Goal: Information Seeking & Learning: Learn about a topic

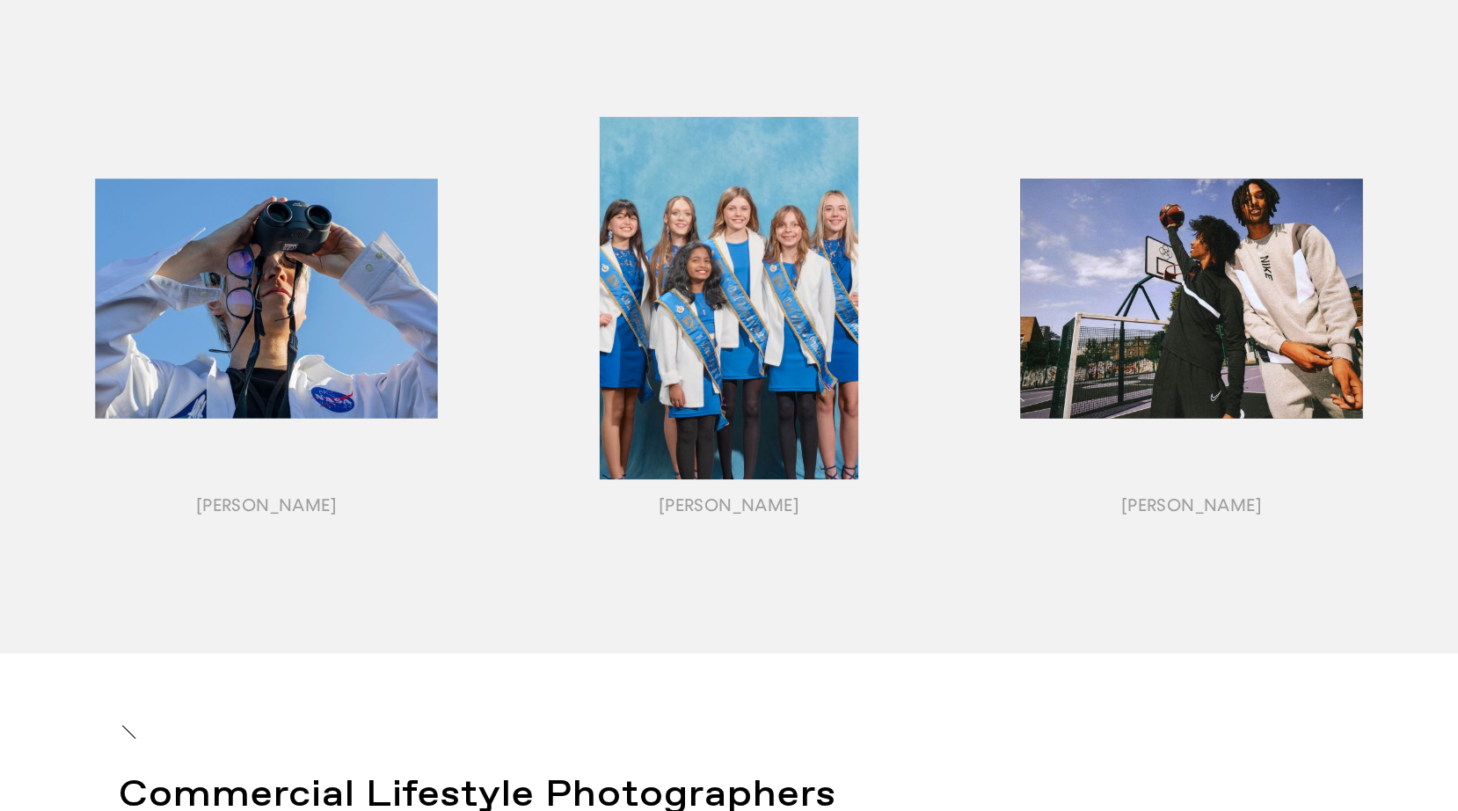
scroll to position [1982, 0]
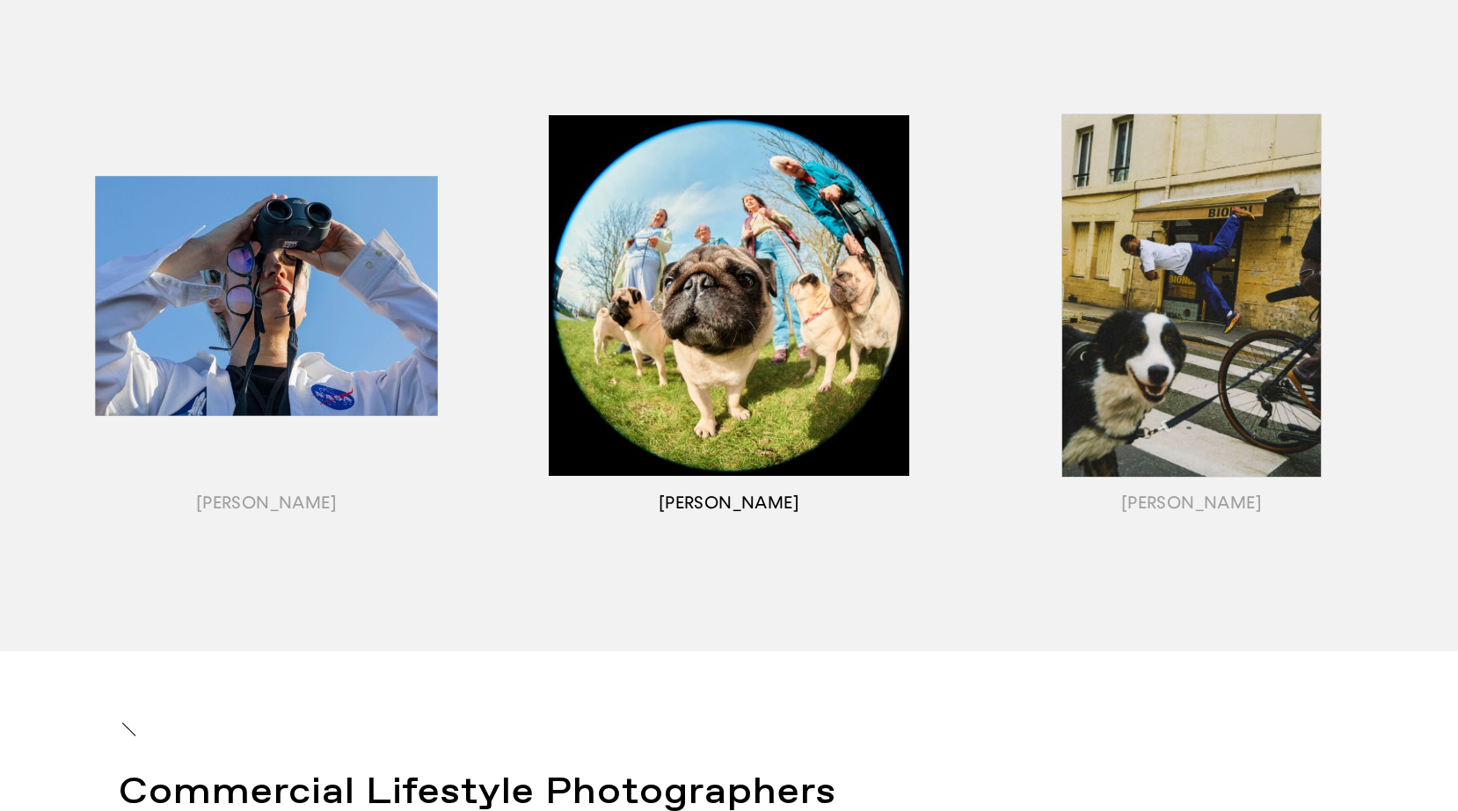
click at [776, 380] on div "button" at bounding box center [729, 317] width 463 height 549
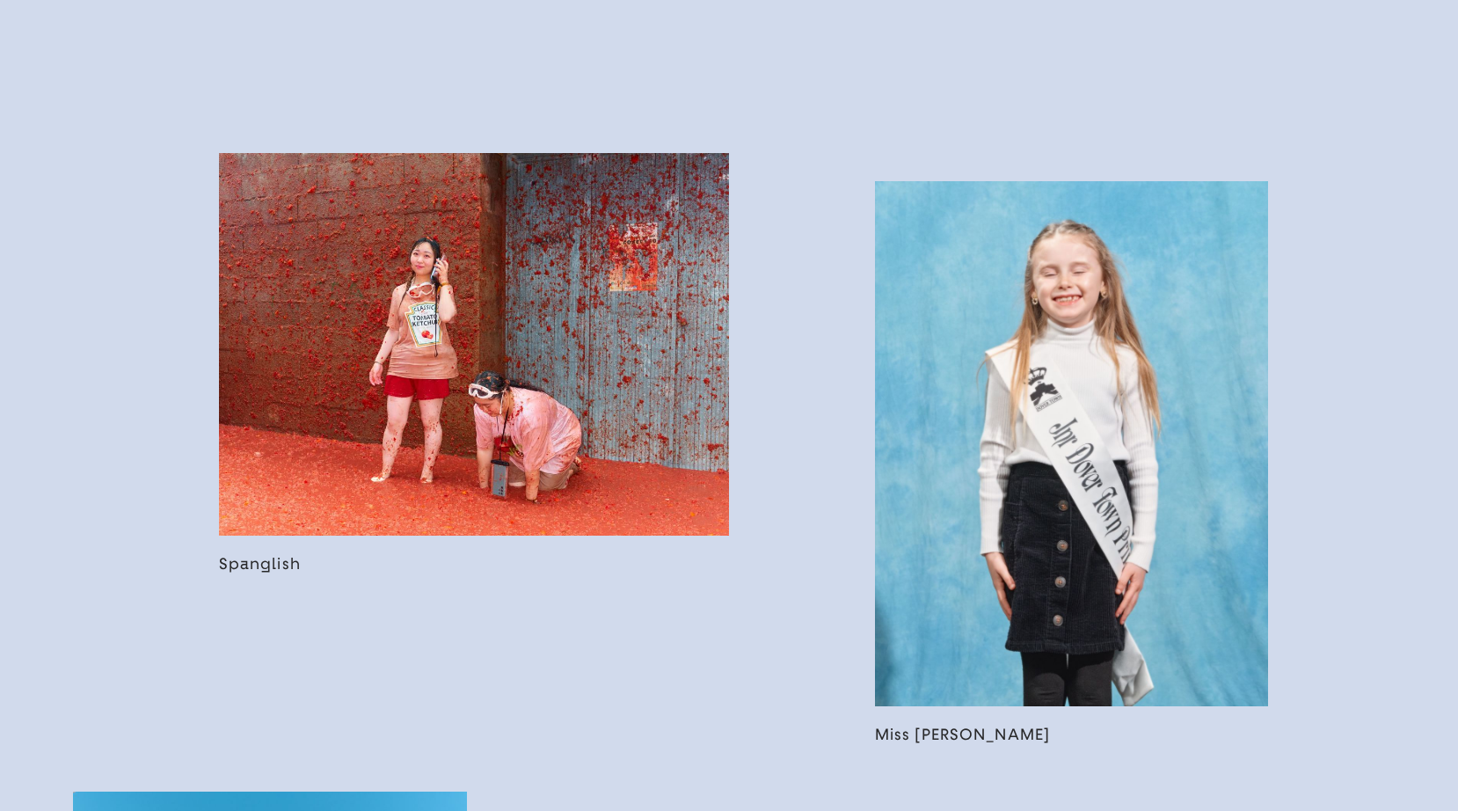
scroll to position [1680, 0]
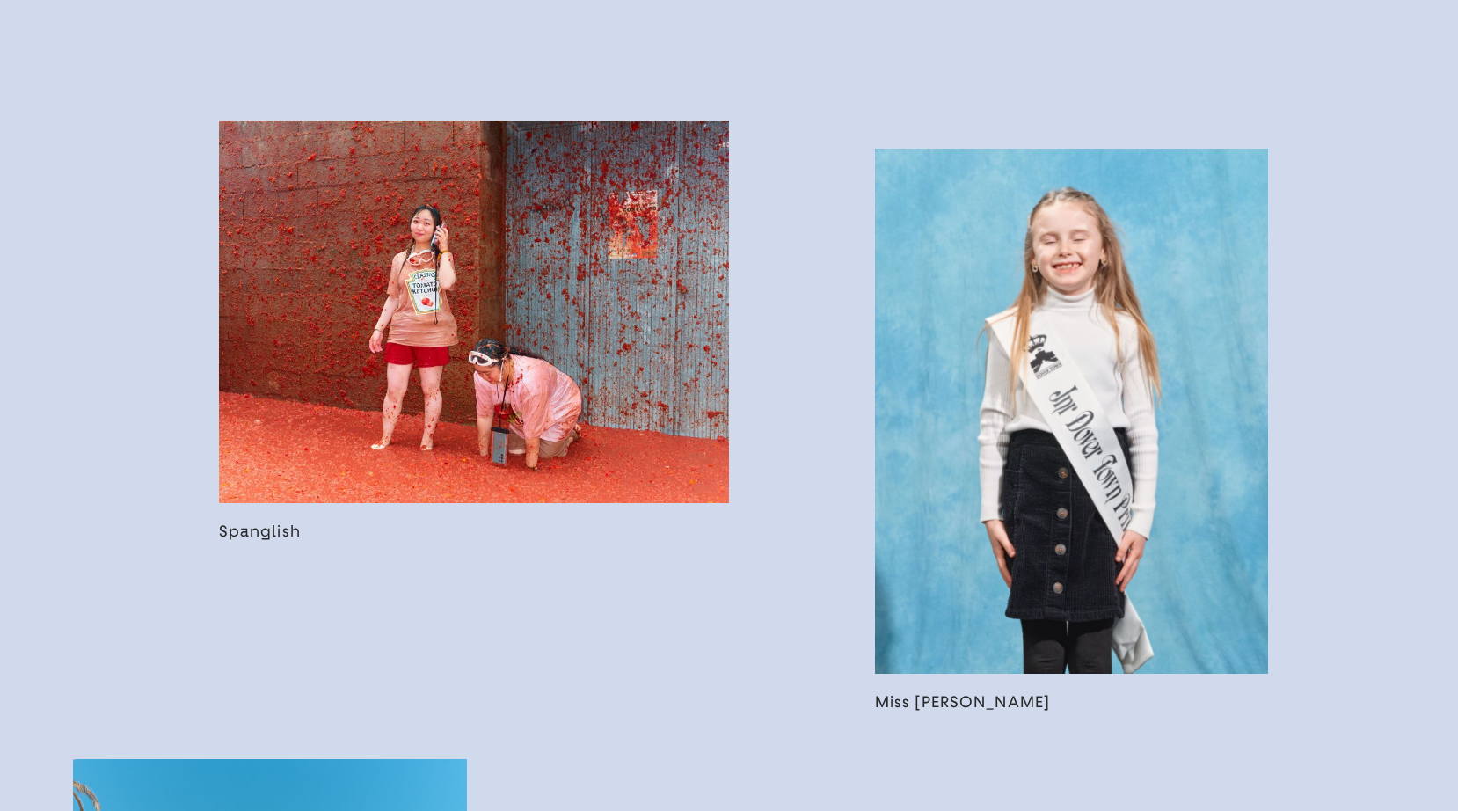
click at [619, 461] on link at bounding box center [474, 330] width 510 height 420
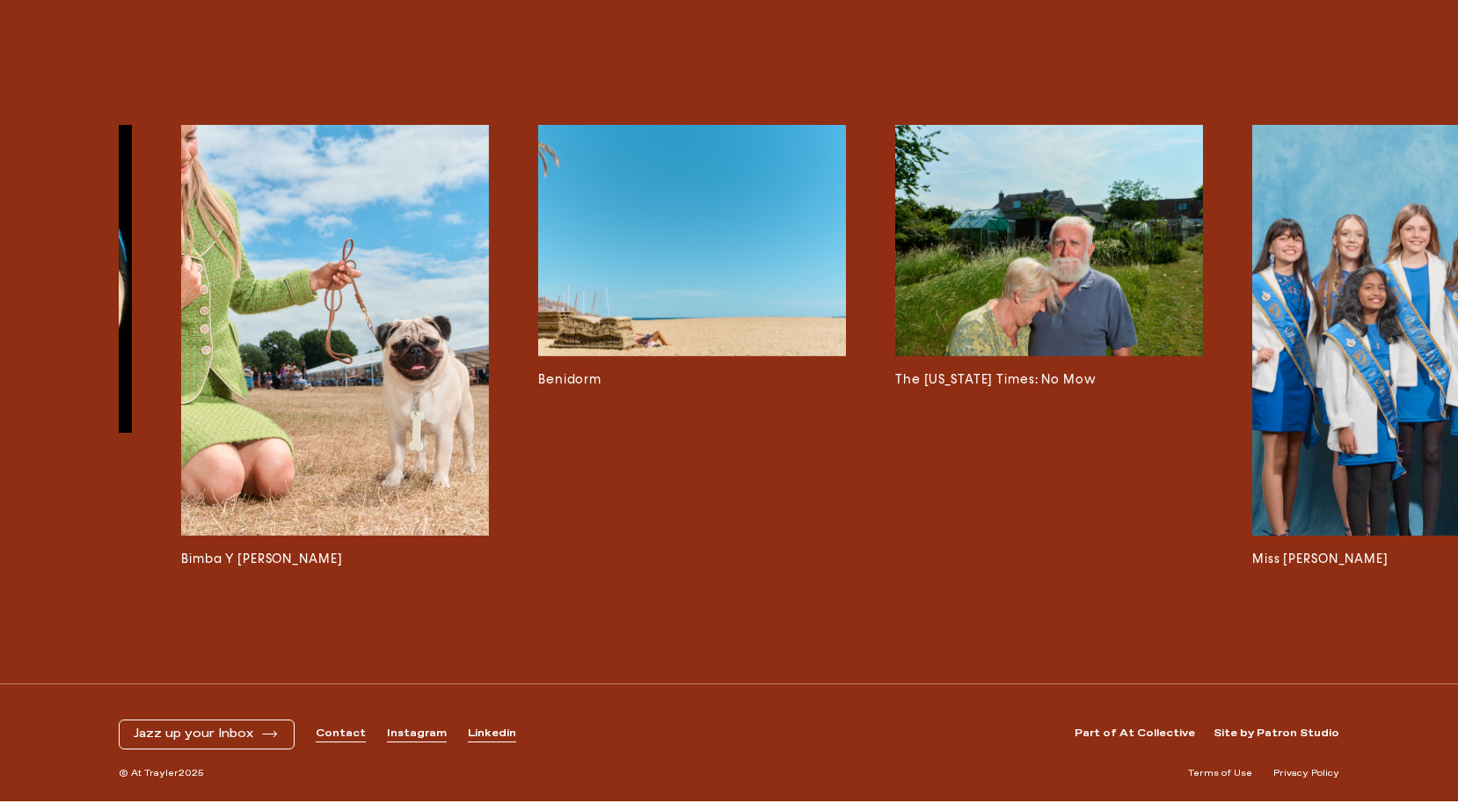
scroll to position [0, 2796]
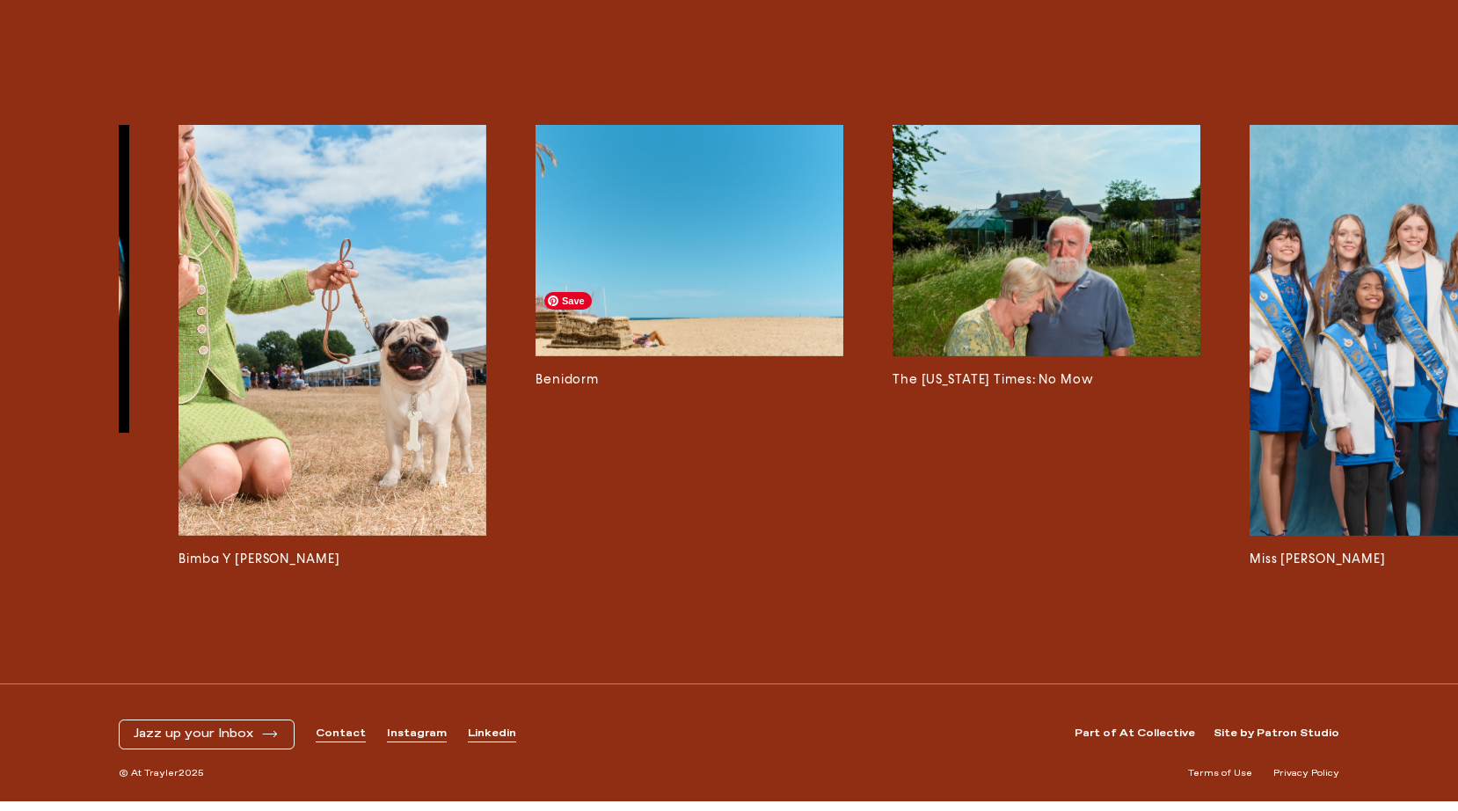
click at [747, 275] on img at bounding box center [690, 240] width 308 height 231
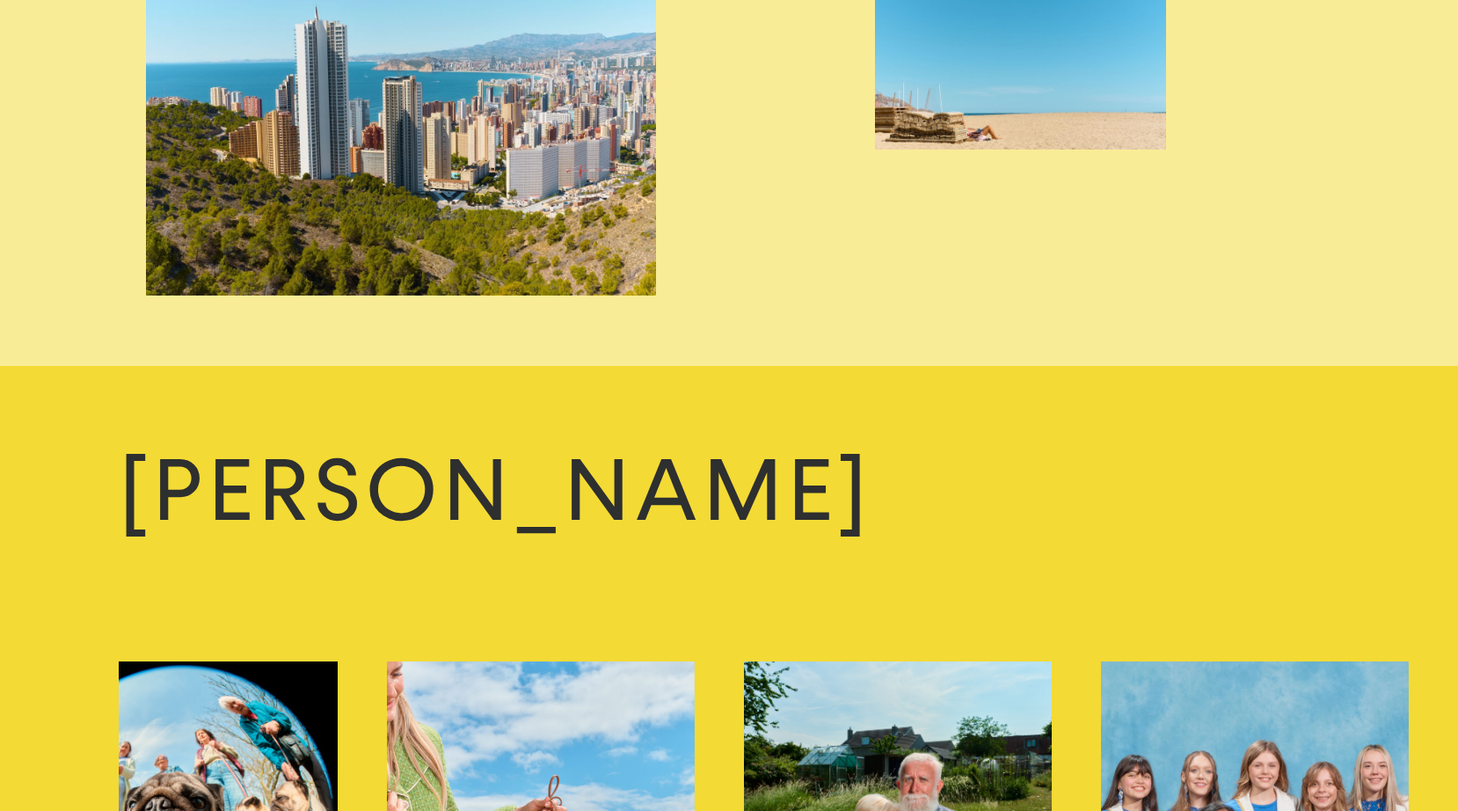
scroll to position [4922, 0]
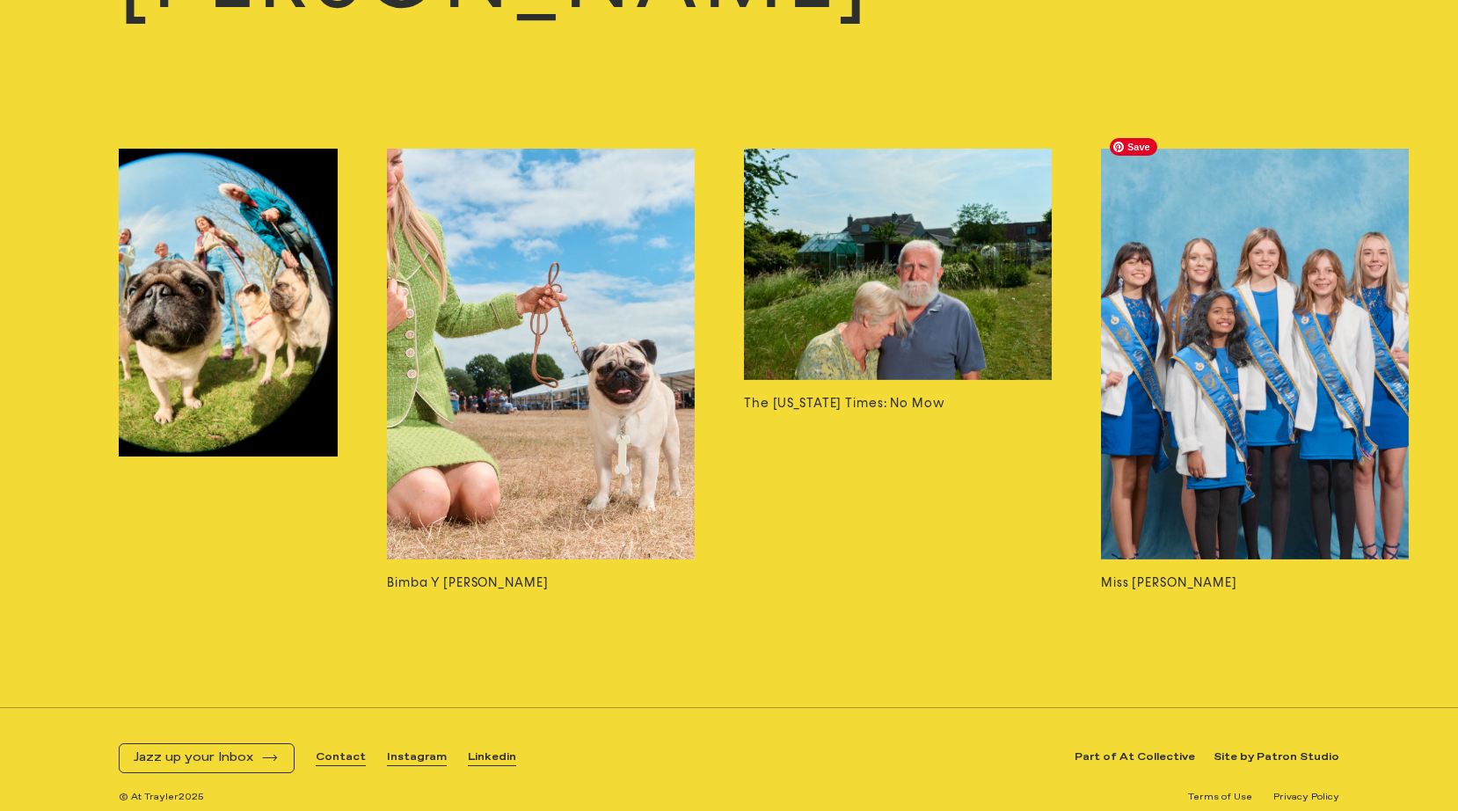
click at [1316, 393] on img at bounding box center [1255, 354] width 308 height 411
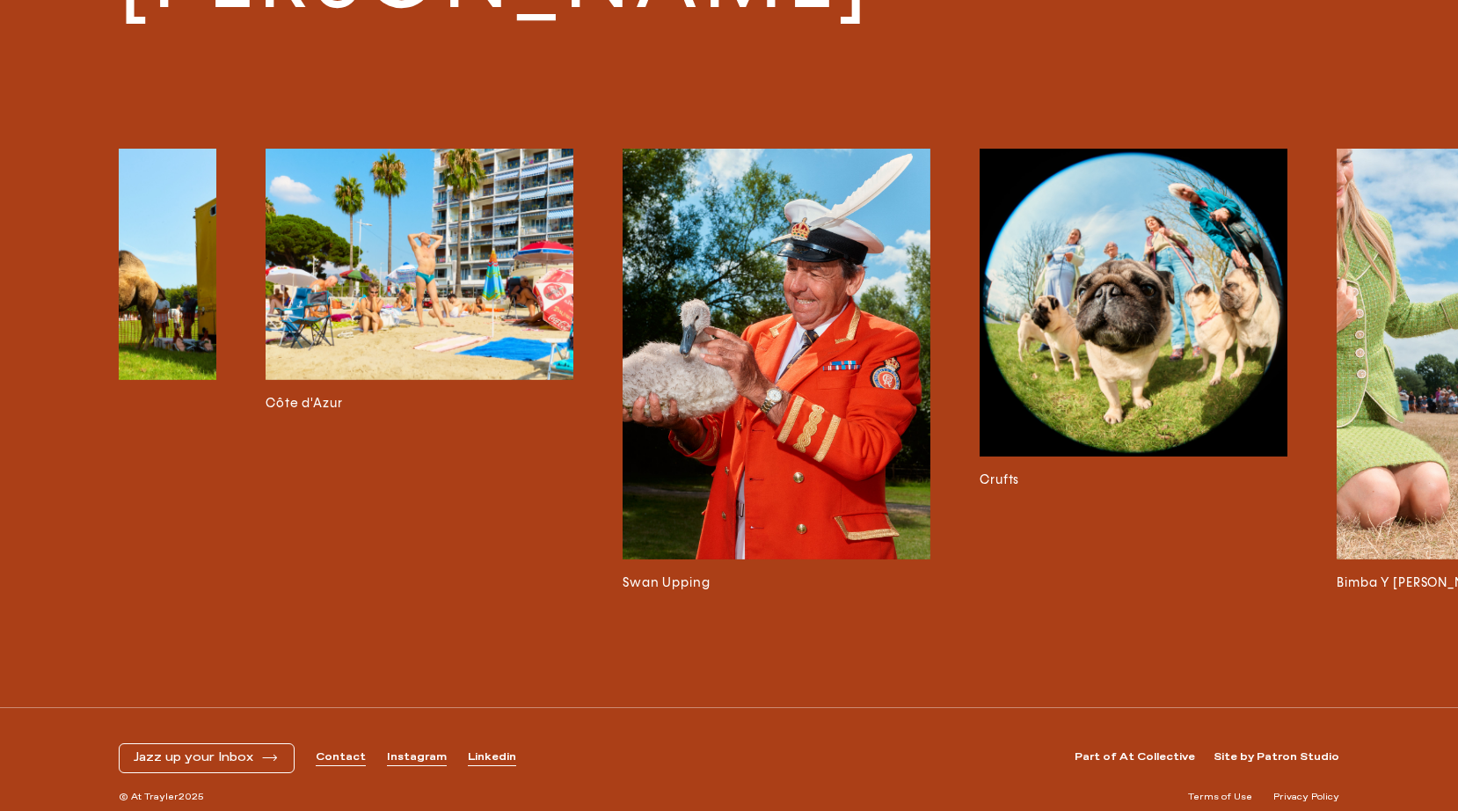
scroll to position [0, 1499]
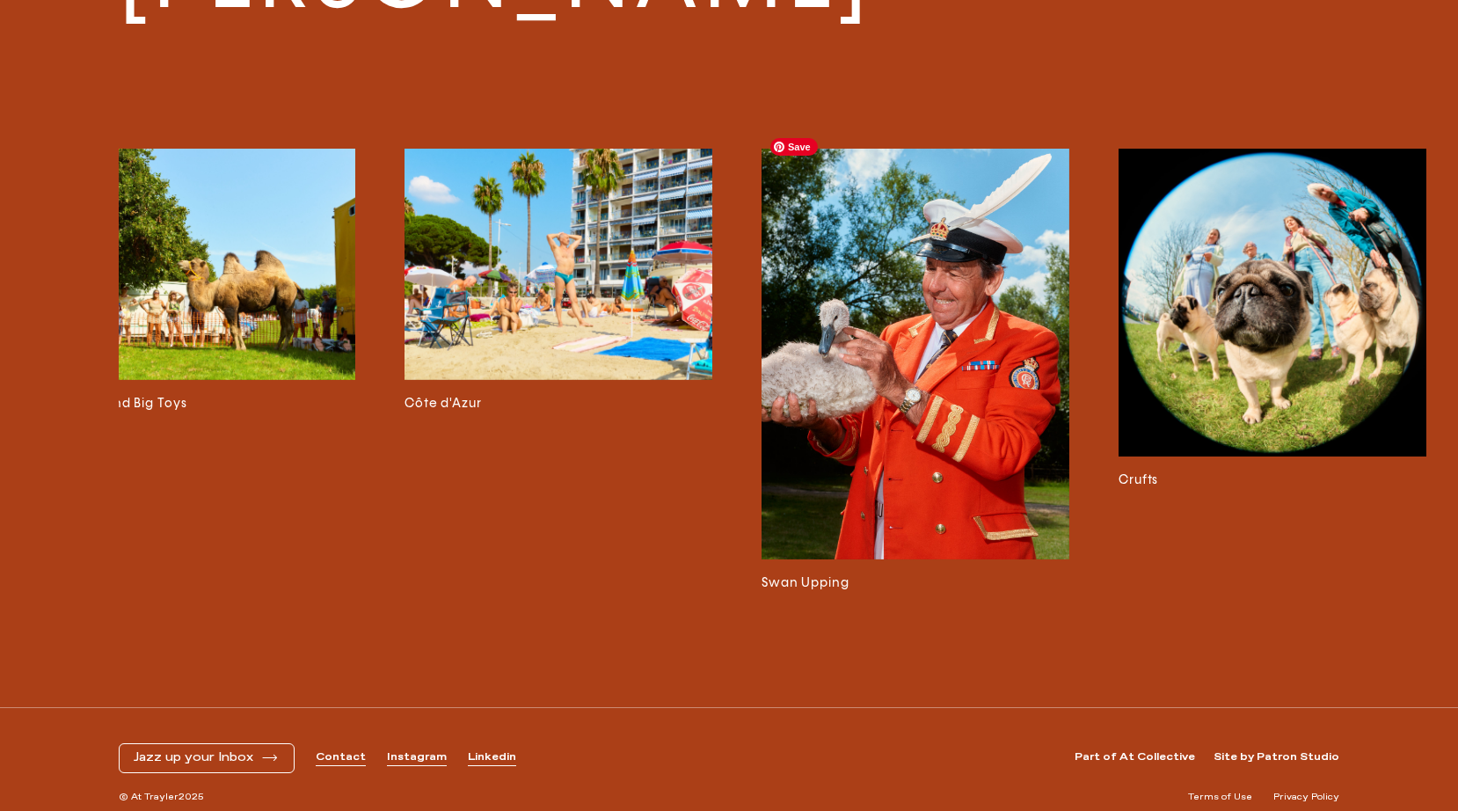
click at [885, 404] on img at bounding box center [916, 354] width 308 height 411
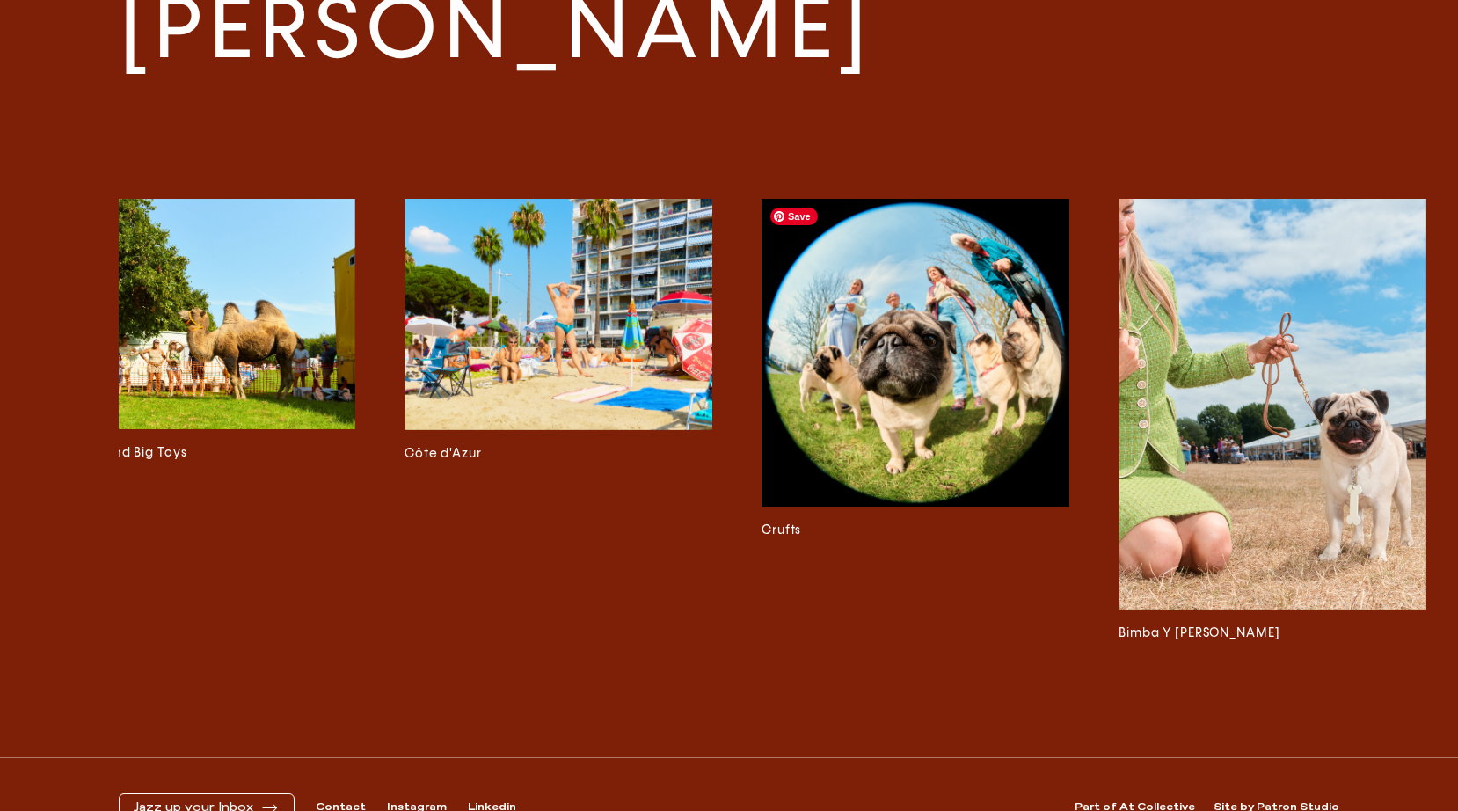
scroll to position [4112, 0]
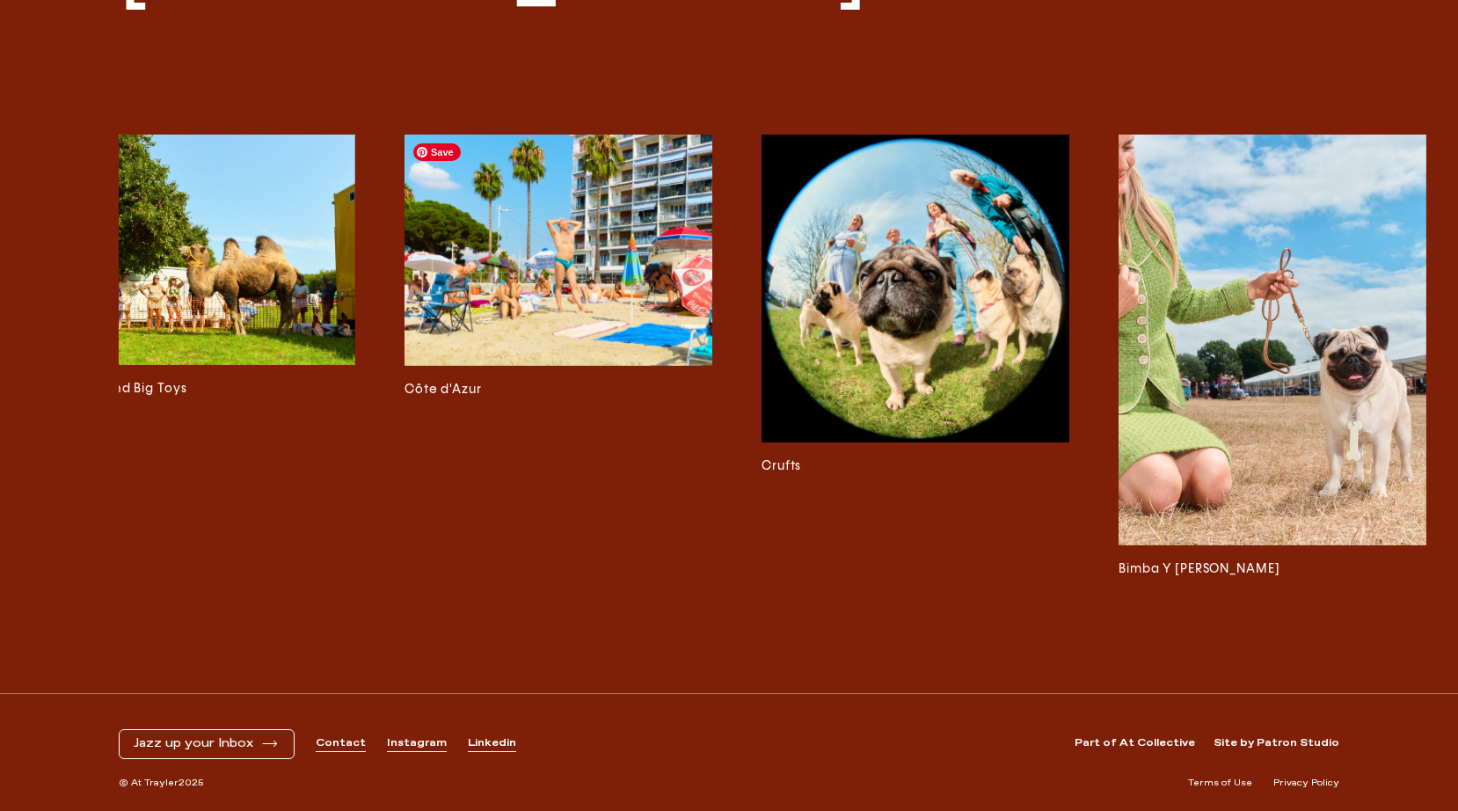
click at [603, 293] on img at bounding box center [558, 250] width 308 height 231
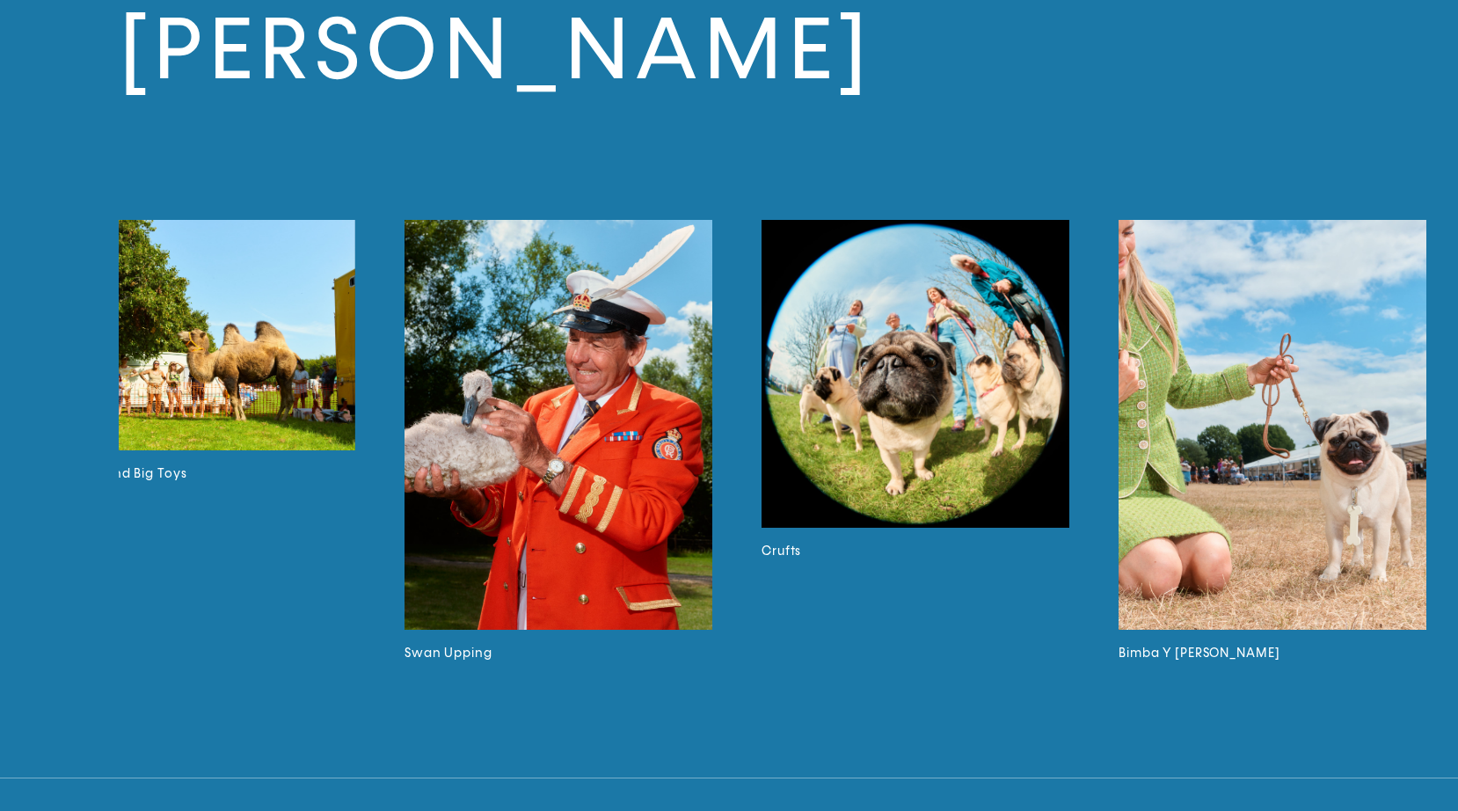
scroll to position [4416, 0]
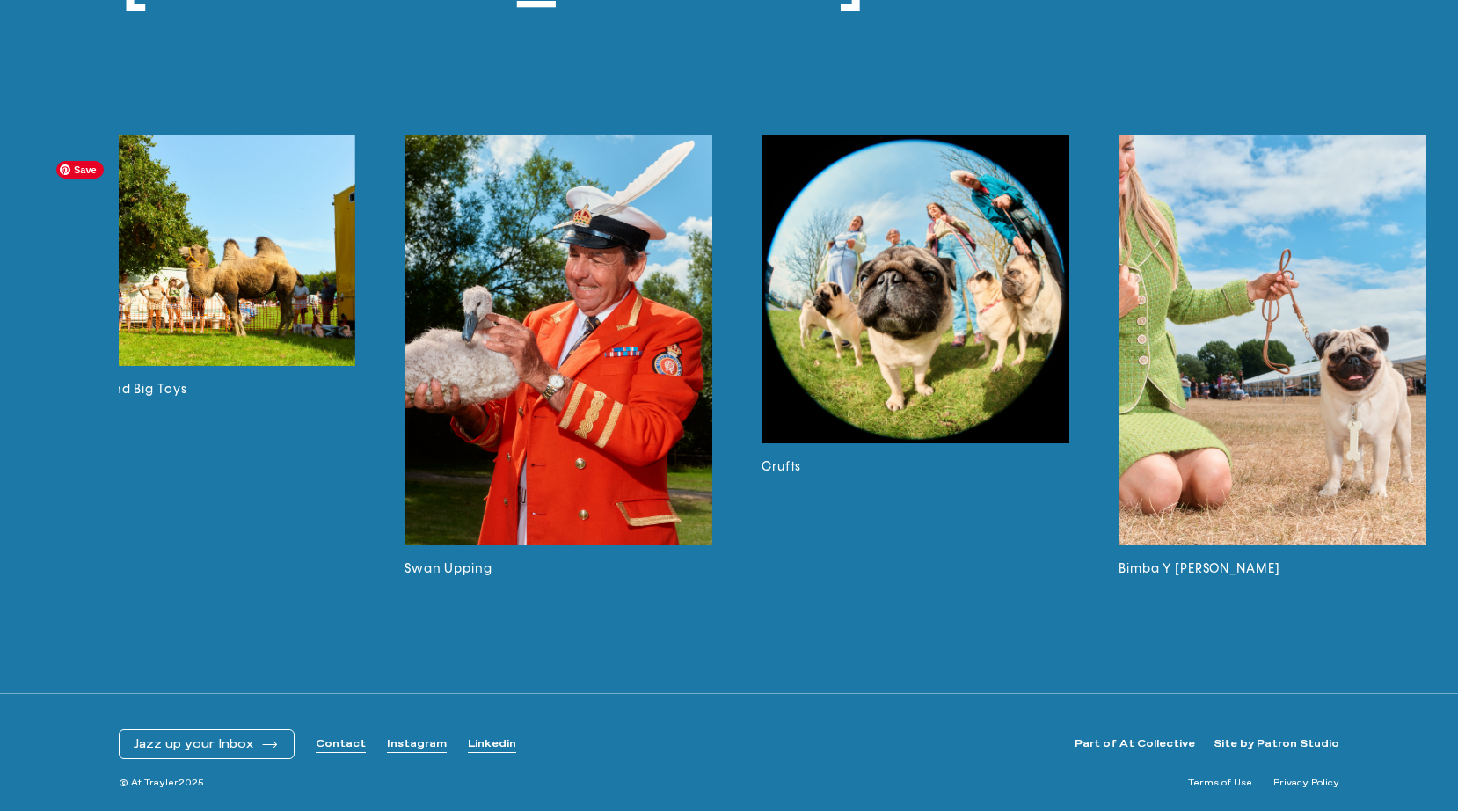
click at [298, 288] on img at bounding box center [201, 250] width 308 height 230
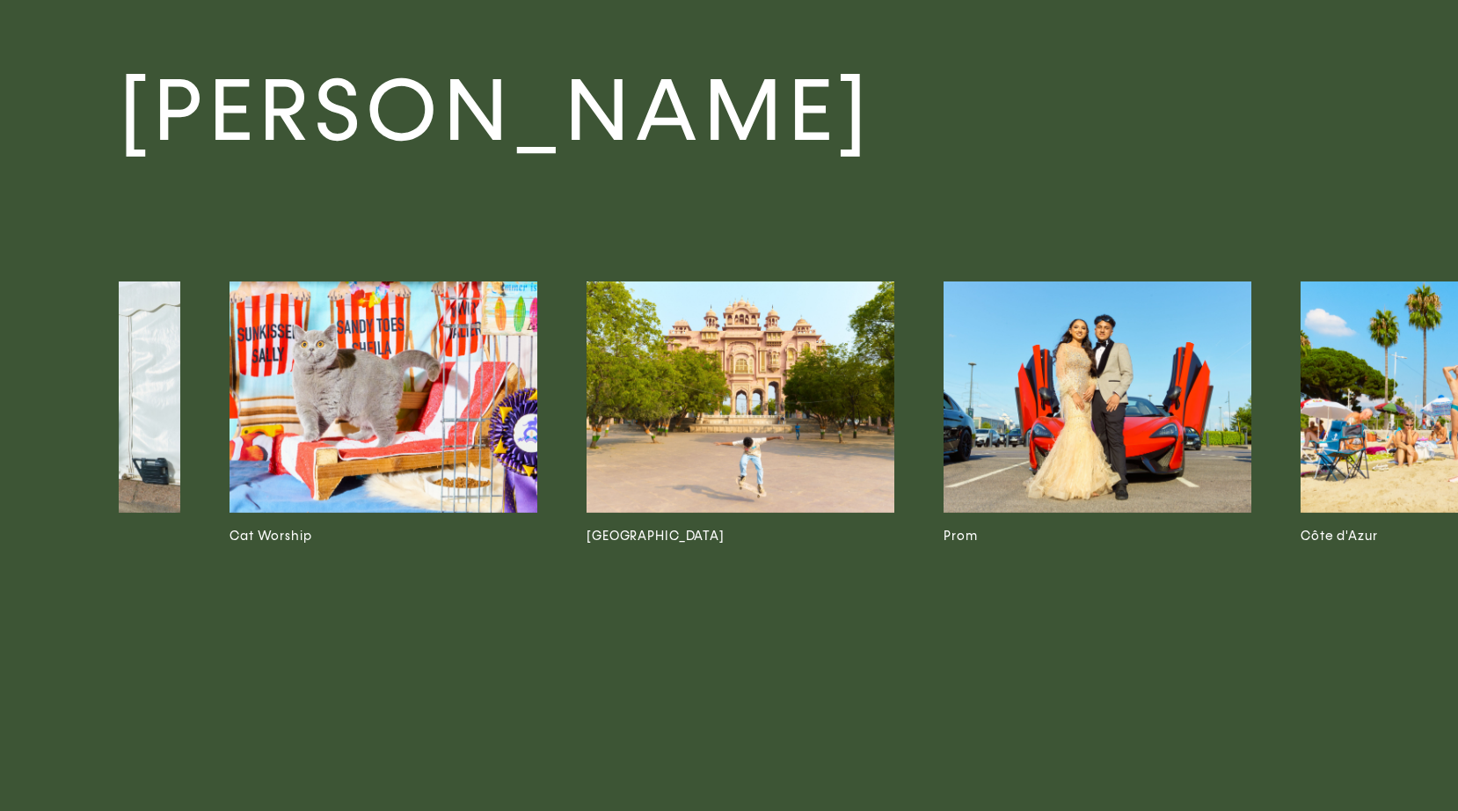
scroll to position [0, 244]
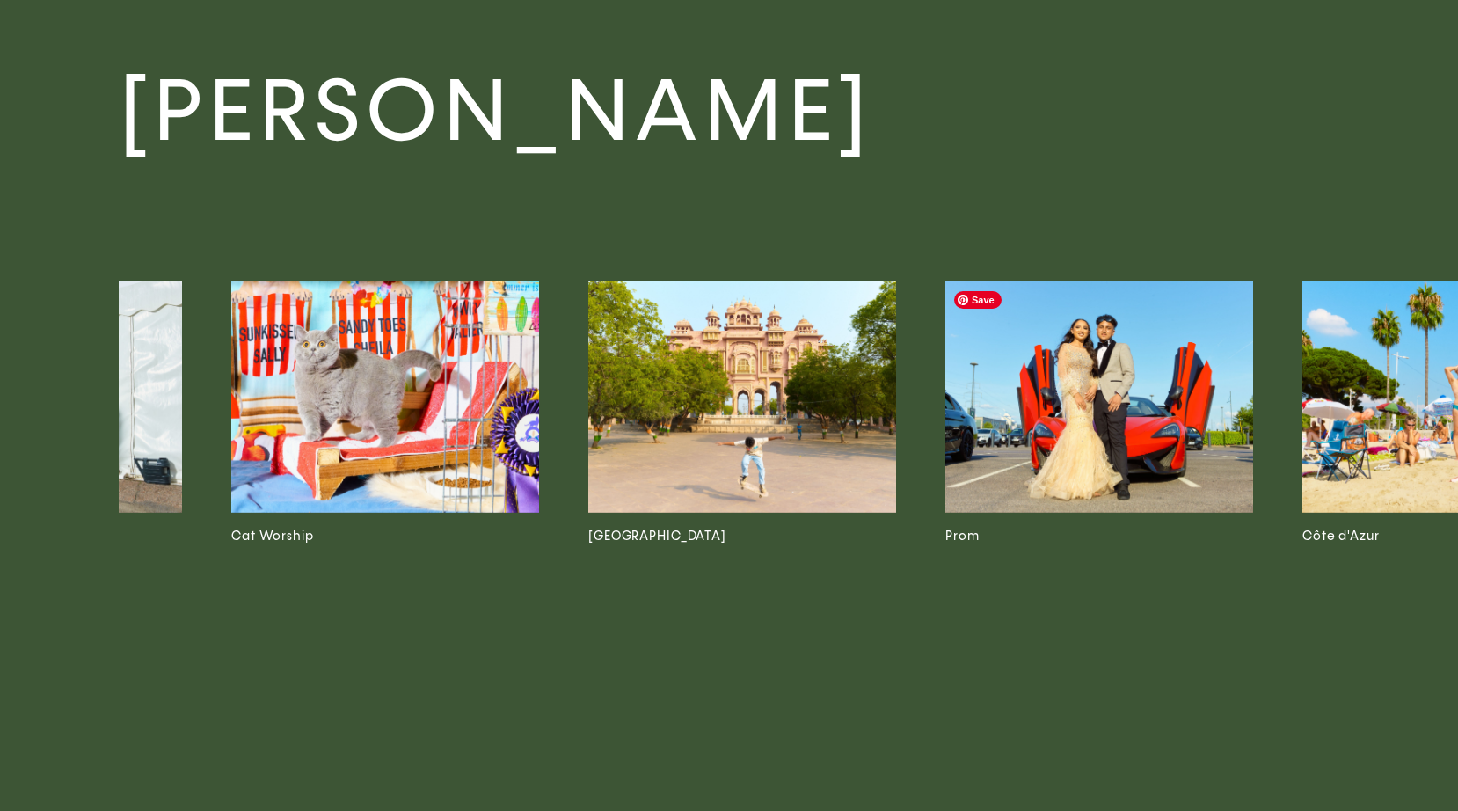
click at [1076, 448] on img at bounding box center [1099, 396] width 308 height 231
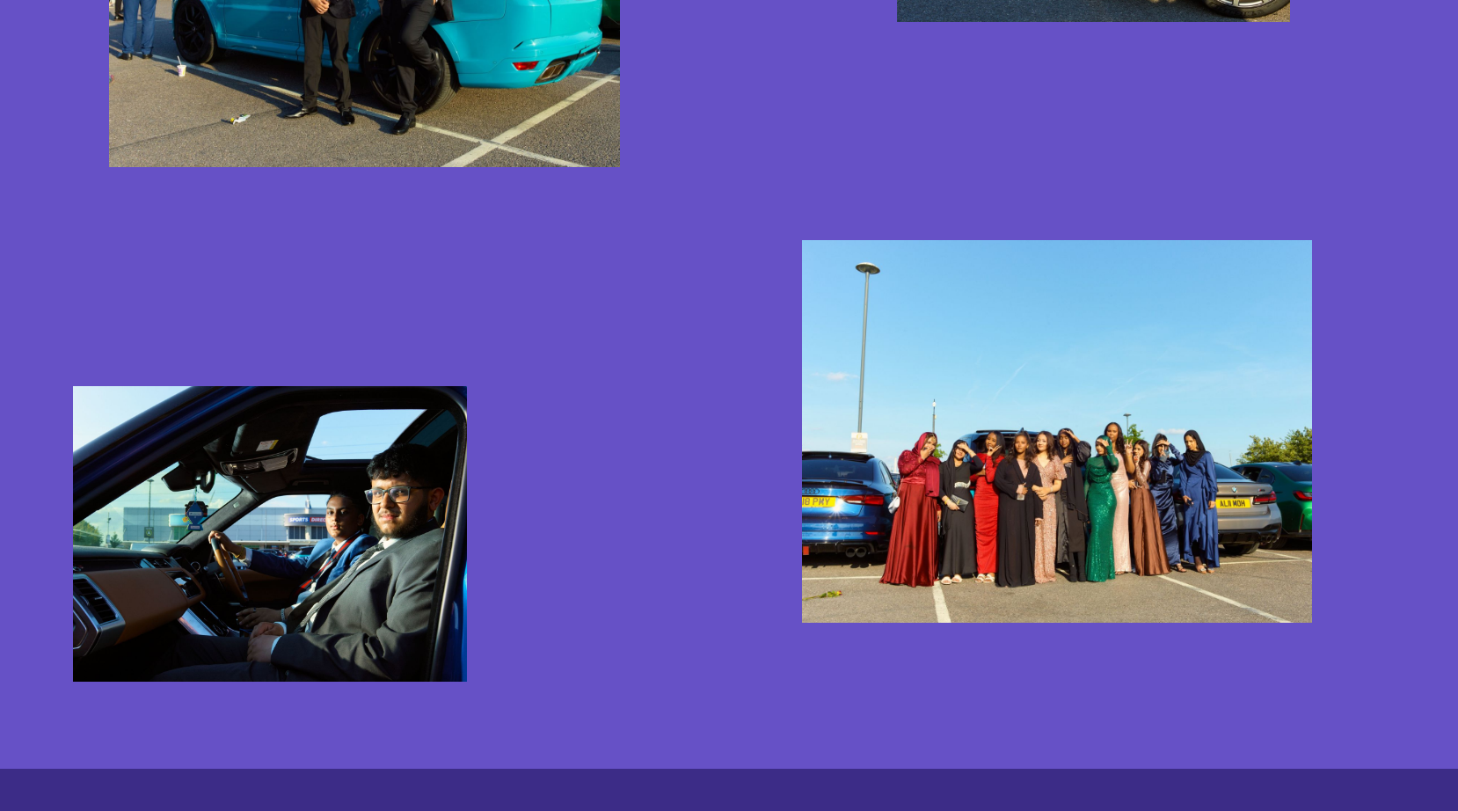
scroll to position [3435, 0]
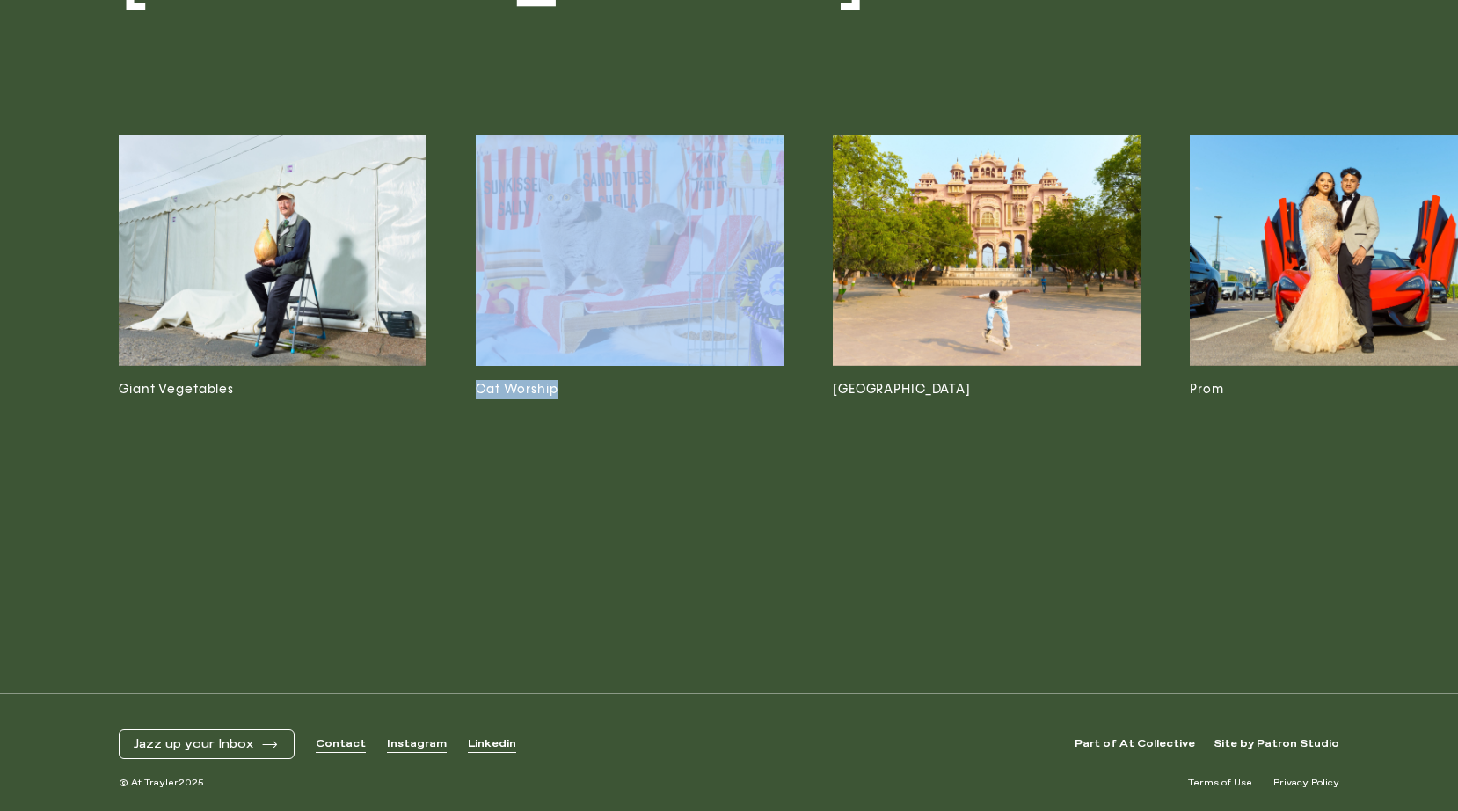
drag, startPoint x: 334, startPoint y: 616, endPoint x: 104, endPoint y: 602, distance: 230.8
click at [104, 602] on div "Jack Kenyon Giant Vegetables Cat Worship India Prom Côte d'Azur Swan Upping Cru…" at bounding box center [729, 266] width 1458 height 854
click at [294, 284] on img at bounding box center [273, 250] width 308 height 230
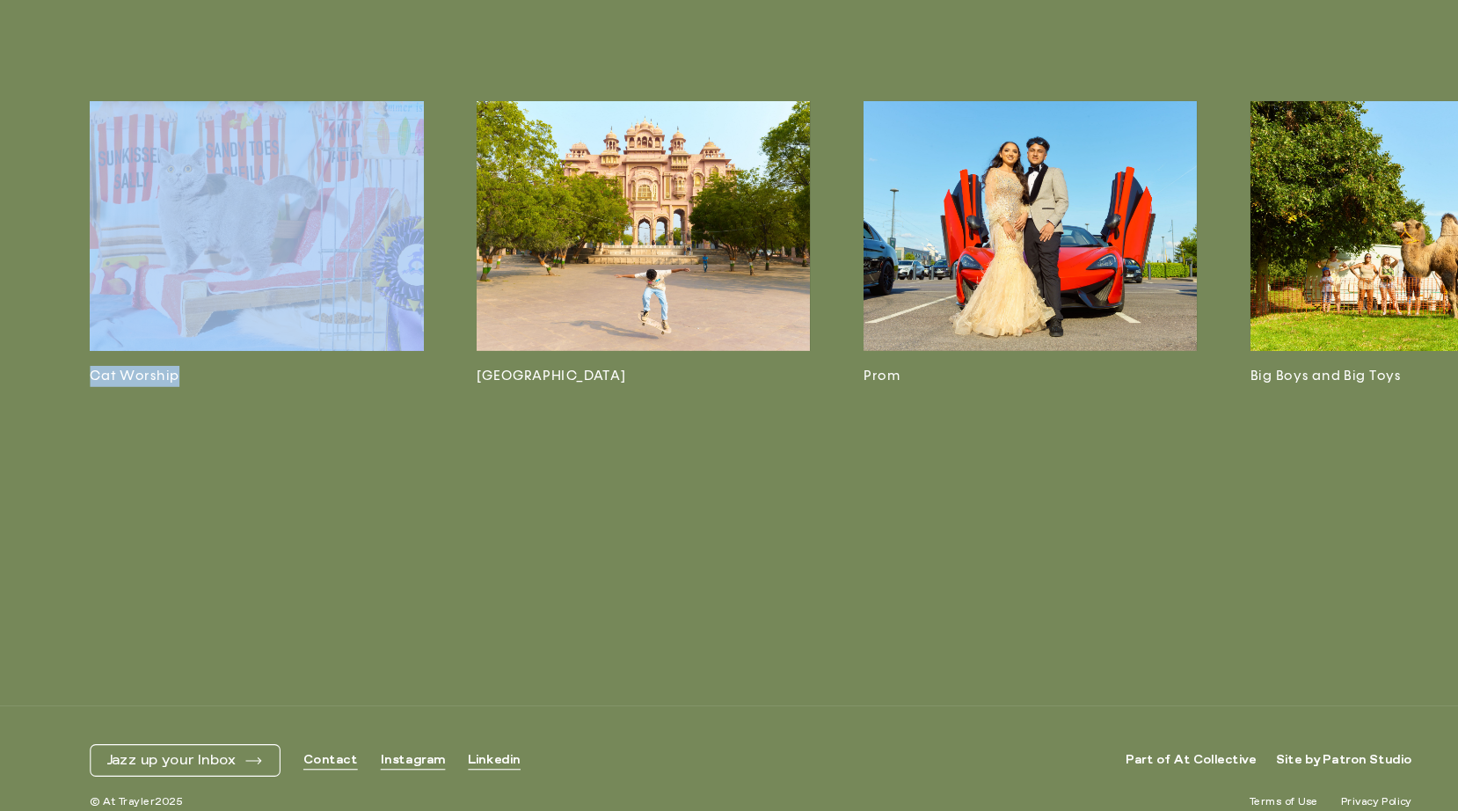
scroll to position [4136, 0]
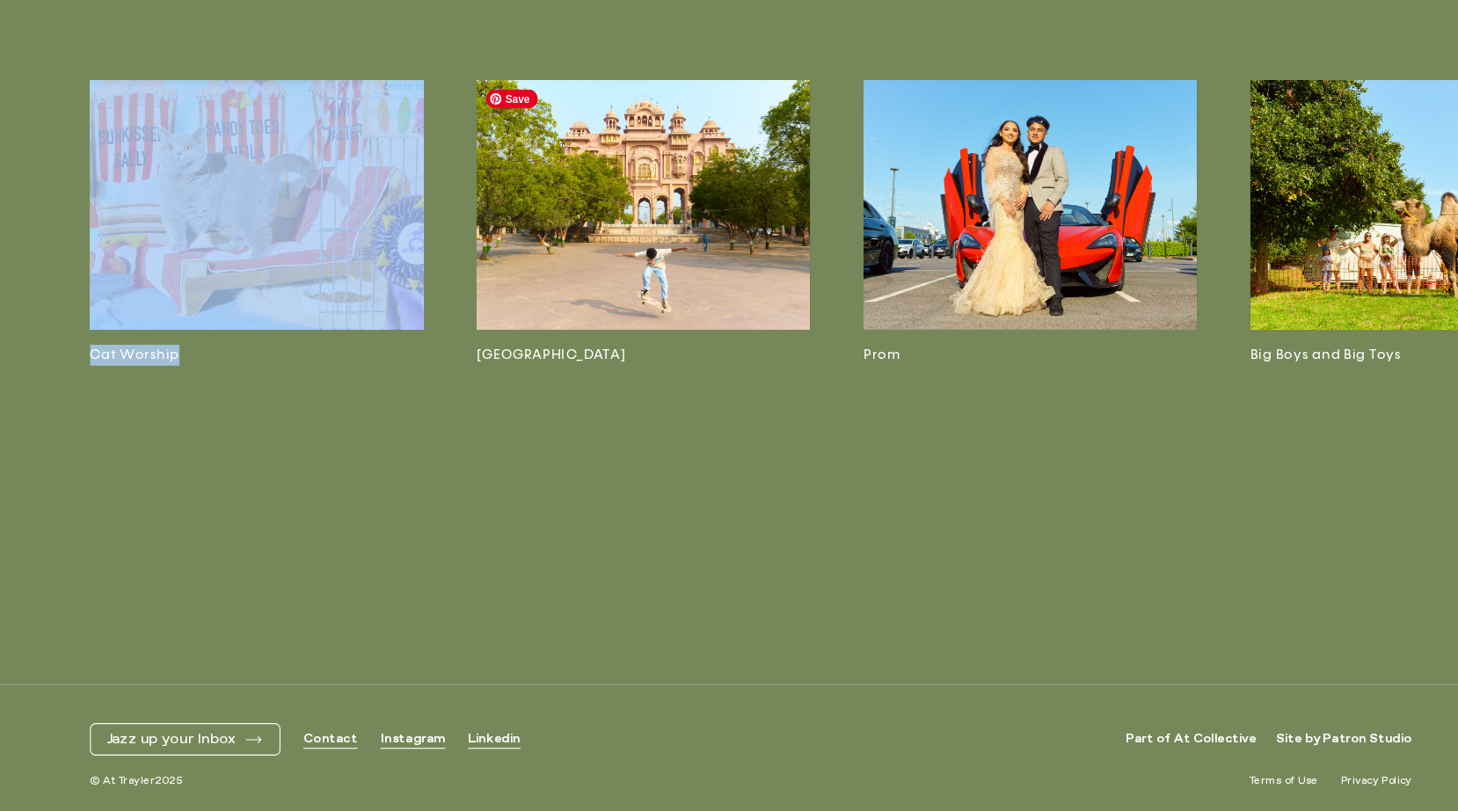
click at [652, 213] on img at bounding box center [630, 250] width 308 height 231
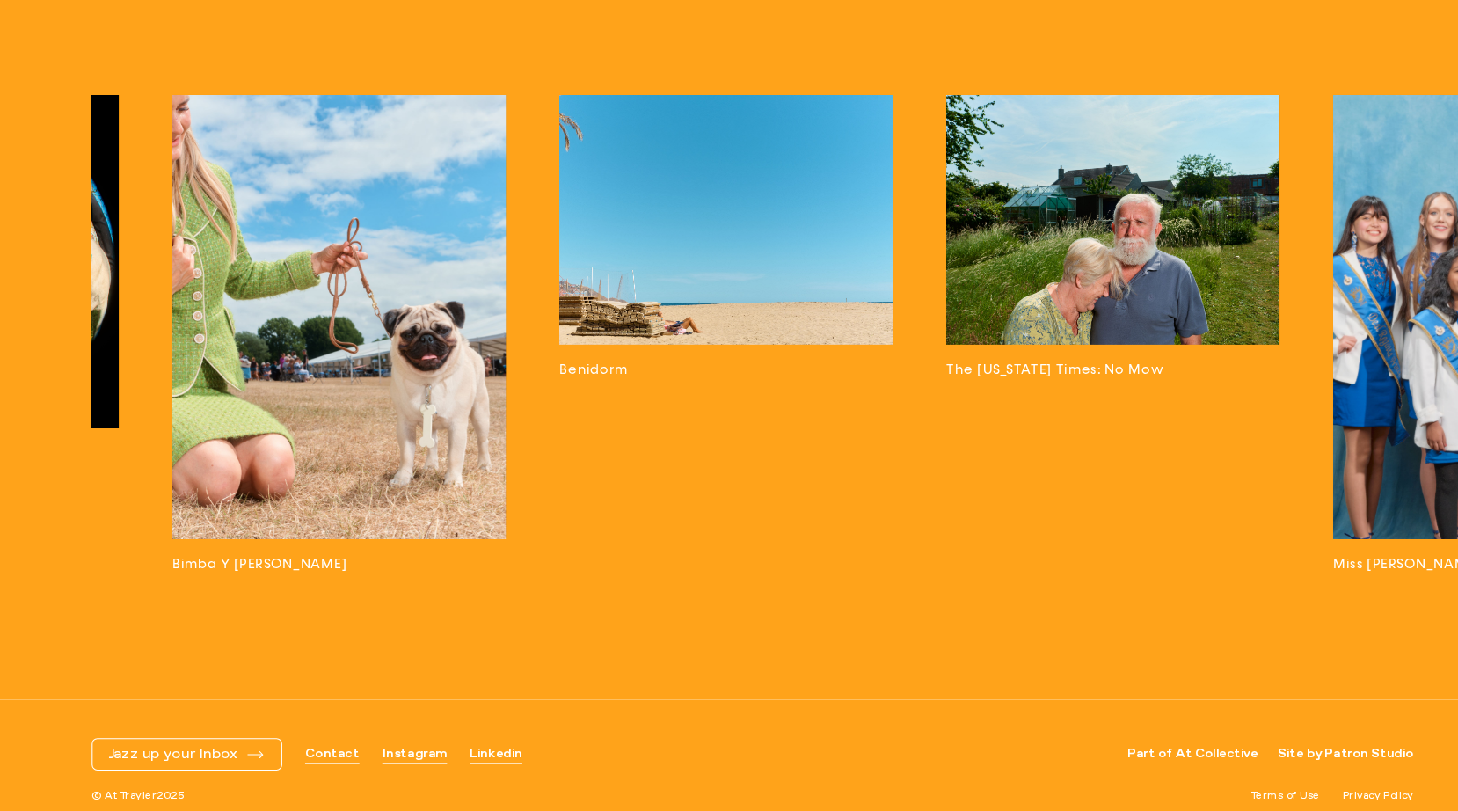
scroll to position [0, 2439]
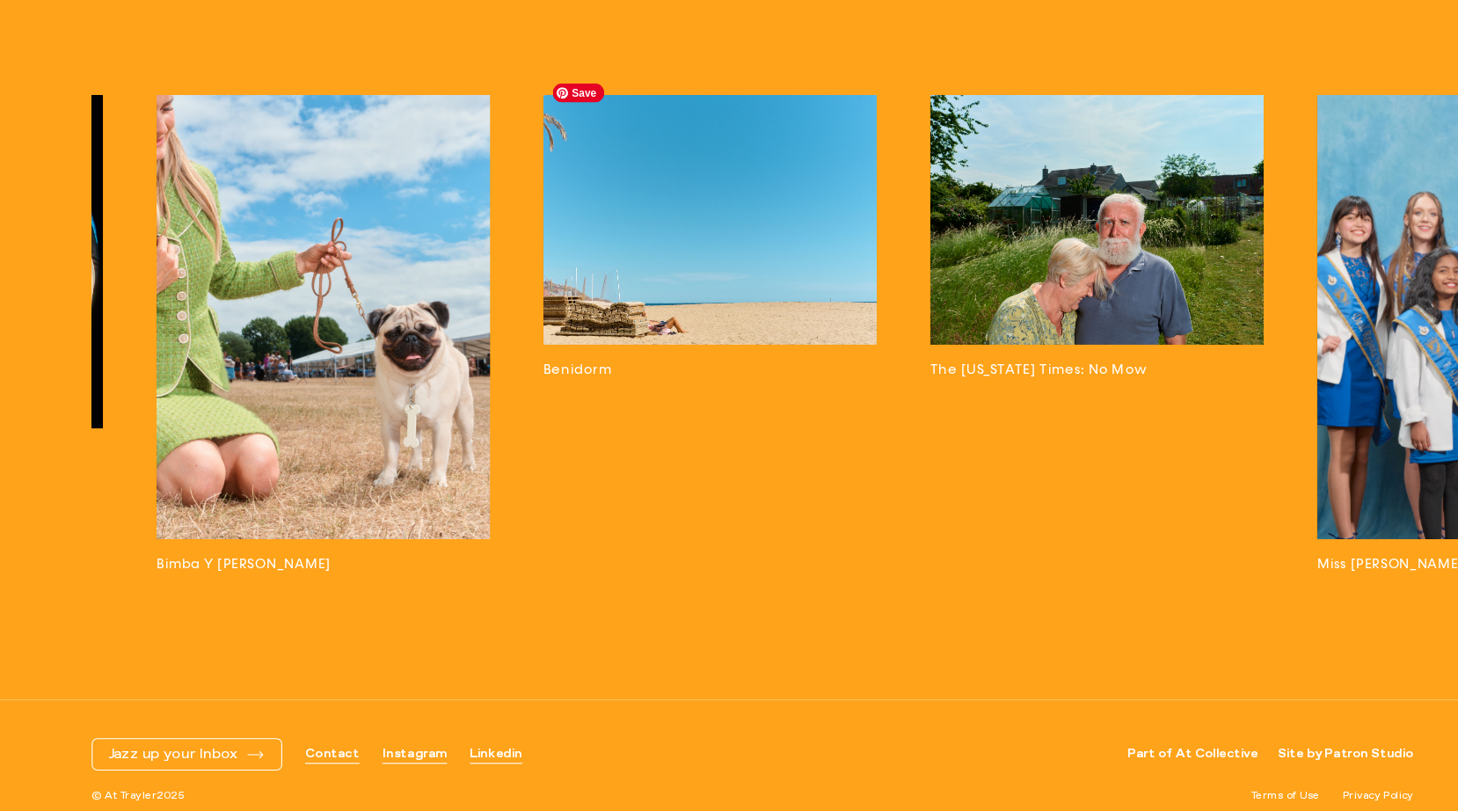
click at [750, 288] on img at bounding box center [690, 264] width 308 height 231
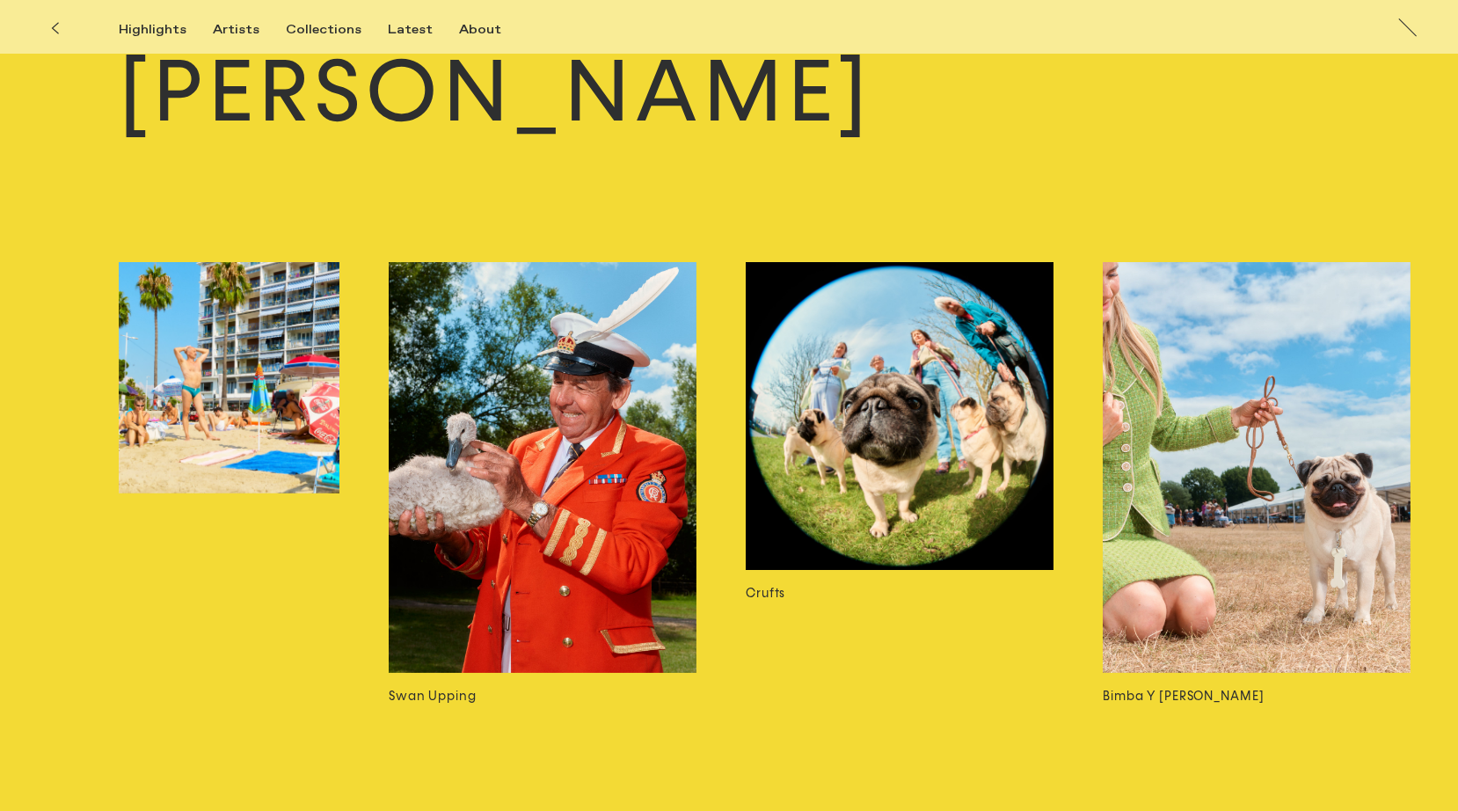
scroll to position [0, 1867]
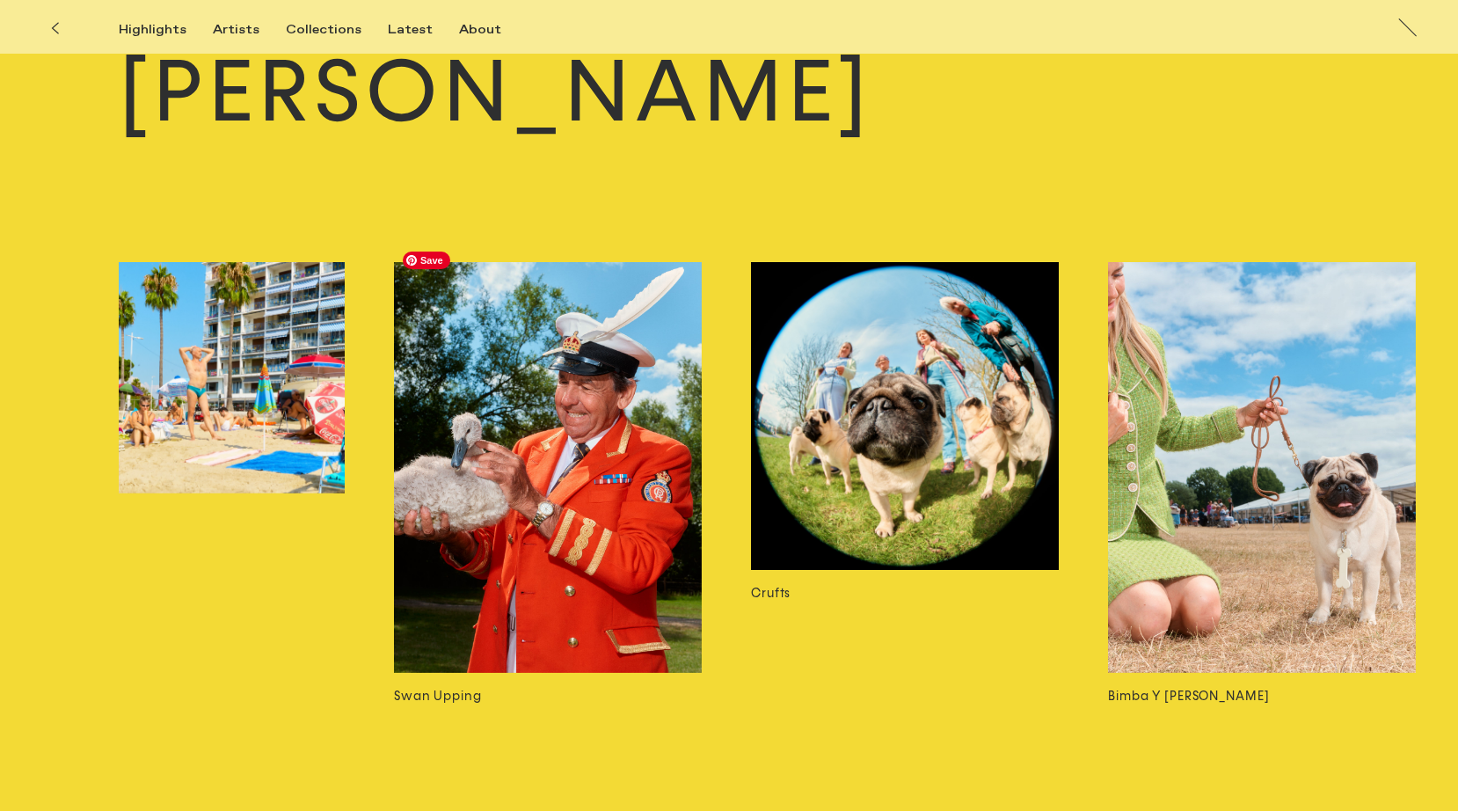
click at [580, 524] on img at bounding box center [548, 467] width 308 height 411
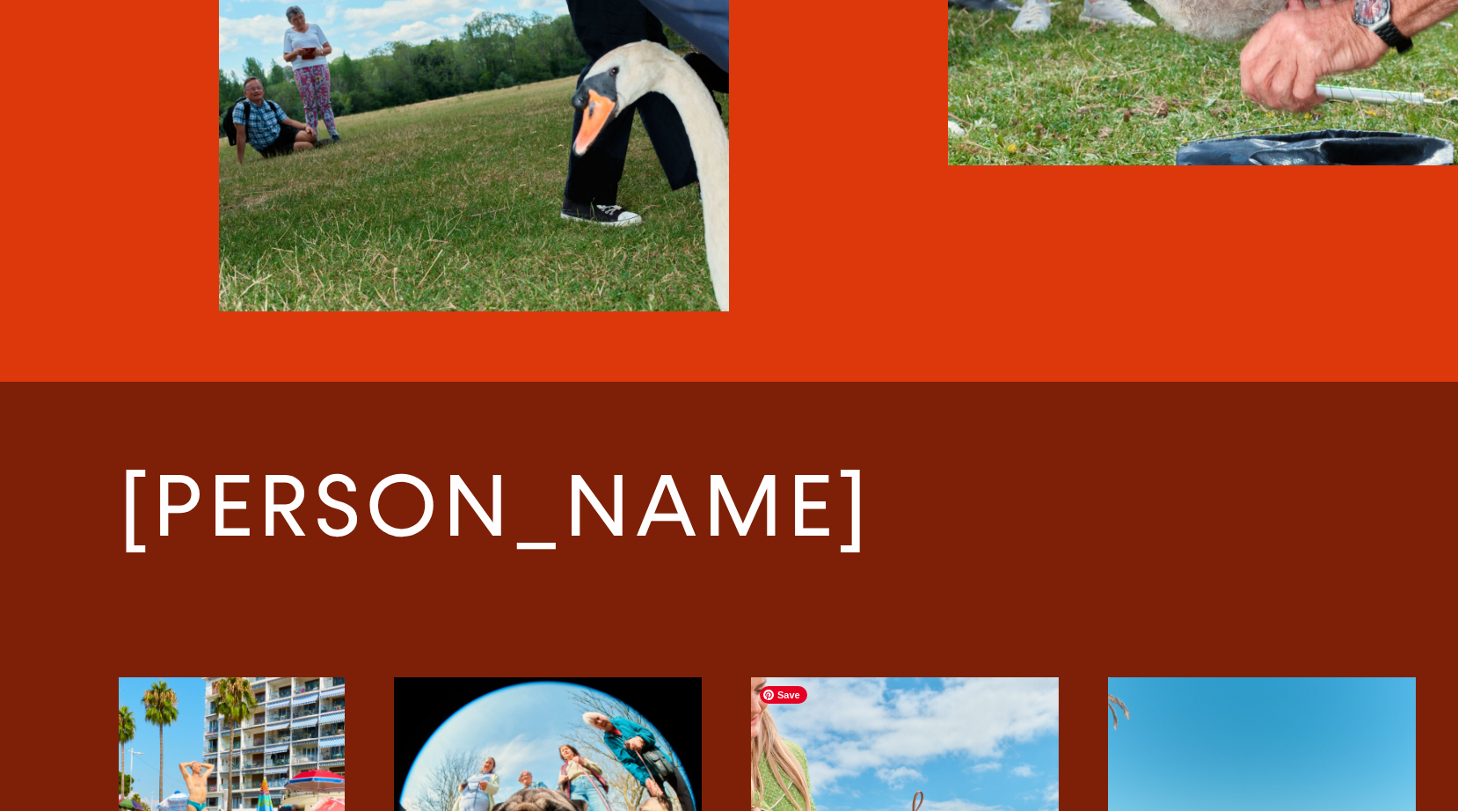
scroll to position [4112, 0]
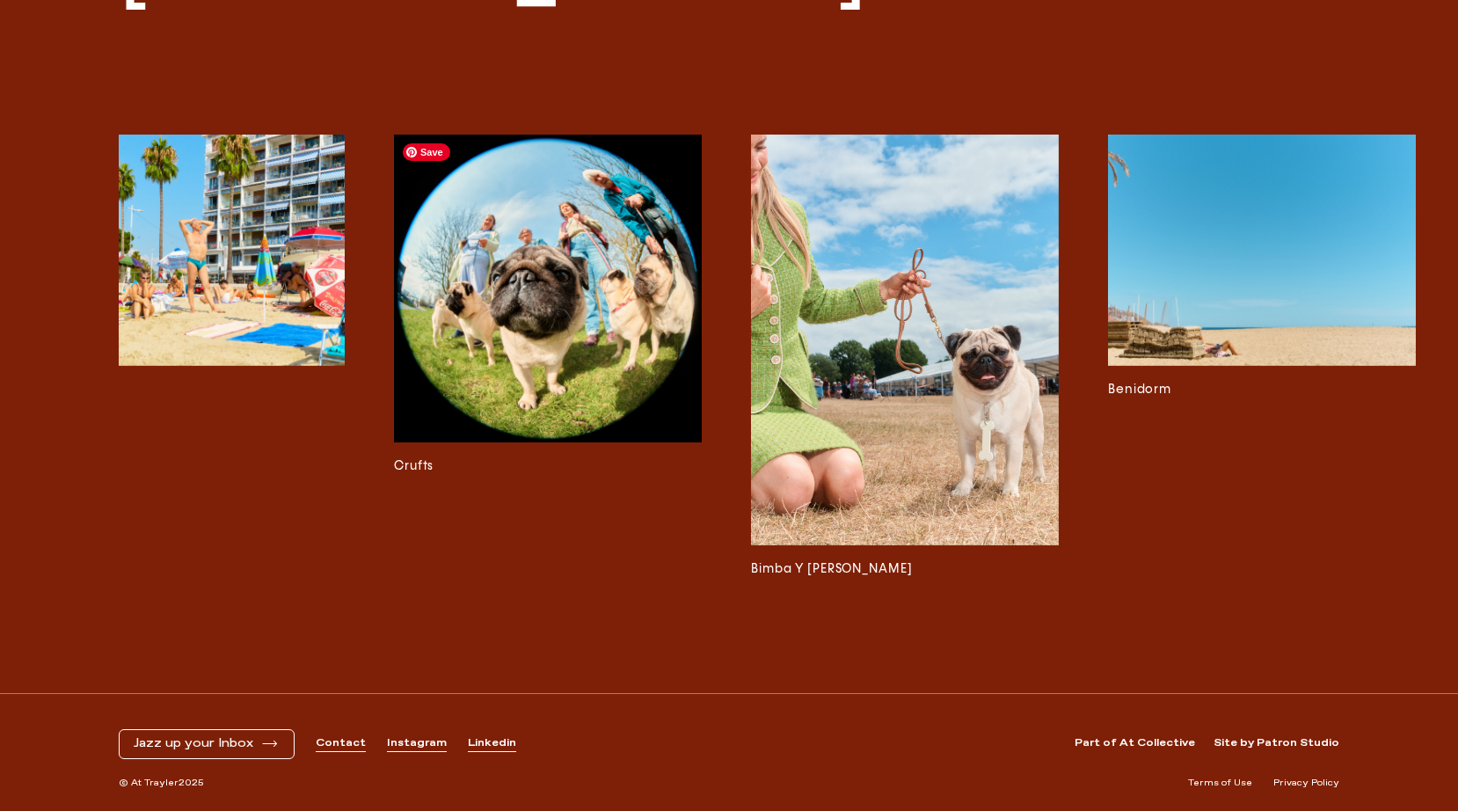
click at [526, 342] on img at bounding box center [548, 289] width 308 height 308
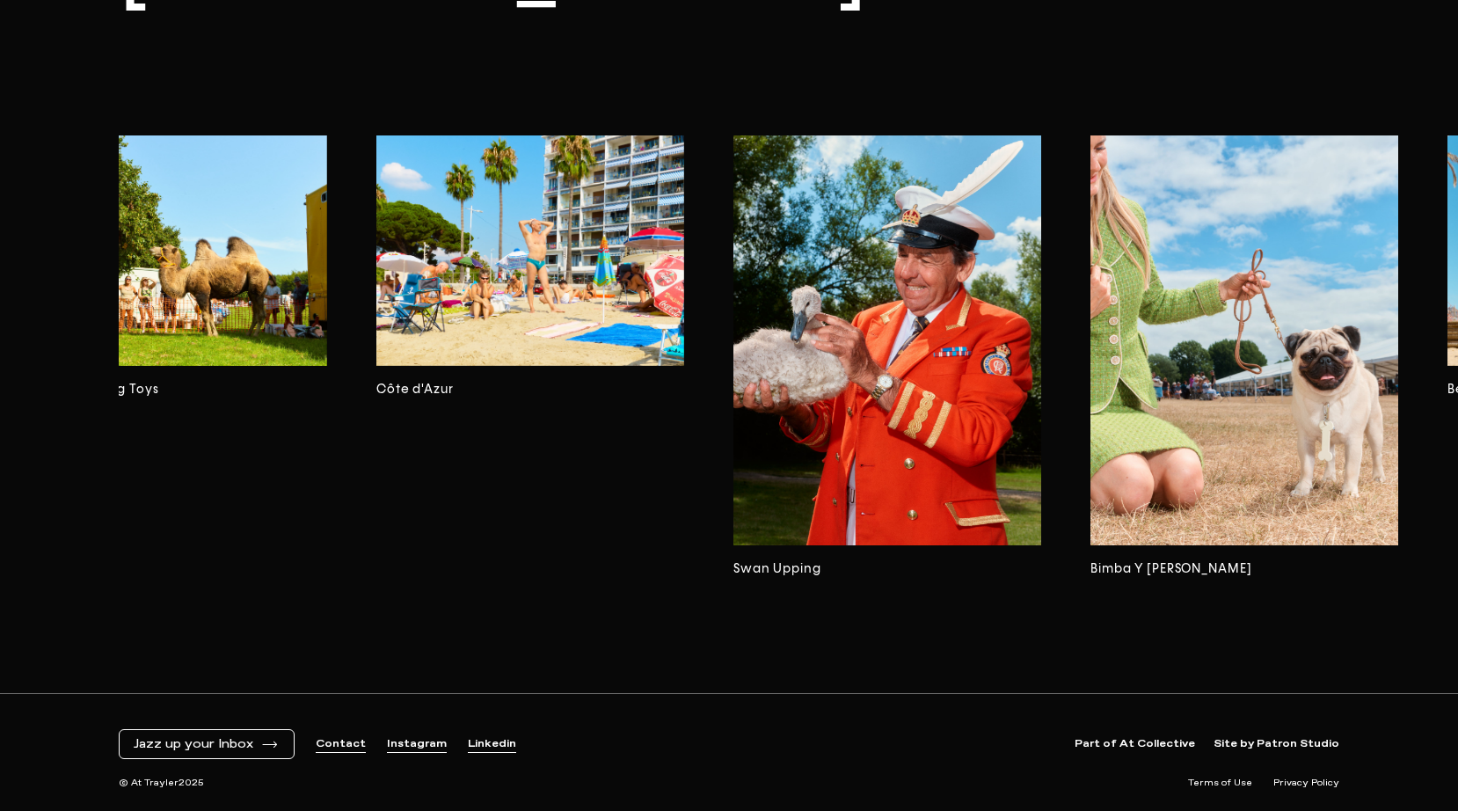
scroll to position [0, 1274]
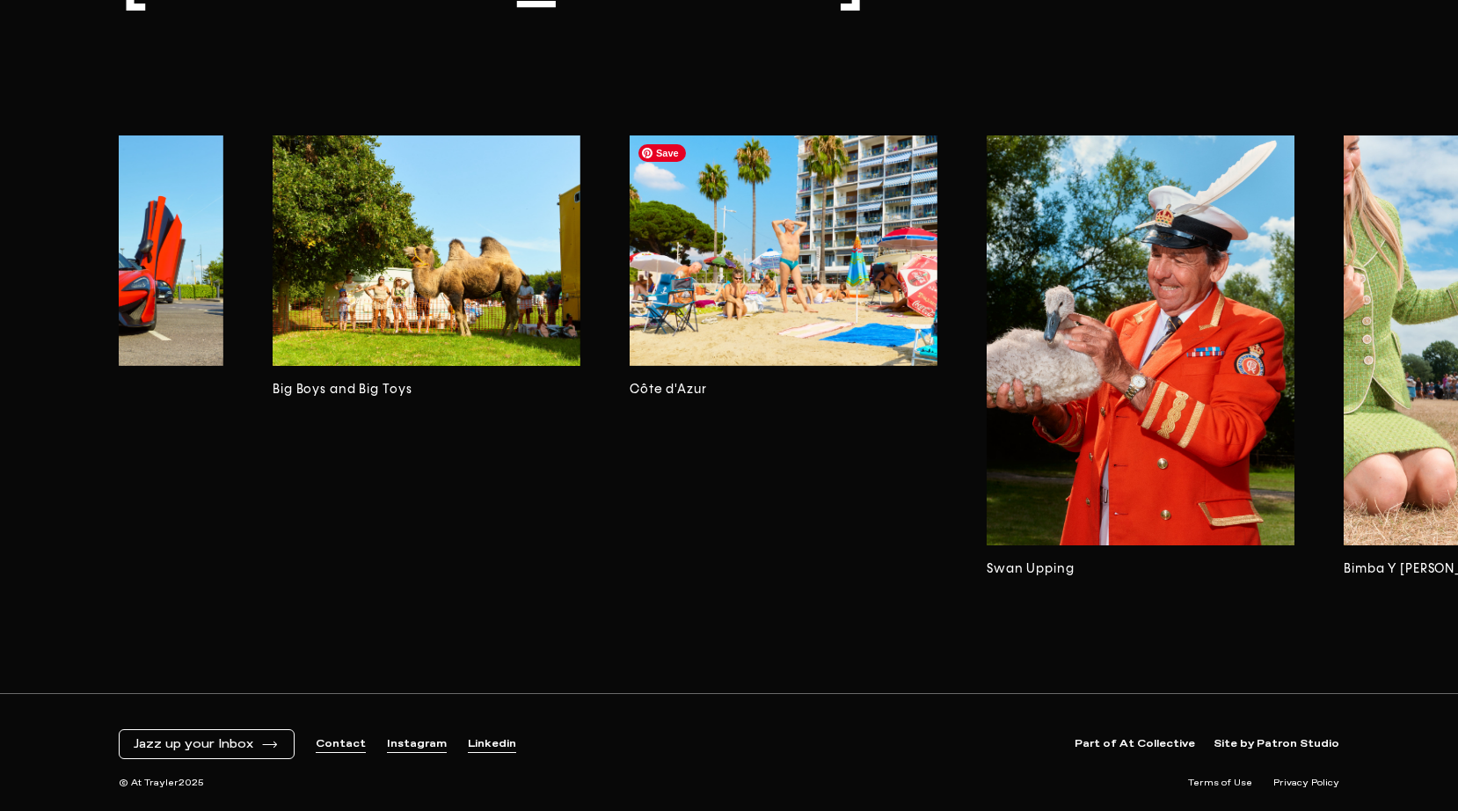
click at [717, 266] on img at bounding box center [784, 250] width 308 height 231
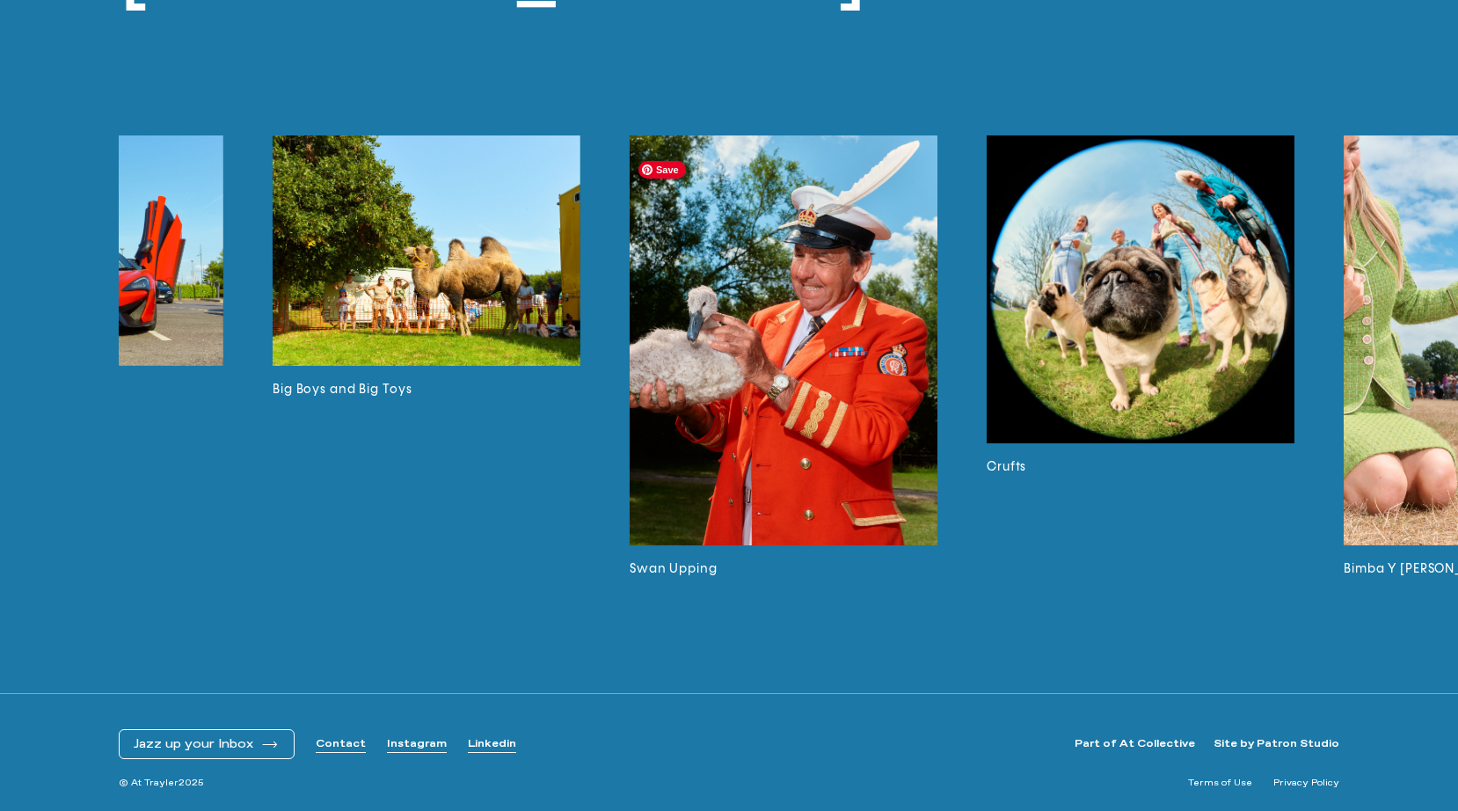
scroll to position [4411, 0]
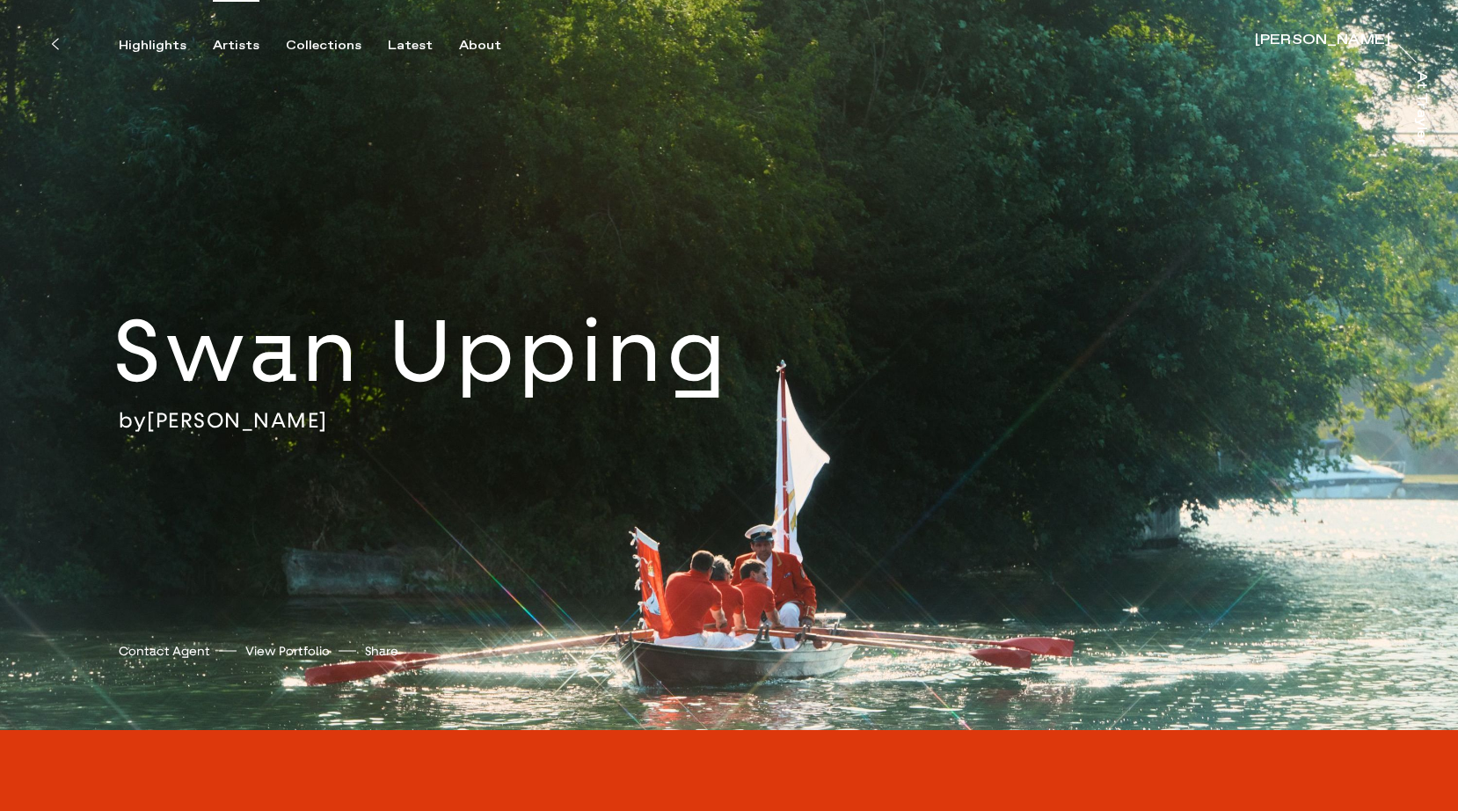
click at [222, 47] on div "Artists" at bounding box center [236, 46] width 47 height 16
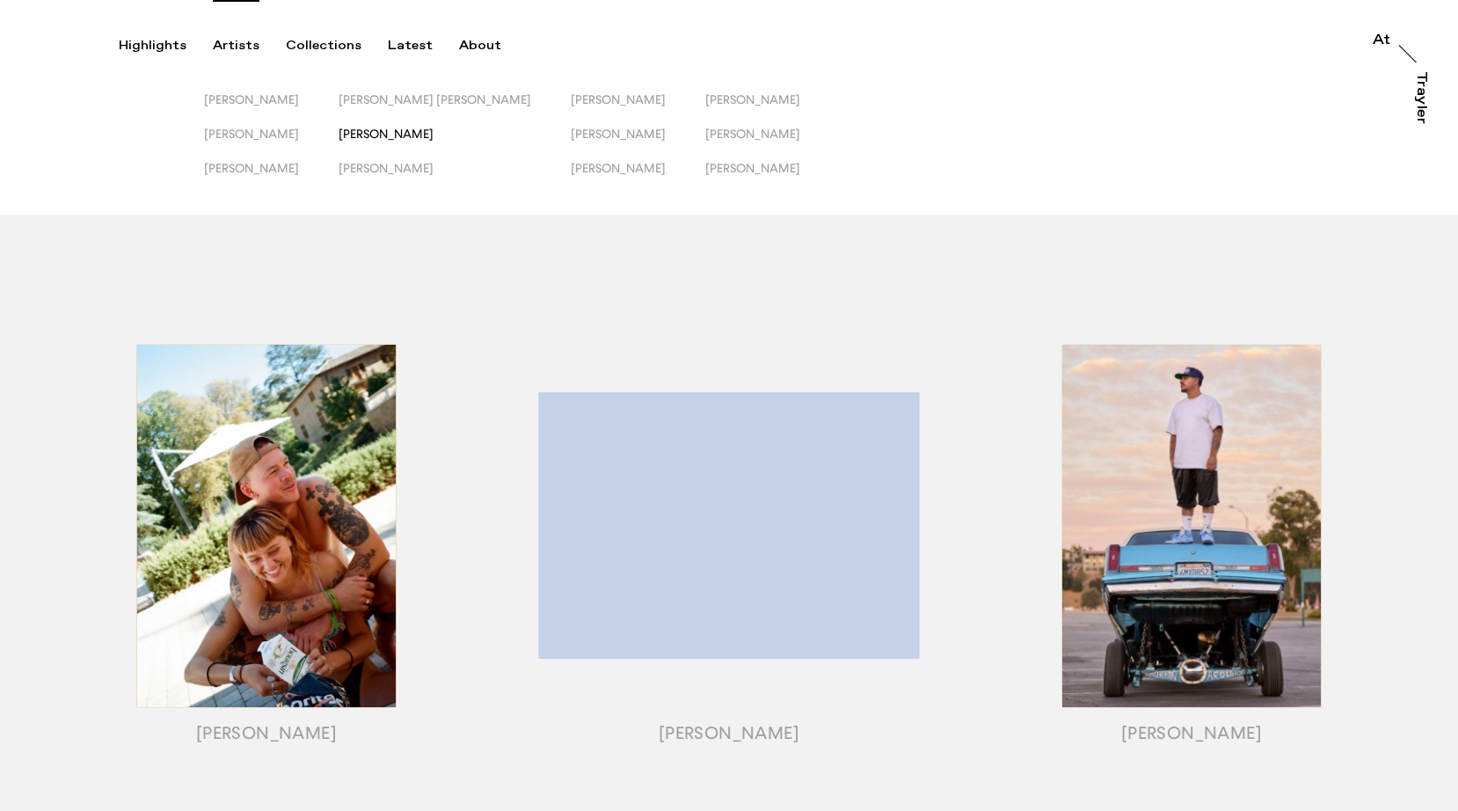
click at [399, 132] on span "[PERSON_NAME]" at bounding box center [386, 134] width 95 height 14
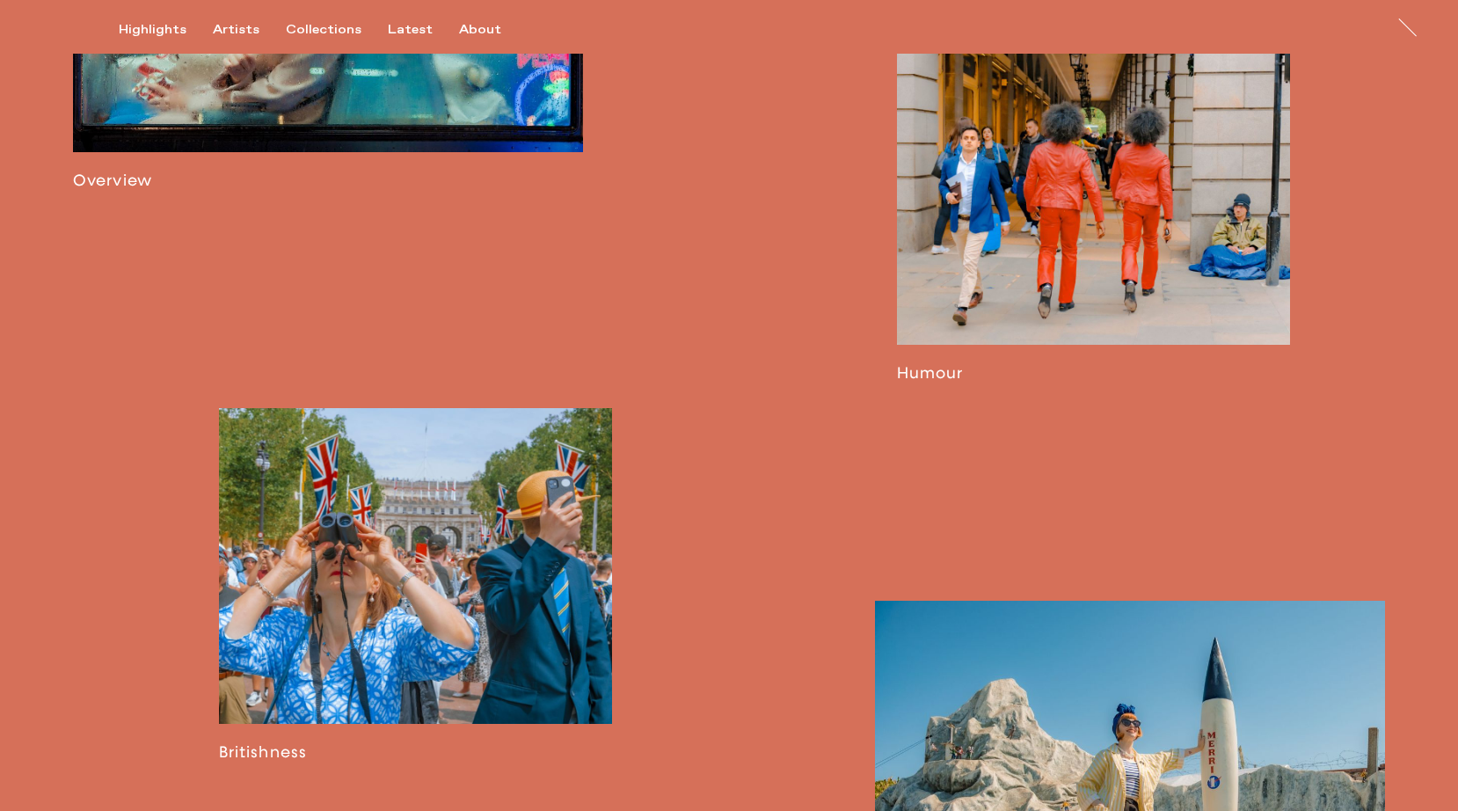
scroll to position [1417, 0]
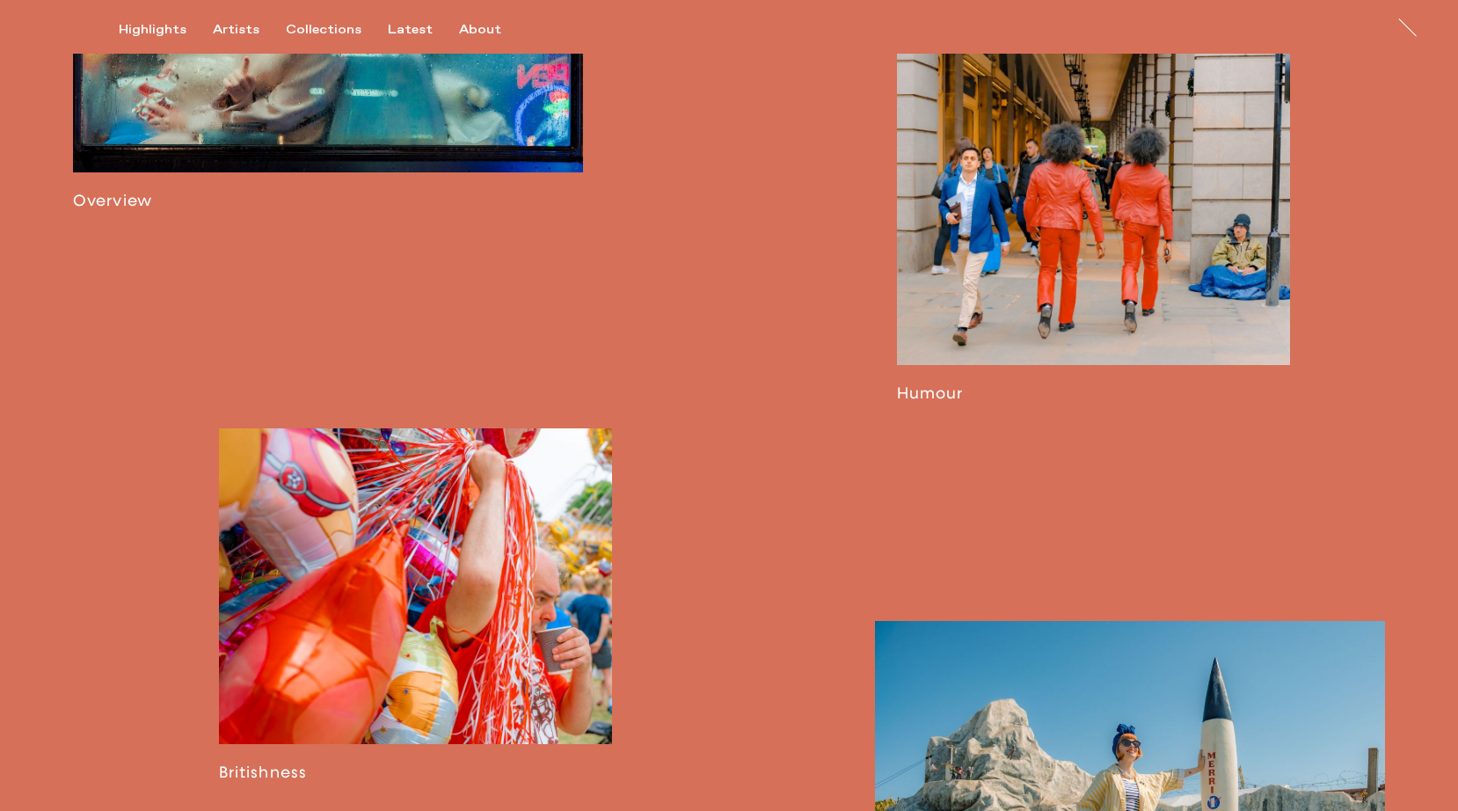
click at [414, 616] on link at bounding box center [416, 604] width 394 height 353
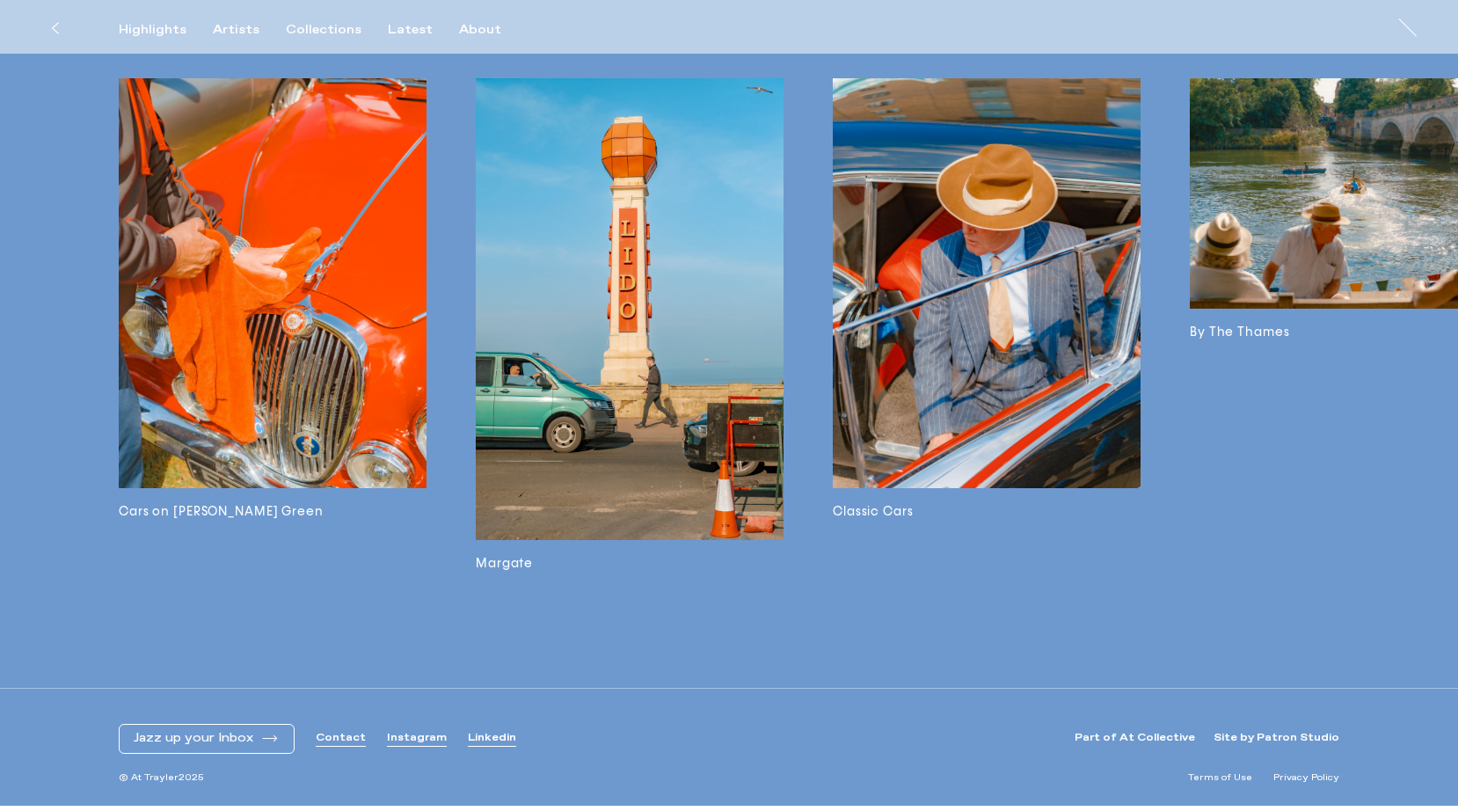
scroll to position [6809, 0]
click at [540, 621] on div "Josh Edgoose Cars on Bardwell Green Margate Classic Cars By The Thames Characte…" at bounding box center [729, 236] width 1458 height 905
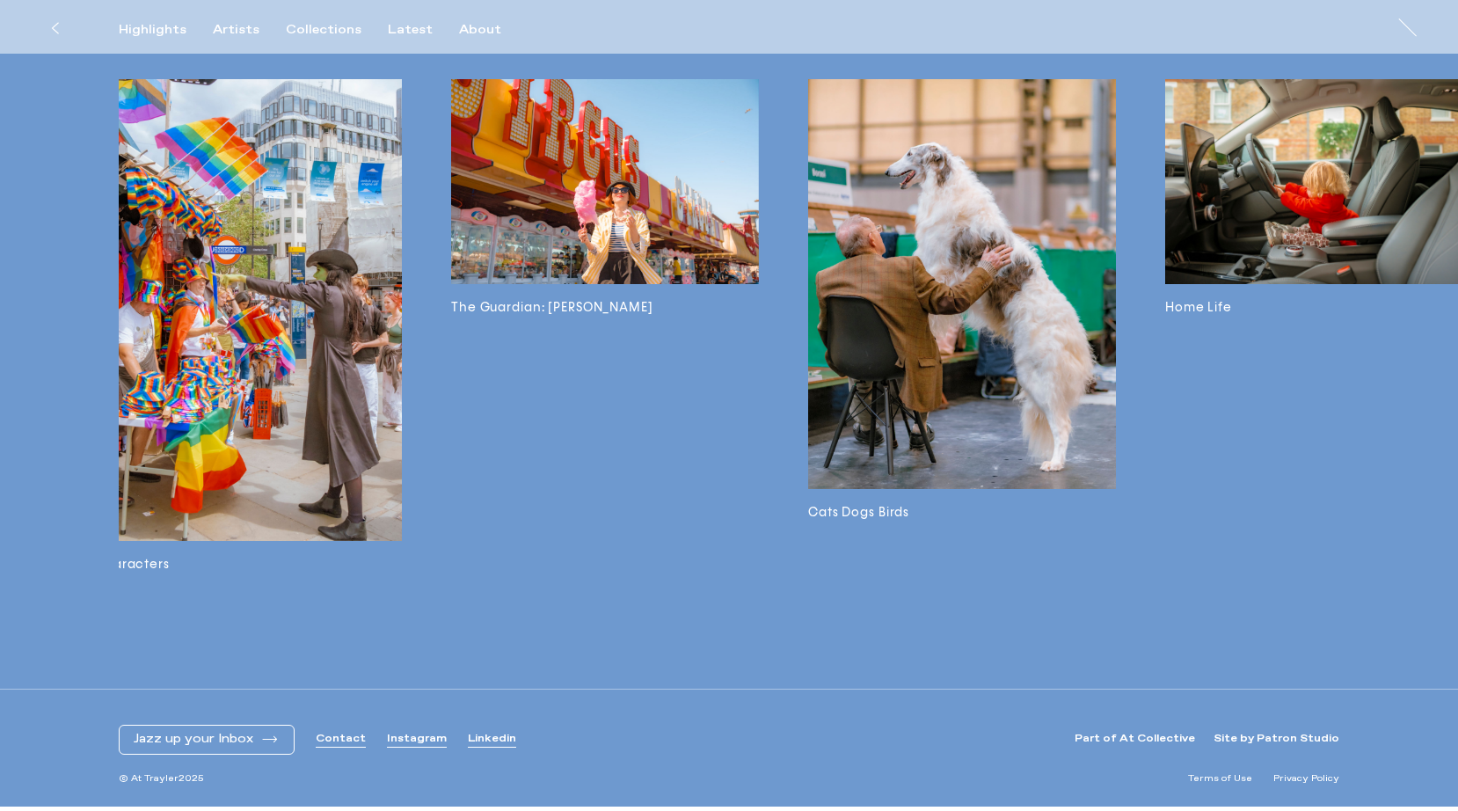
scroll to position [0, 1446]
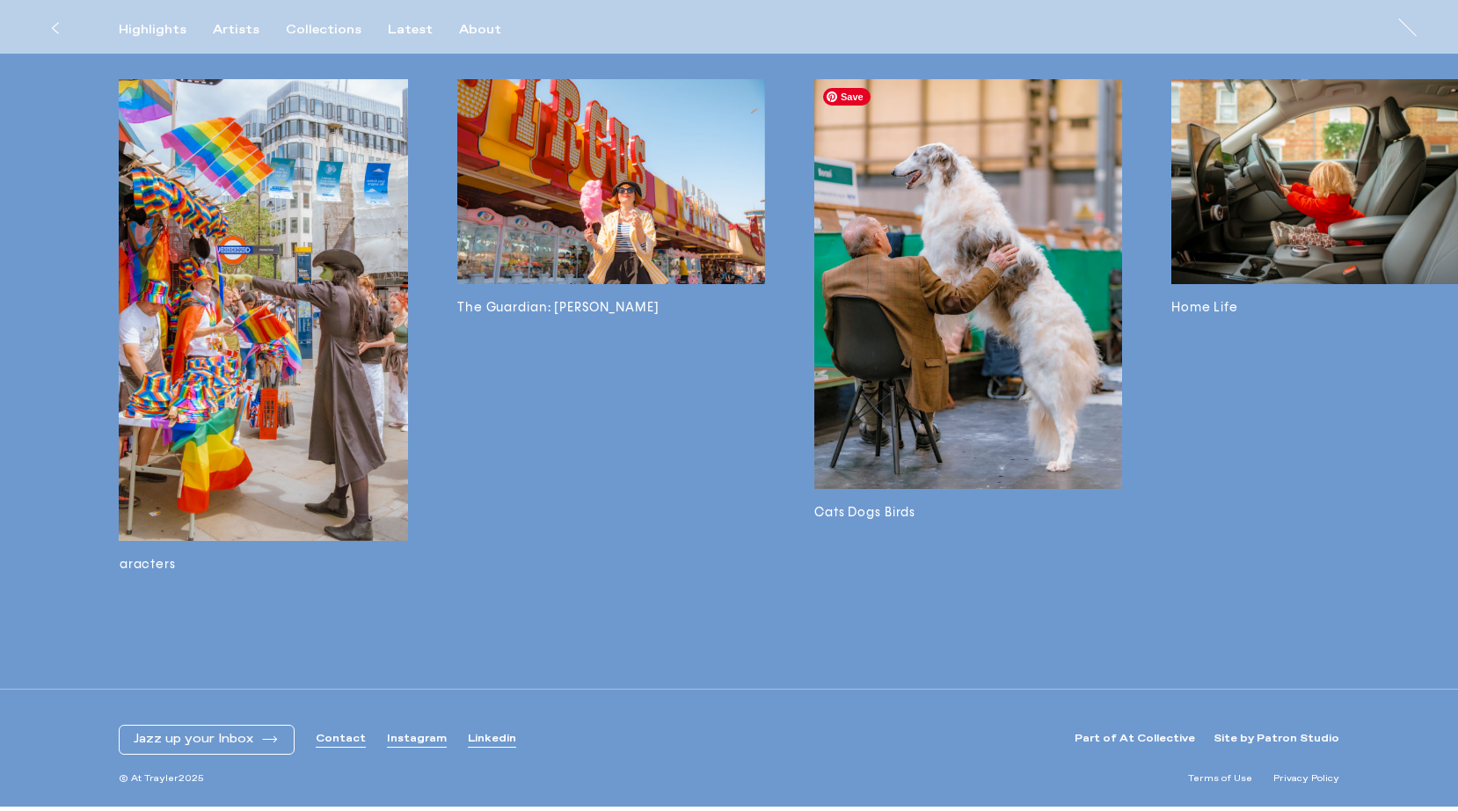
click at [1008, 368] on img at bounding box center [968, 284] width 308 height 411
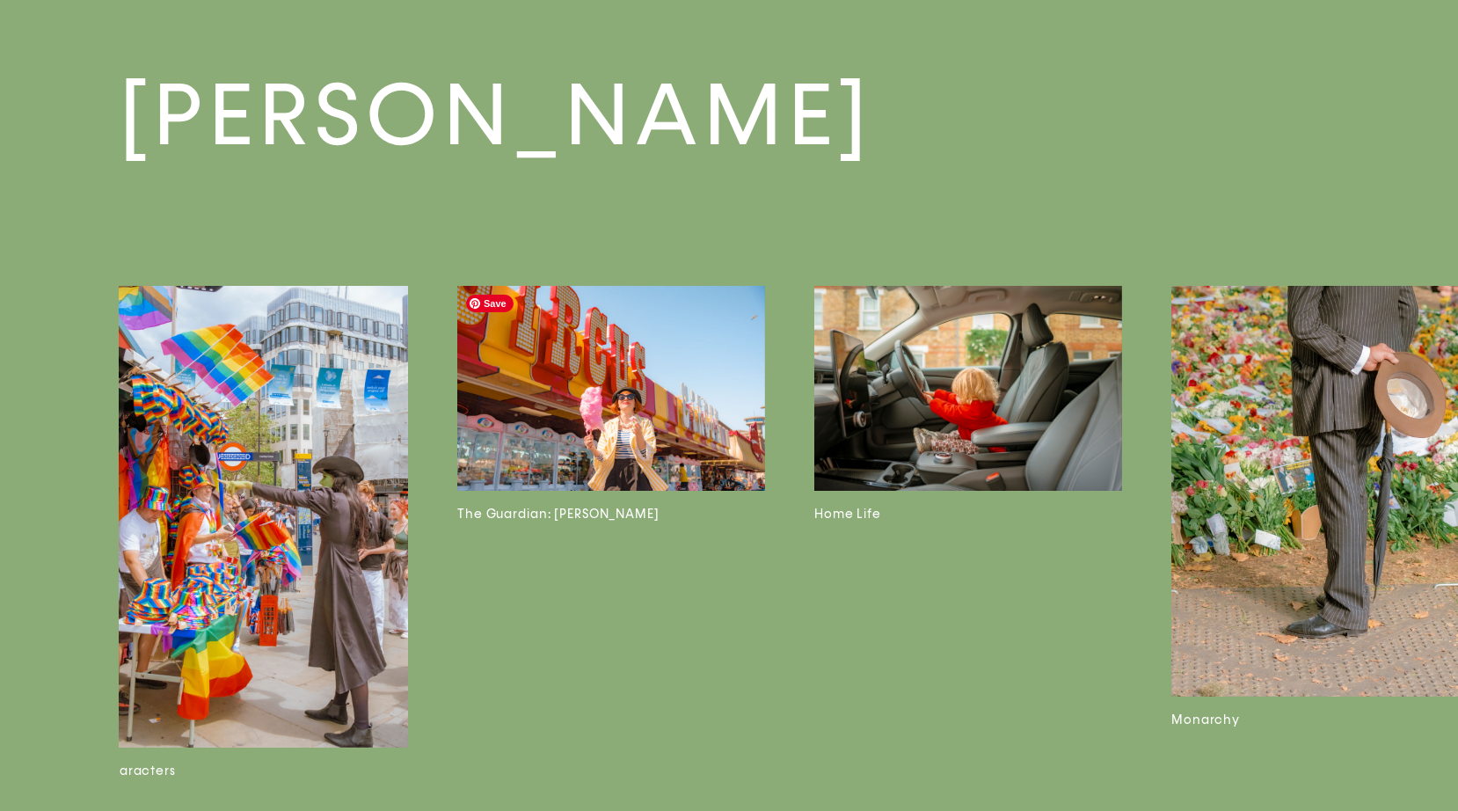
scroll to position [8776, 0]
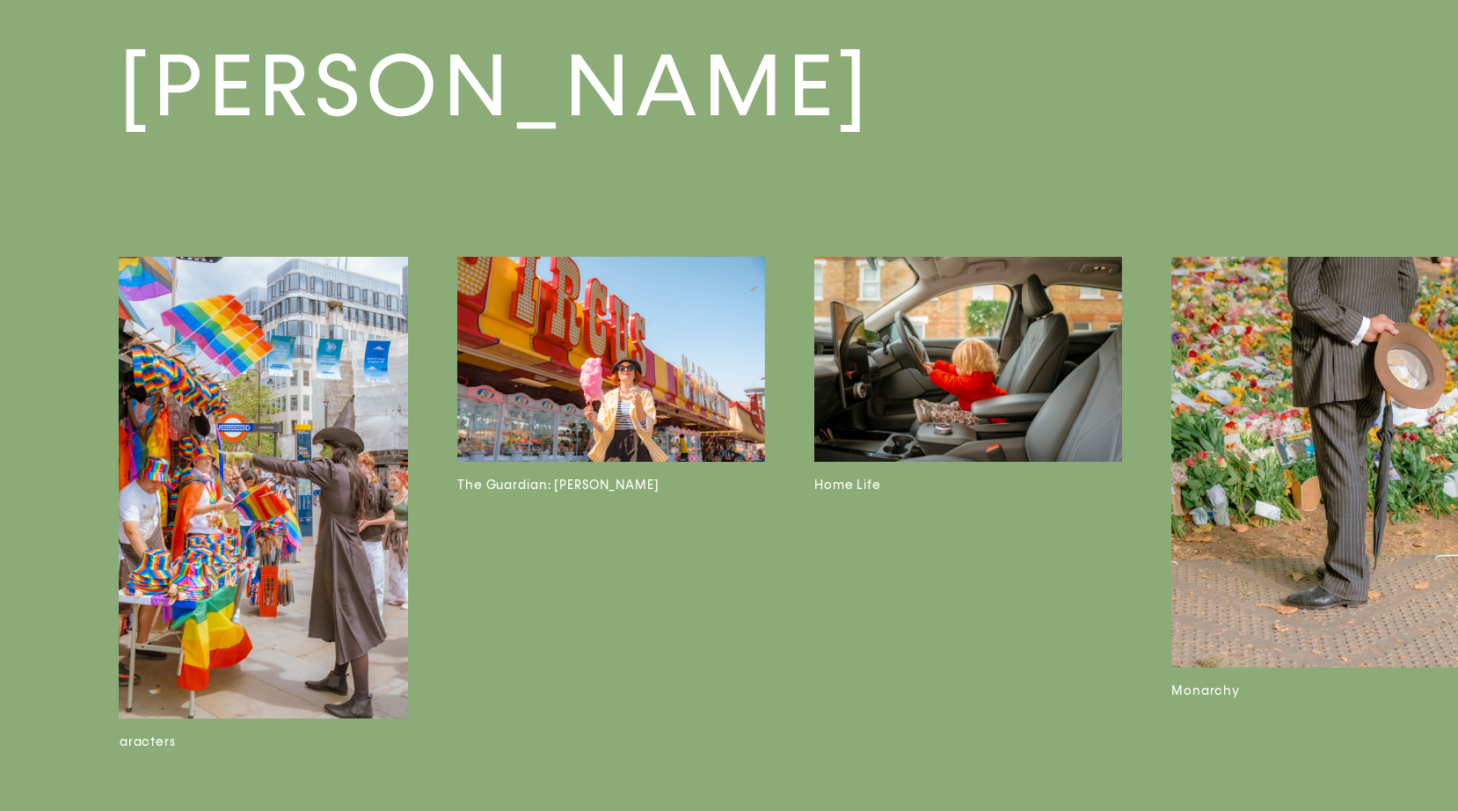
drag, startPoint x: 893, startPoint y: 802, endPoint x: 1049, endPoint y: 783, distance: 156.8
click at [1049, 783] on div "Josh Edgoose Cars on Bardwell Green Margate Classic Cars By The Thames Characte…" at bounding box center [729, 413] width 1458 height 905
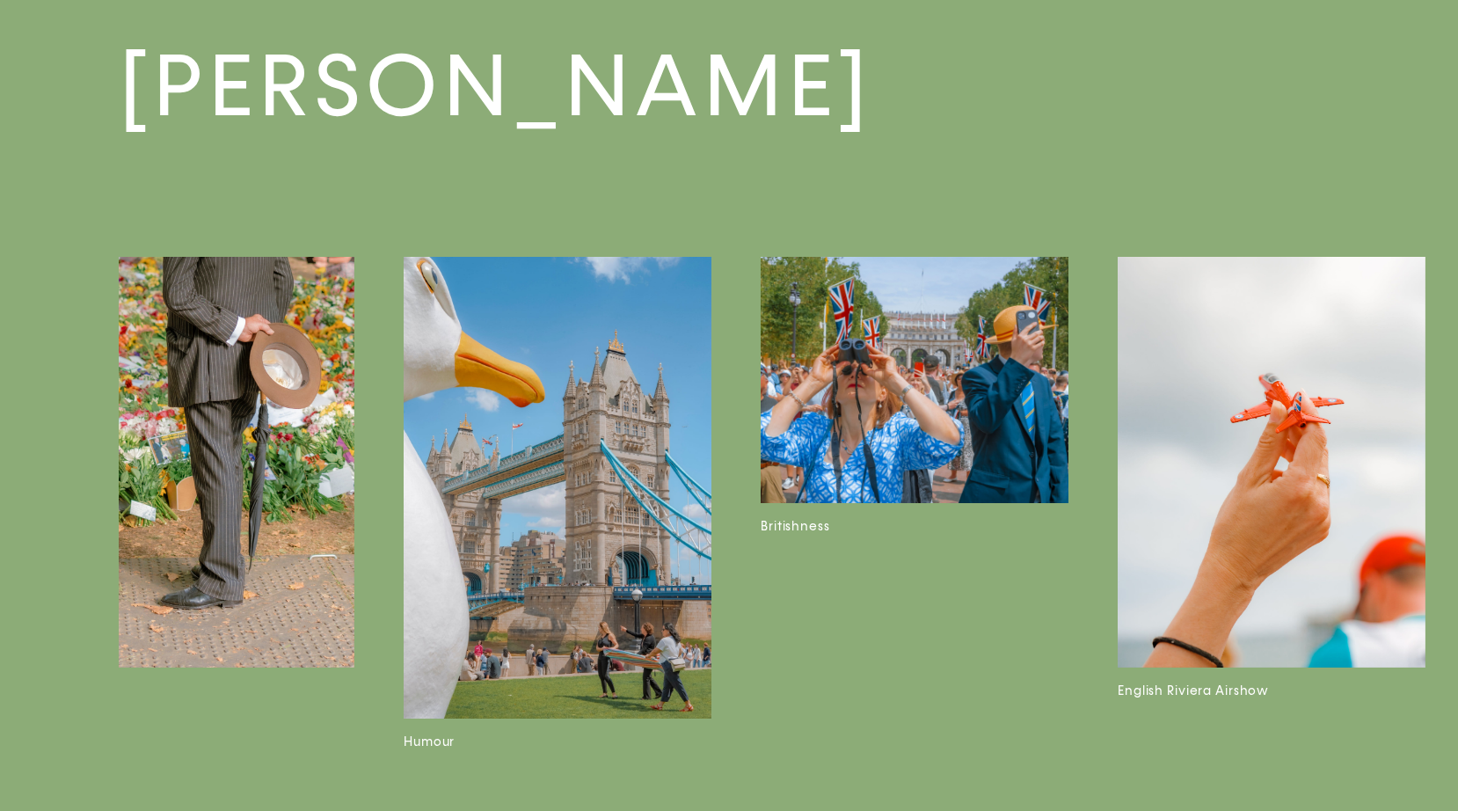
scroll to position [0, 2588]
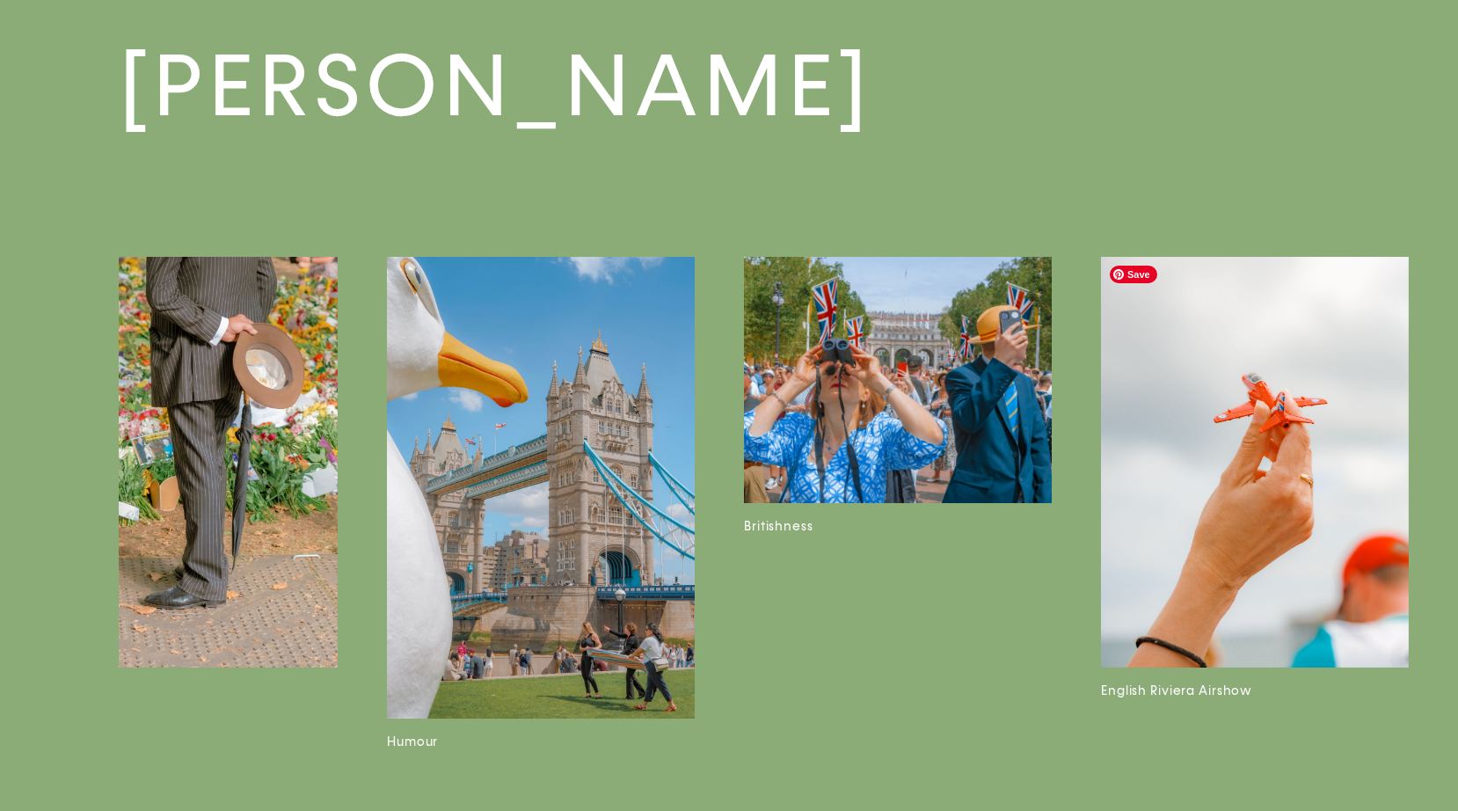
click at [1293, 579] on img at bounding box center [1255, 462] width 308 height 411
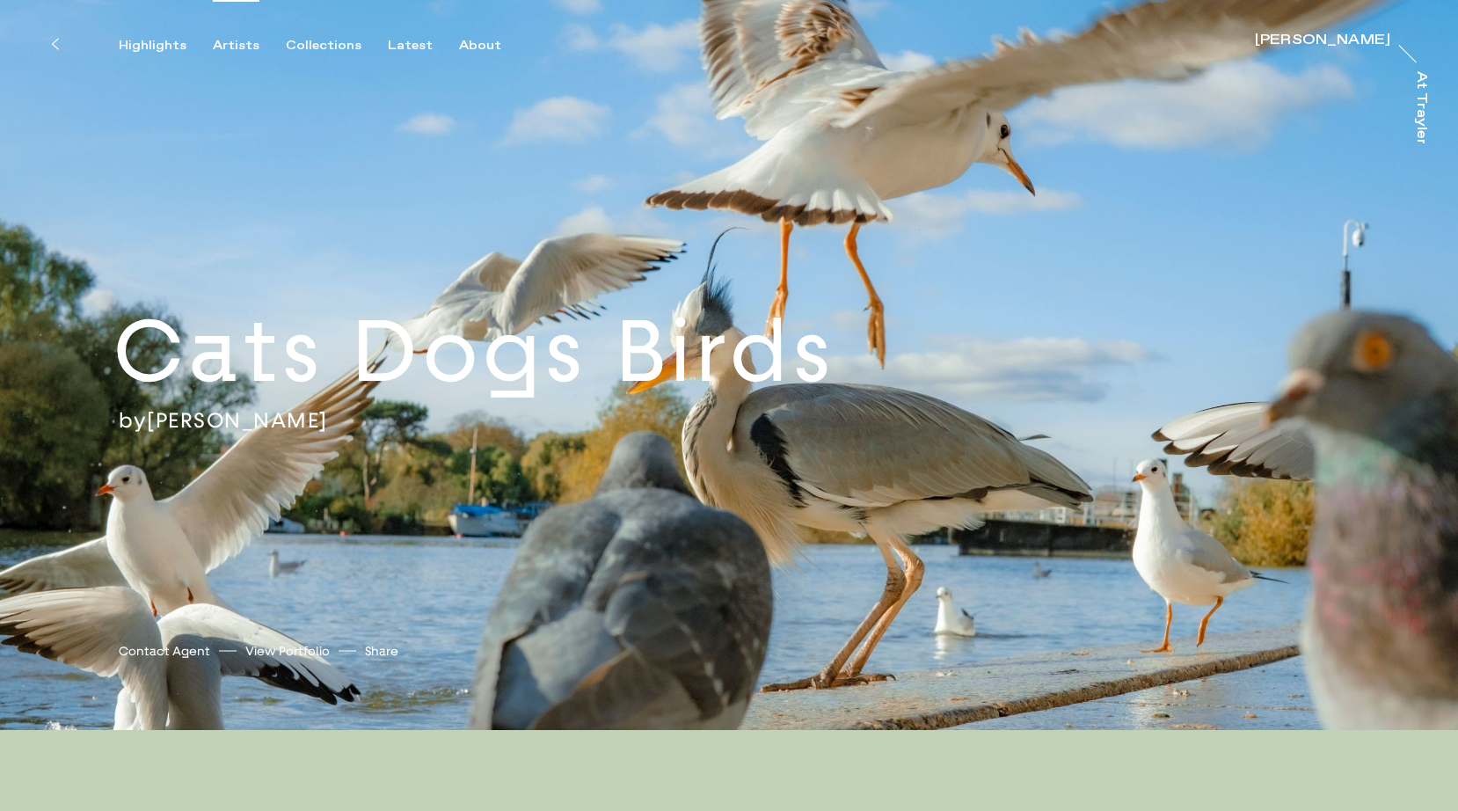
click at [230, 50] on div "Artists" at bounding box center [236, 46] width 47 height 16
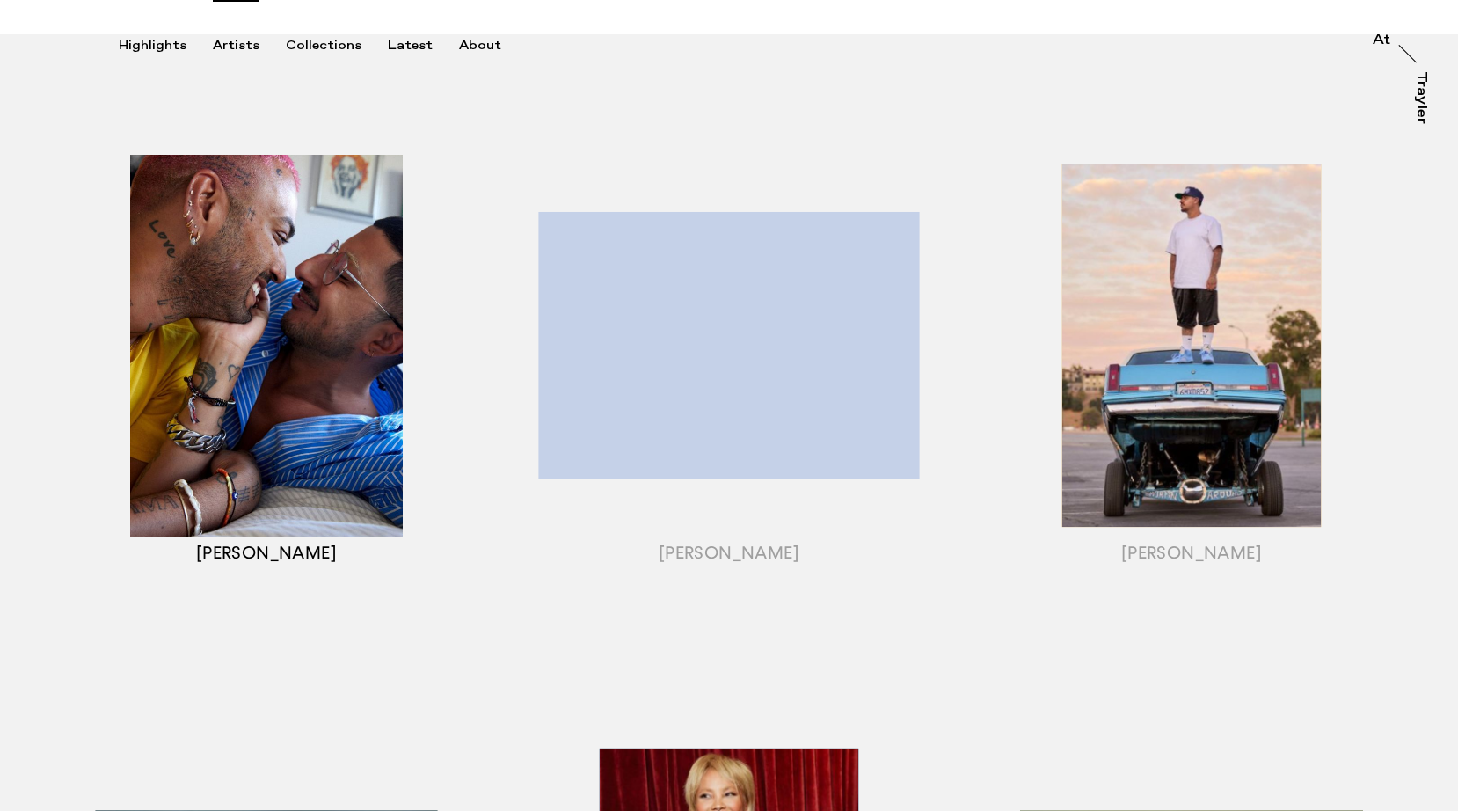
scroll to position [191, 0]
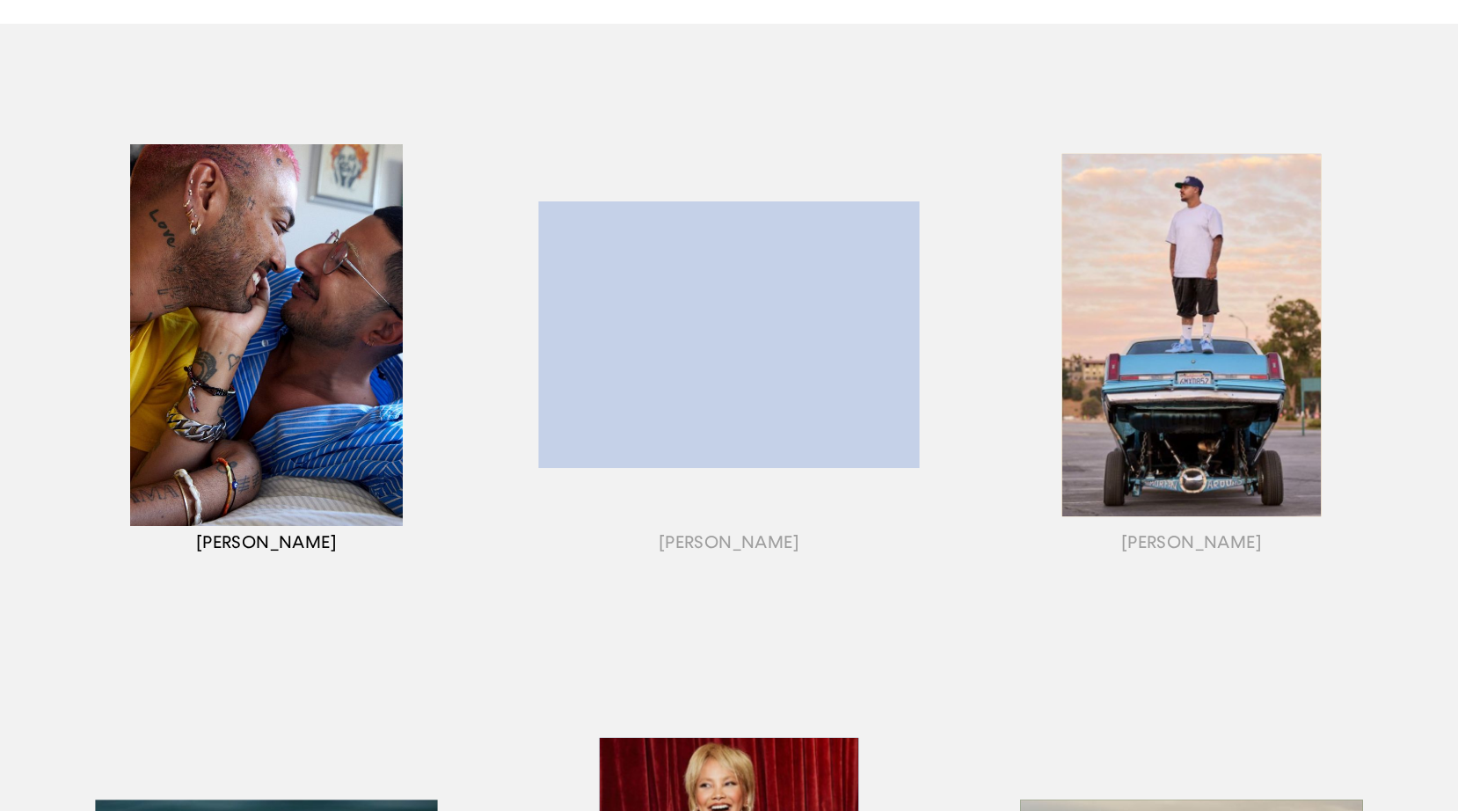
click at [327, 356] on div "button" at bounding box center [266, 357] width 463 height 549
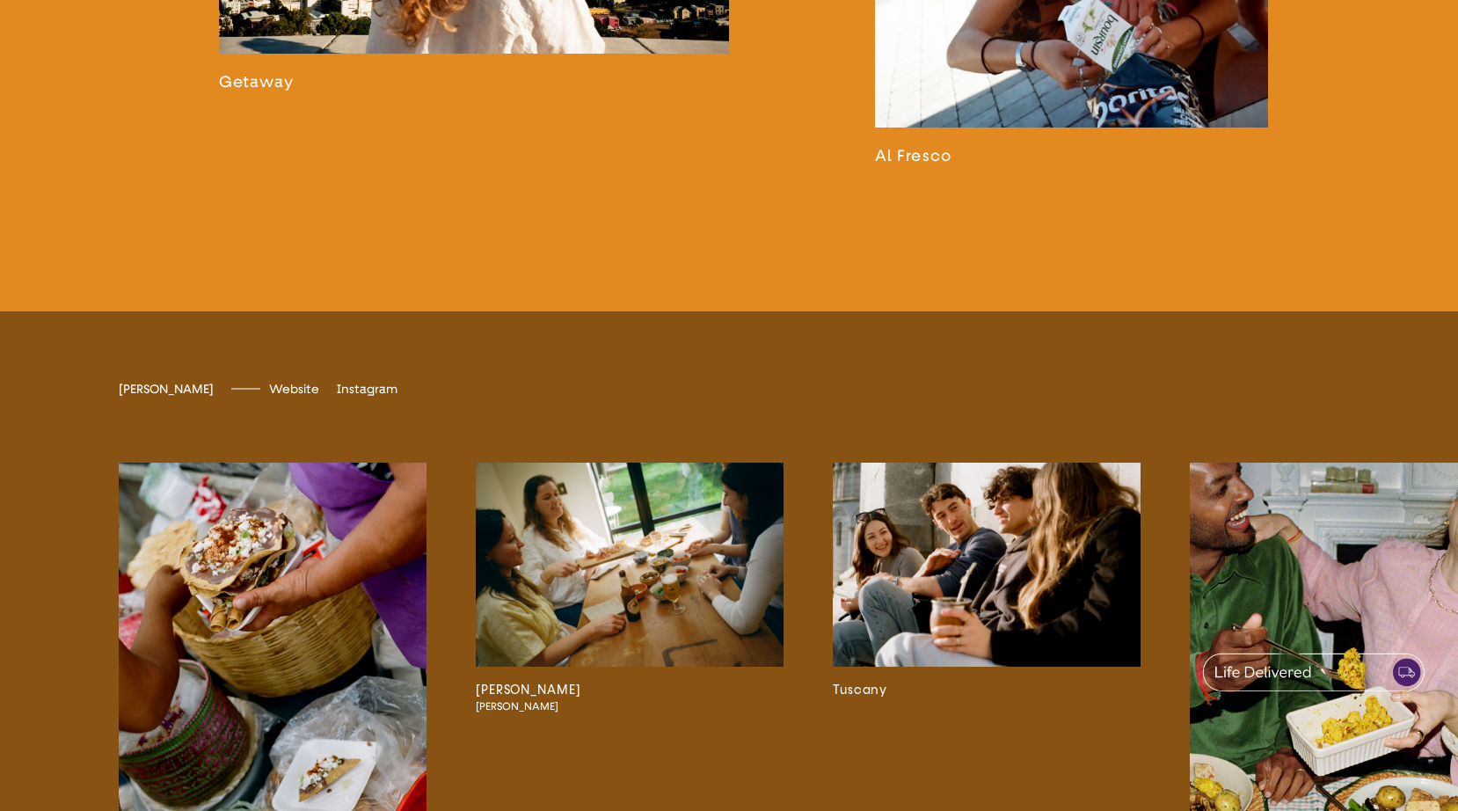
scroll to position [3340, 0]
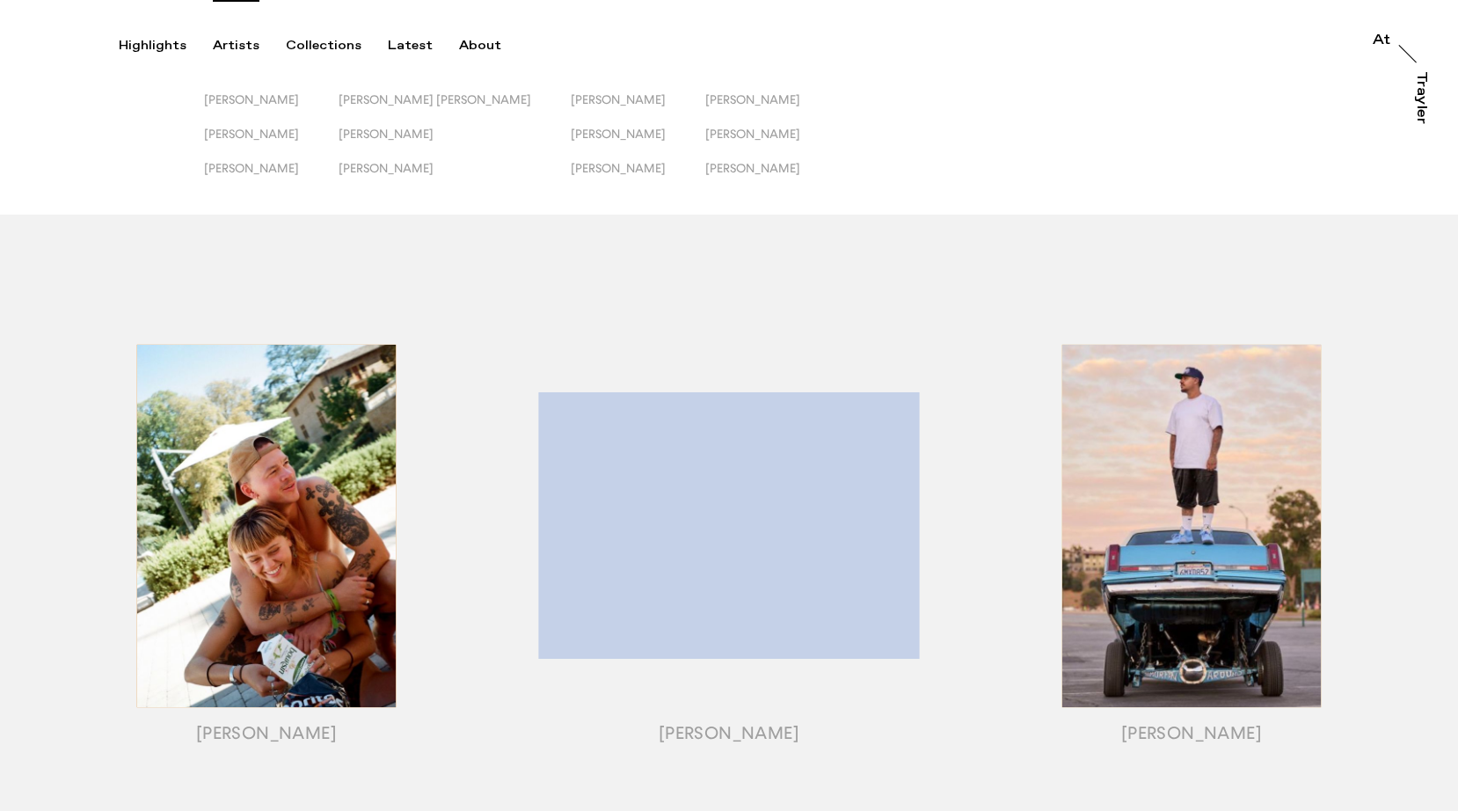
click at [228, 45] on div "Artists" at bounding box center [236, 46] width 47 height 16
click at [705, 92] on span "[PERSON_NAME]" at bounding box center [752, 99] width 95 height 14
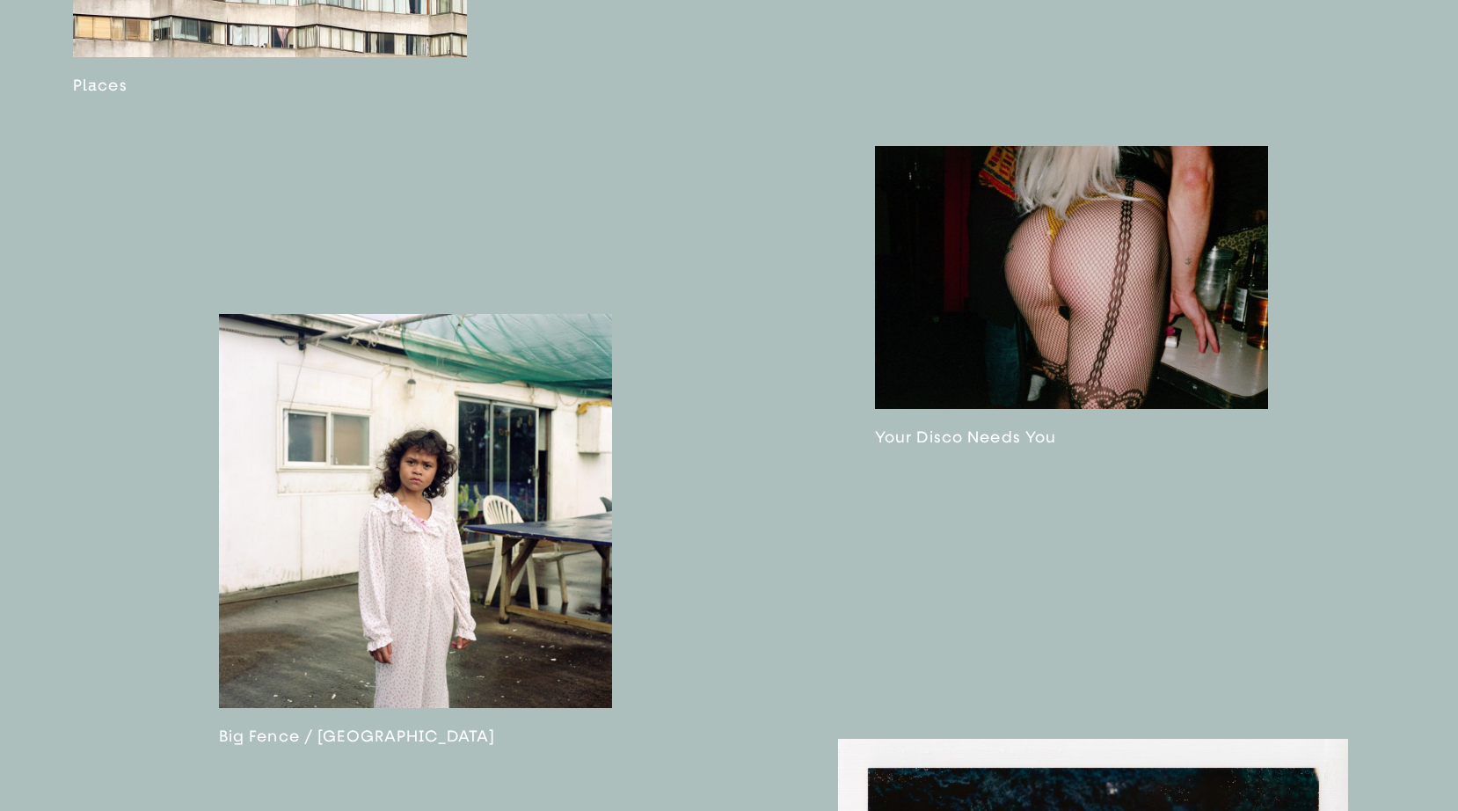
scroll to position [3213, 0]
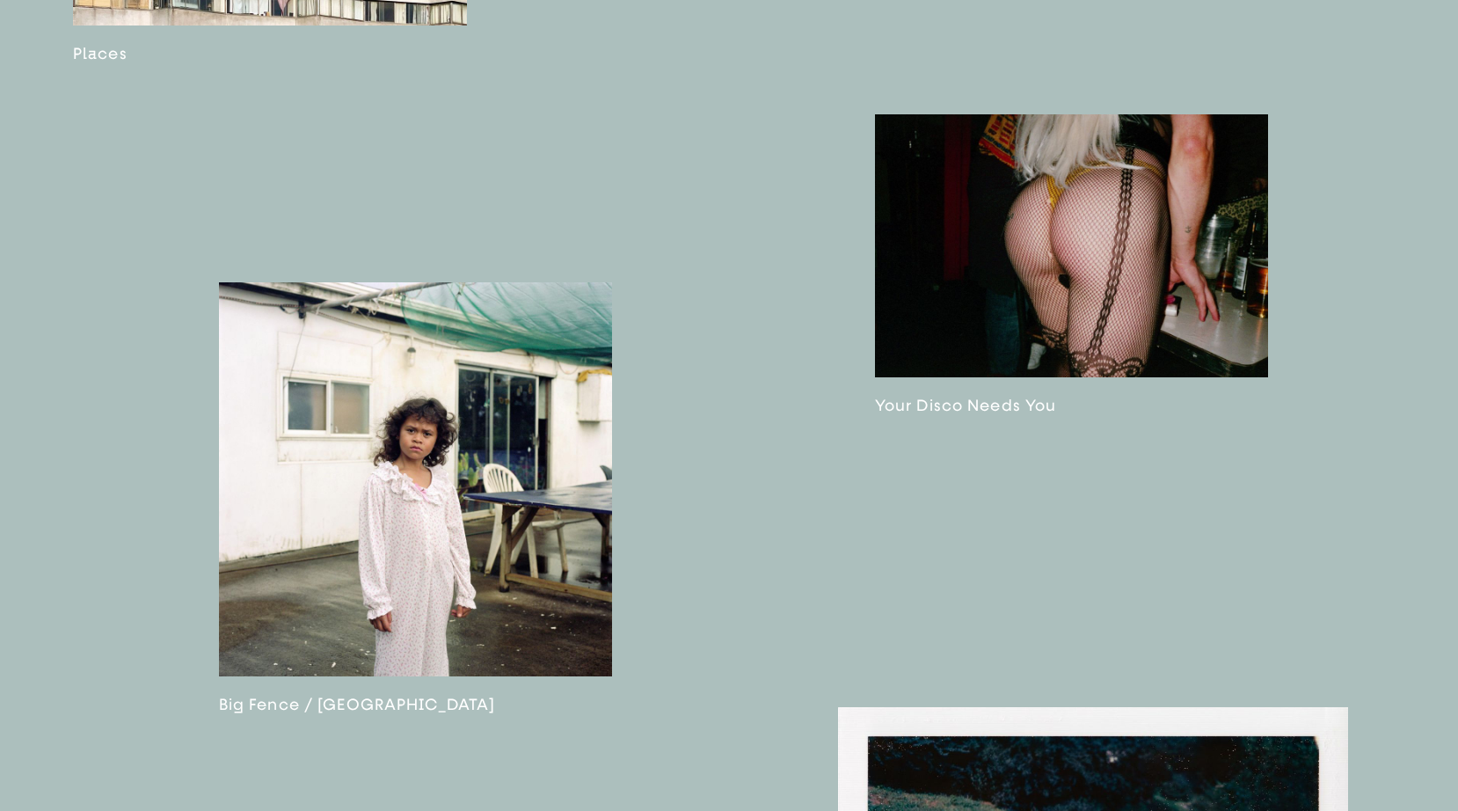
click at [891, 335] on link at bounding box center [1072, 264] width 394 height 301
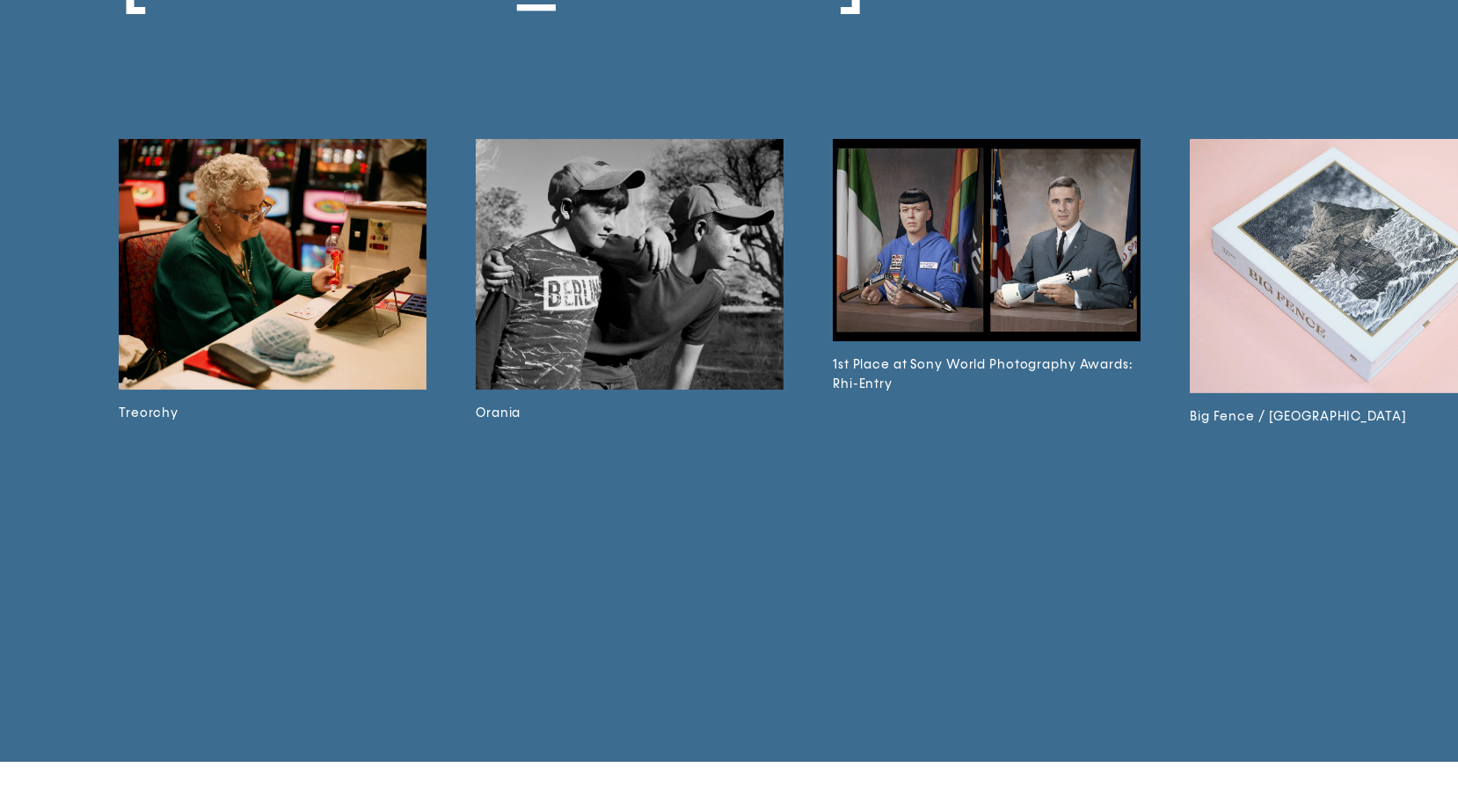
scroll to position [11635, 0]
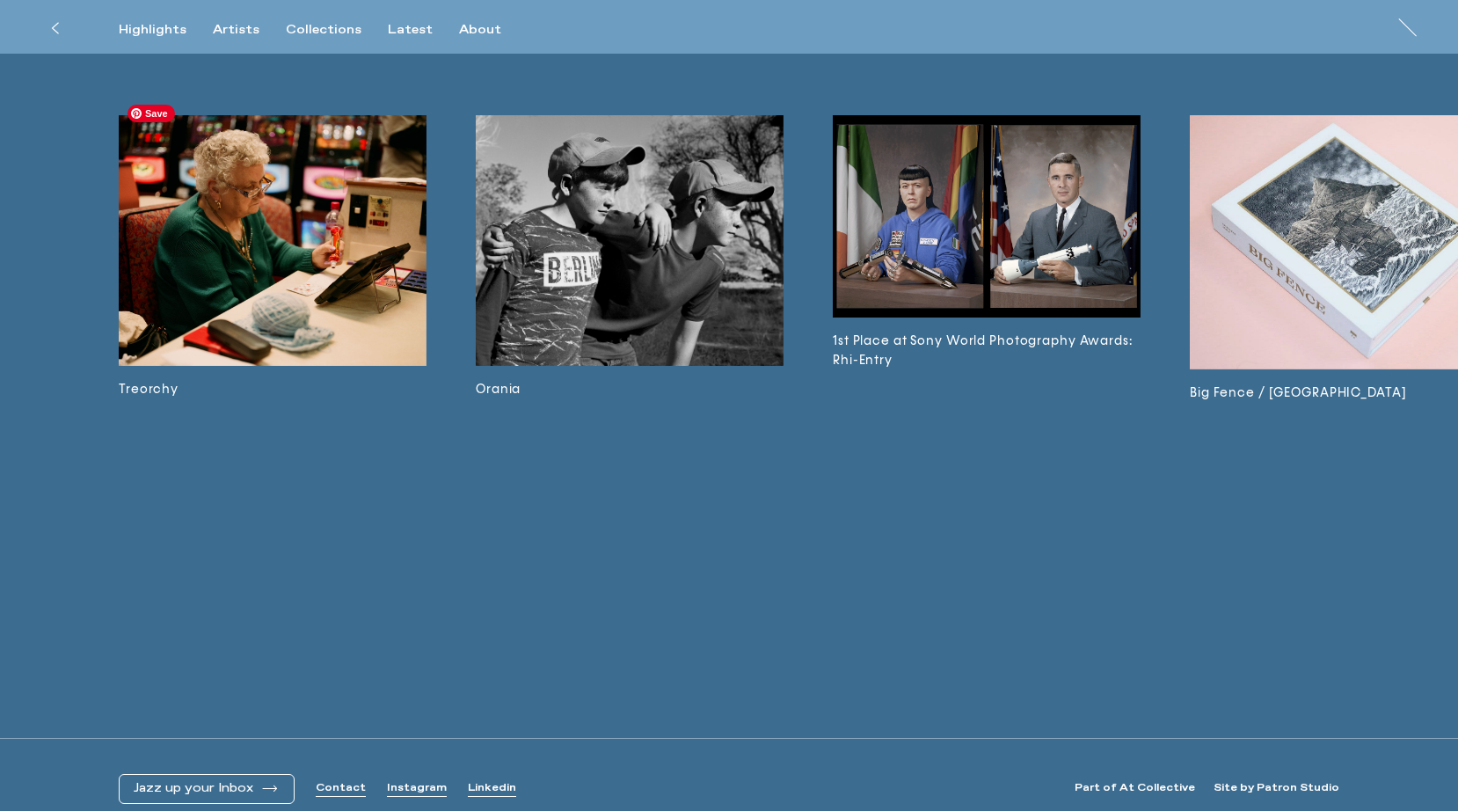
click at [254, 293] on img at bounding box center [273, 240] width 308 height 251
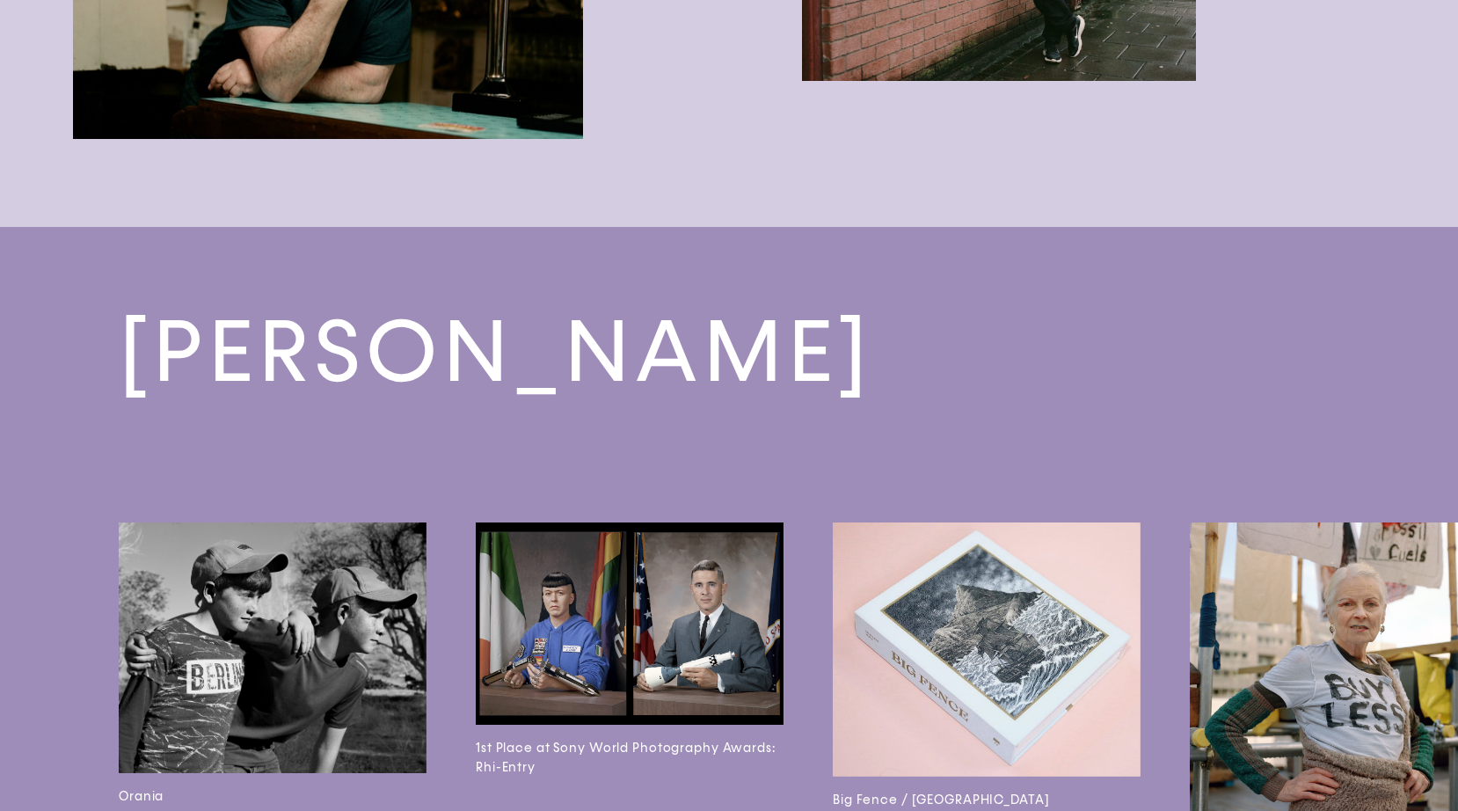
scroll to position [6389, 0]
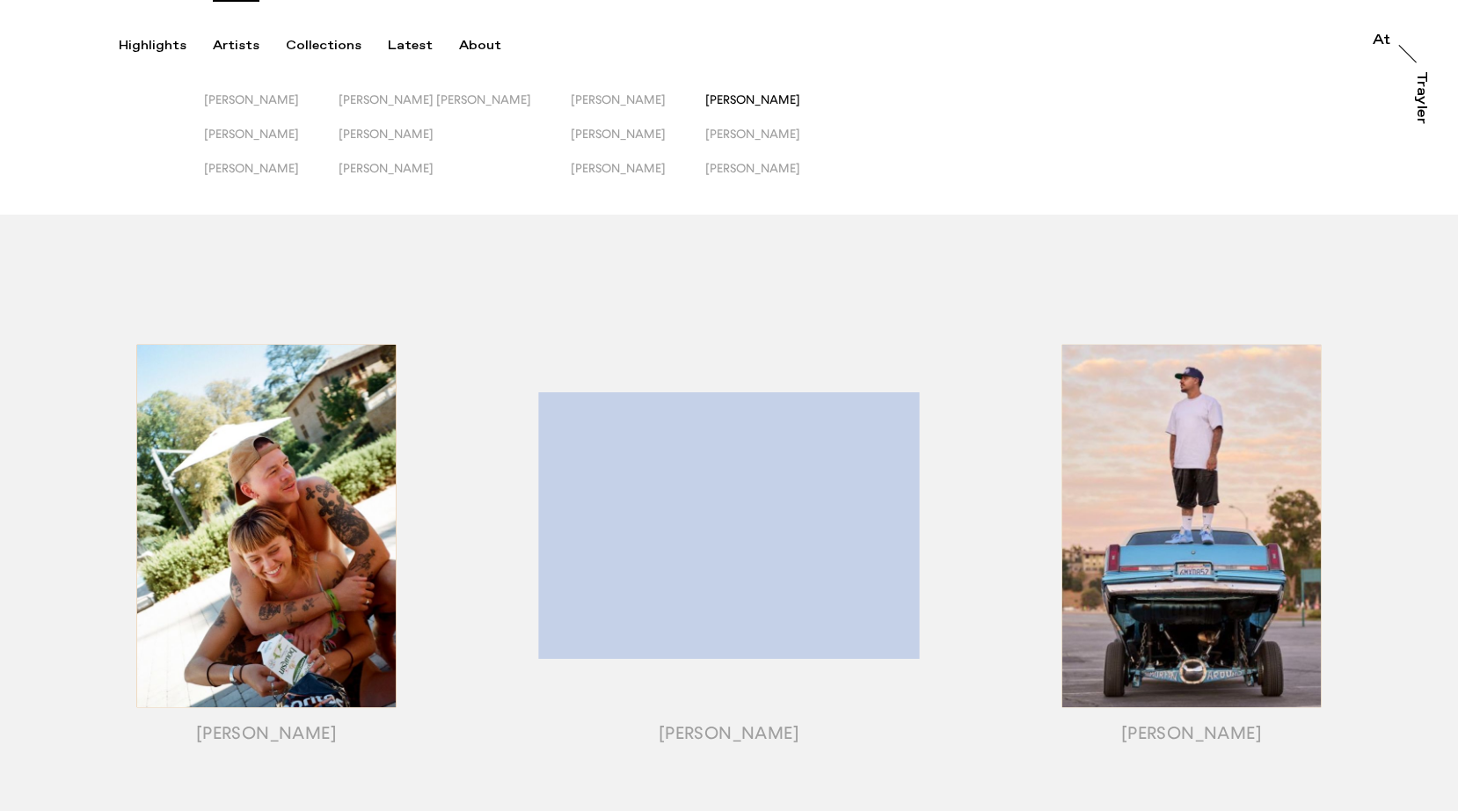
click at [705, 94] on span "[PERSON_NAME]" at bounding box center [752, 99] width 95 height 14
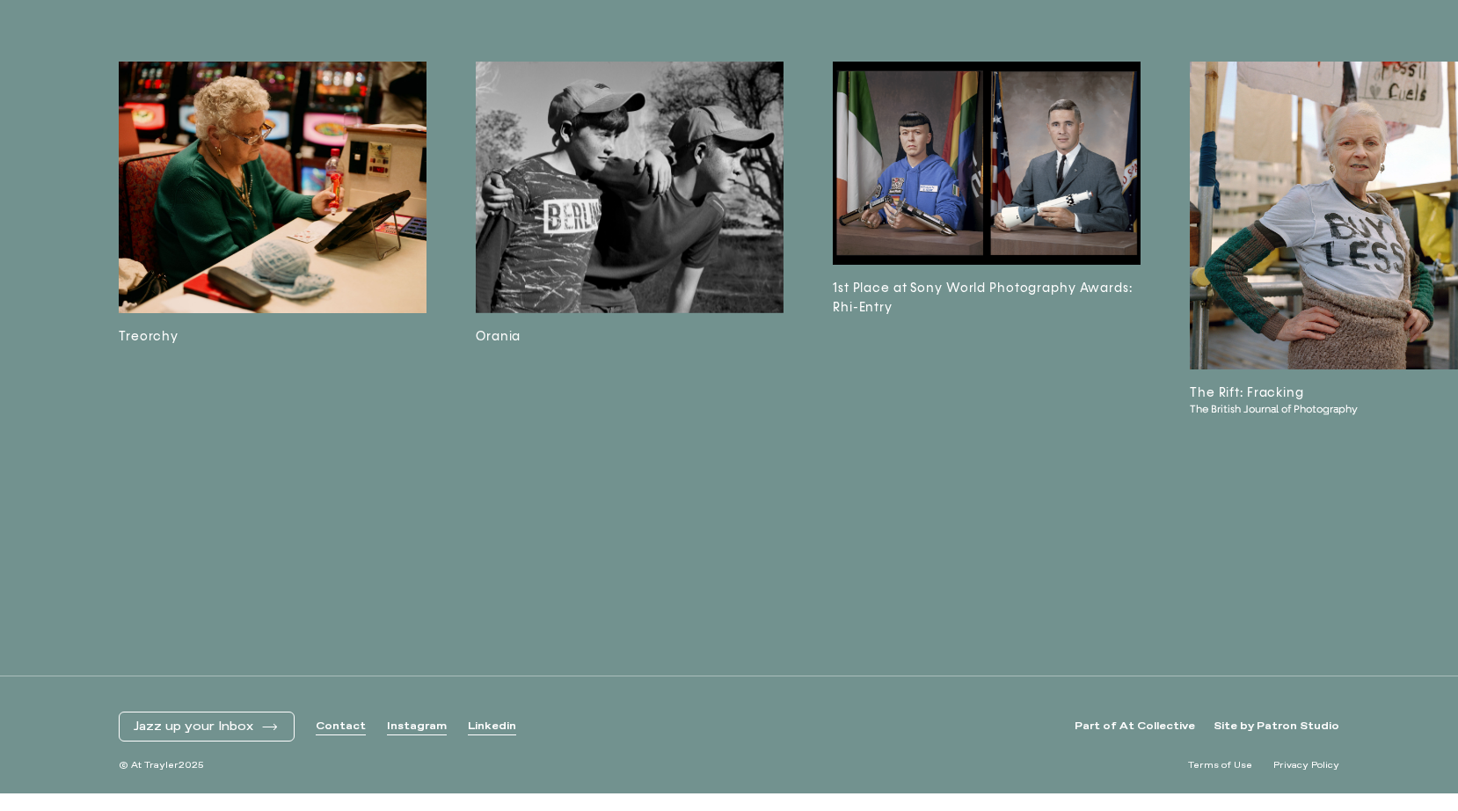
scroll to position [4617, 0]
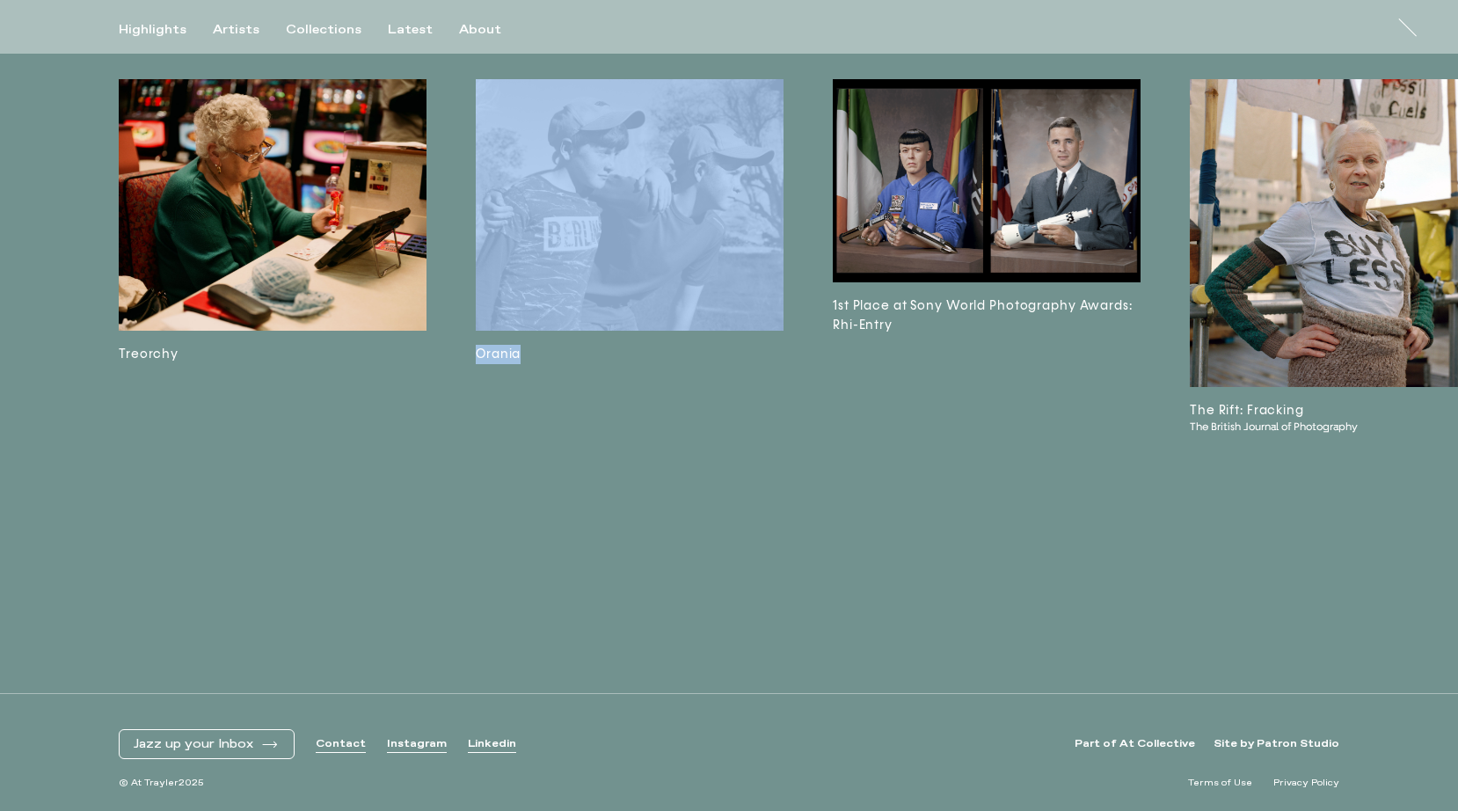
drag, startPoint x: 447, startPoint y: 623, endPoint x: 574, endPoint y: 607, distance: 128.6
click at [574, 607] on div "Rhiannon Adam Website rhiannonadam.com Instagram rhiannon_adam Treorchy Orania …" at bounding box center [729, 310] width 1458 height 765
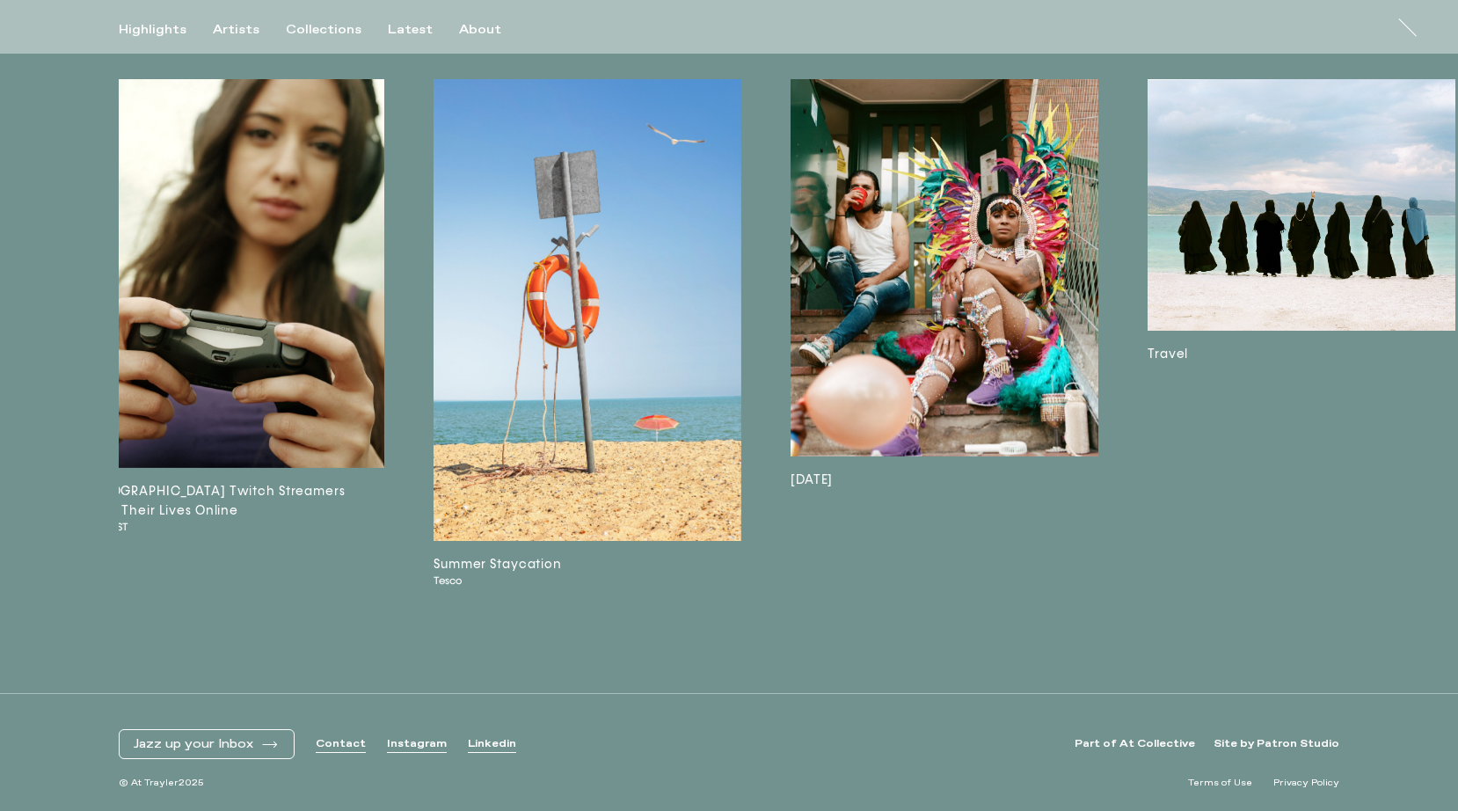
scroll to position [0, 3351]
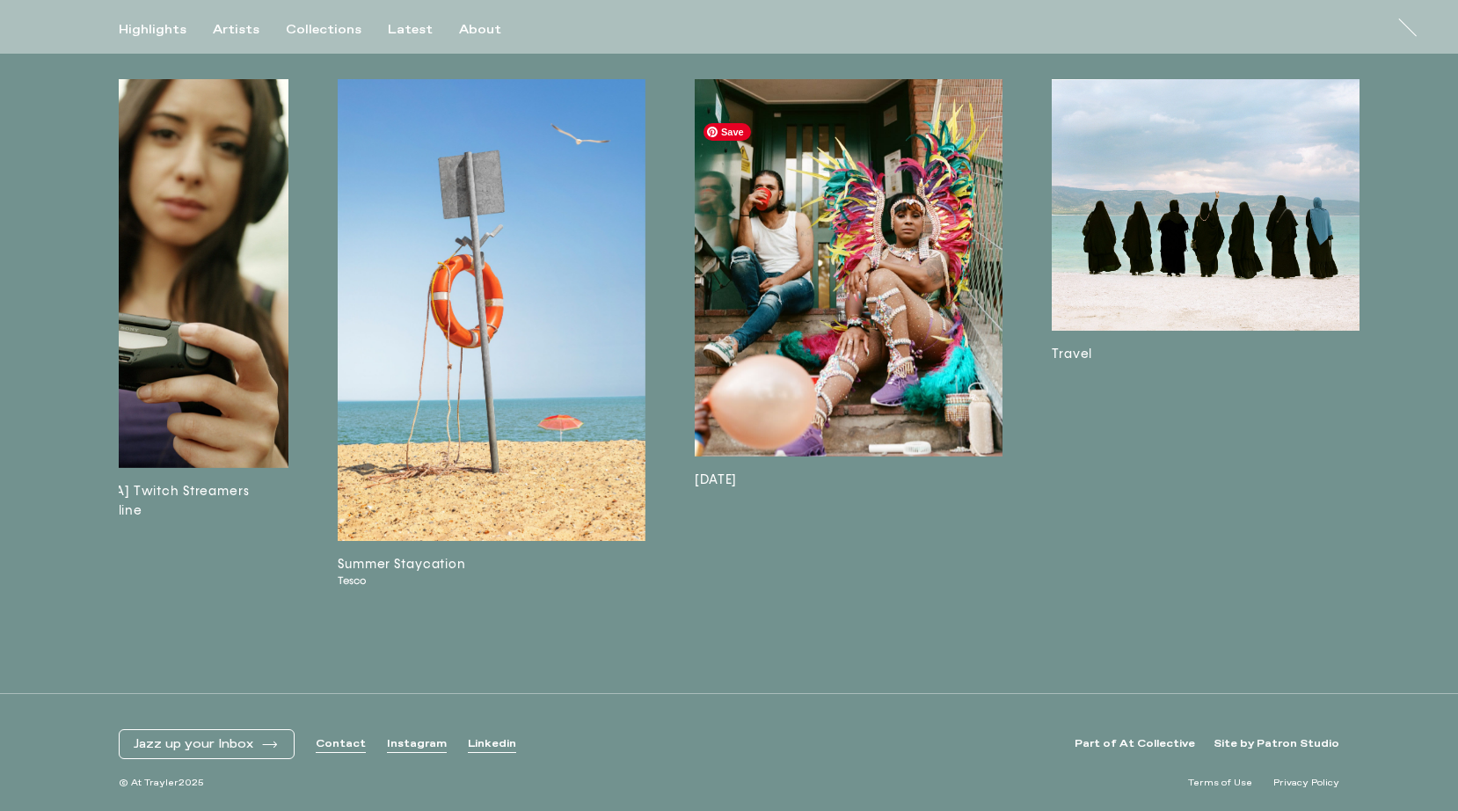
click at [885, 316] on img at bounding box center [849, 267] width 308 height 377
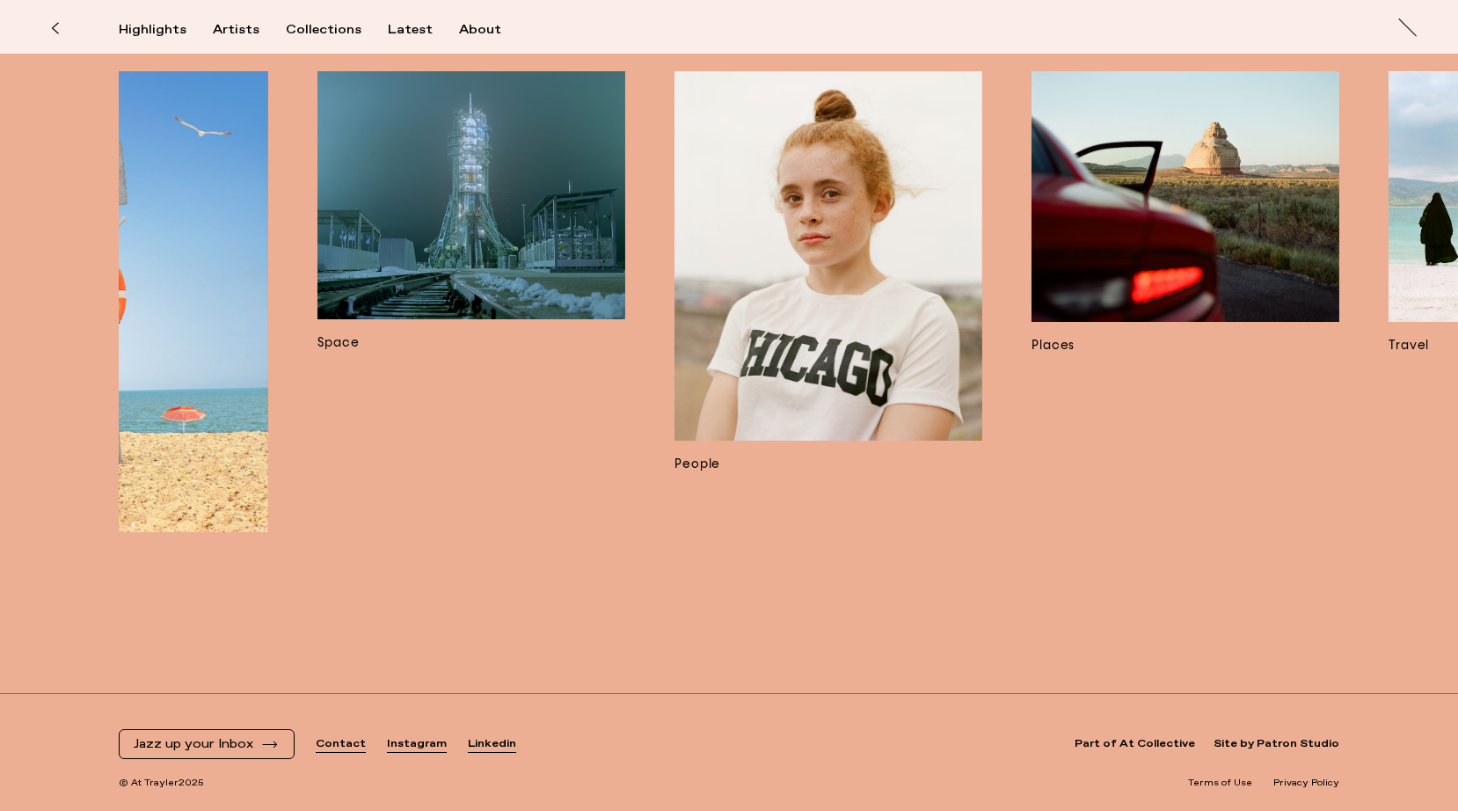
scroll to position [0, 4730]
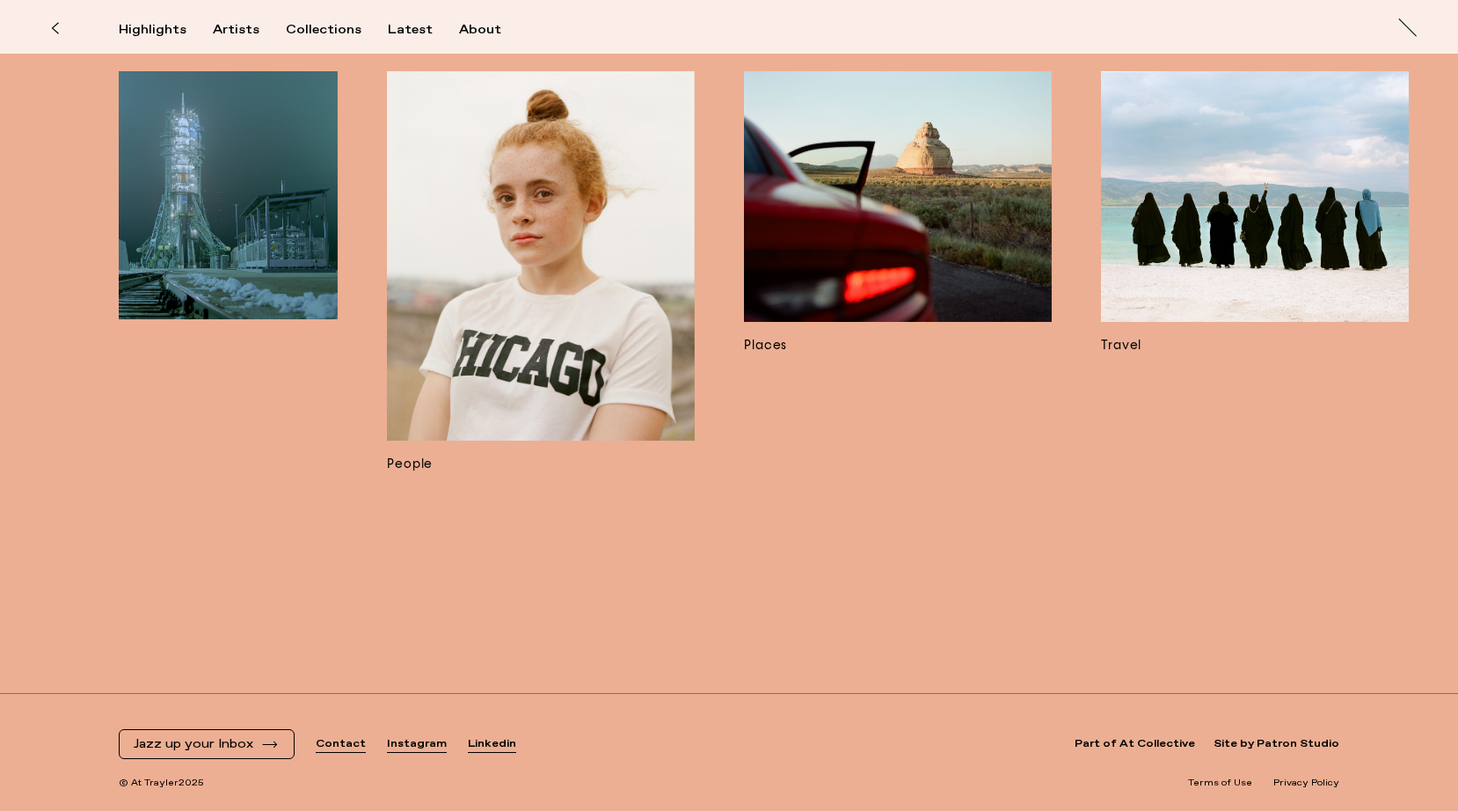
drag, startPoint x: 1293, startPoint y: 622, endPoint x: 1211, endPoint y: 610, distance: 82.6
click at [1211, 610] on div "Rhiannon Adam Treorchy Orania 1st Place at Sony World Photography Awards: Rhi-E…" at bounding box center [729, 235] width 1458 height 918
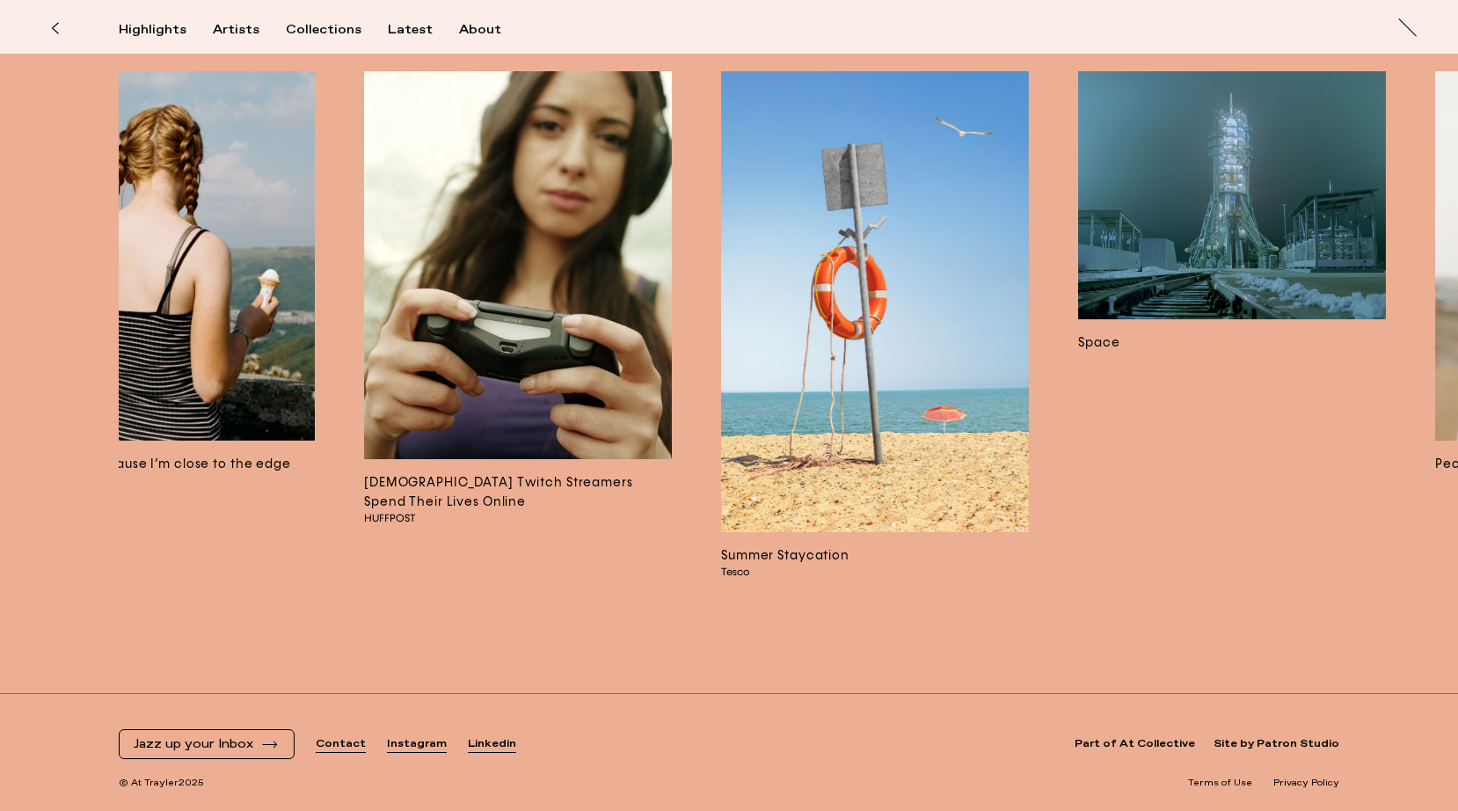
scroll to position [0, 3679]
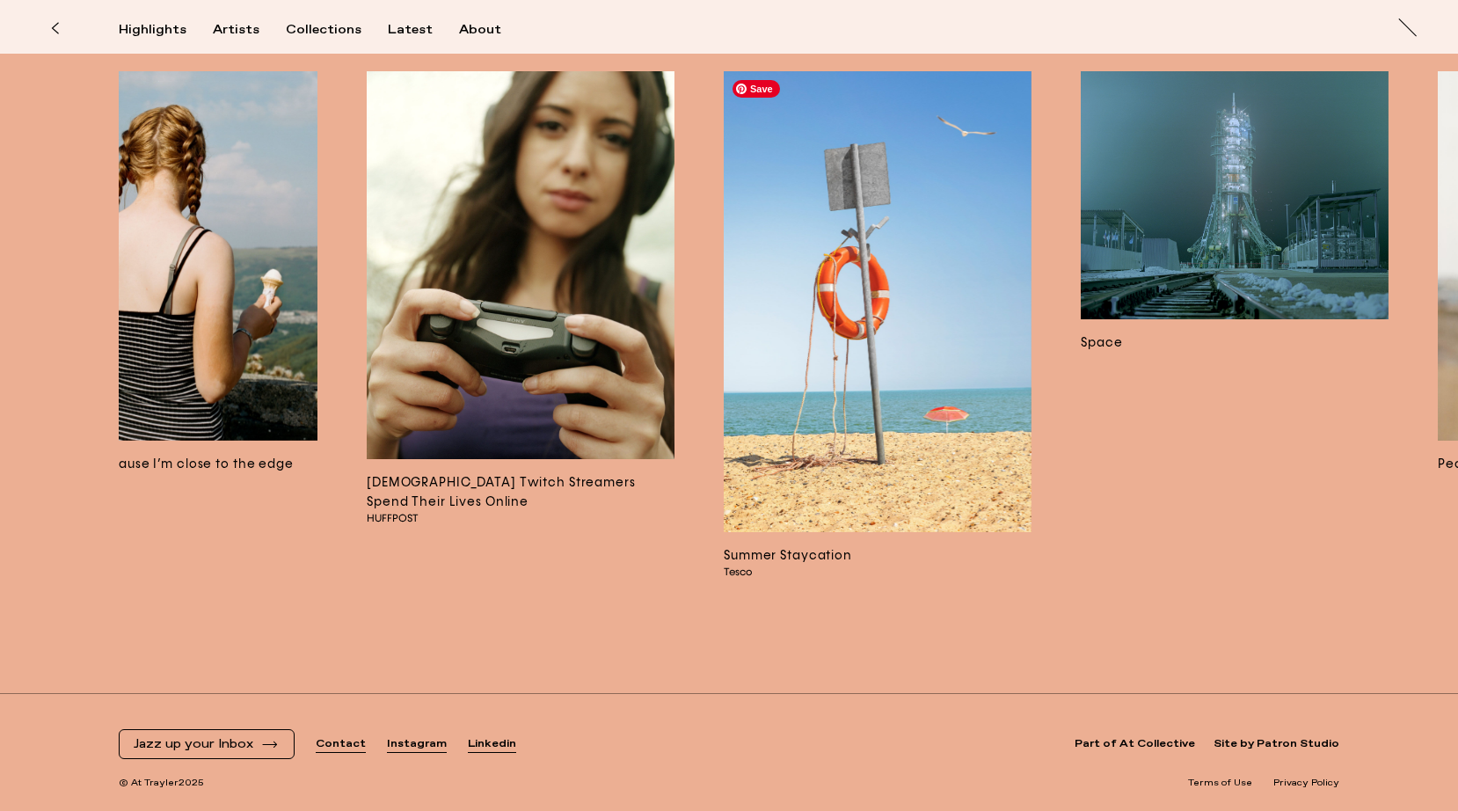
click at [919, 486] on img at bounding box center [878, 302] width 308 height 462
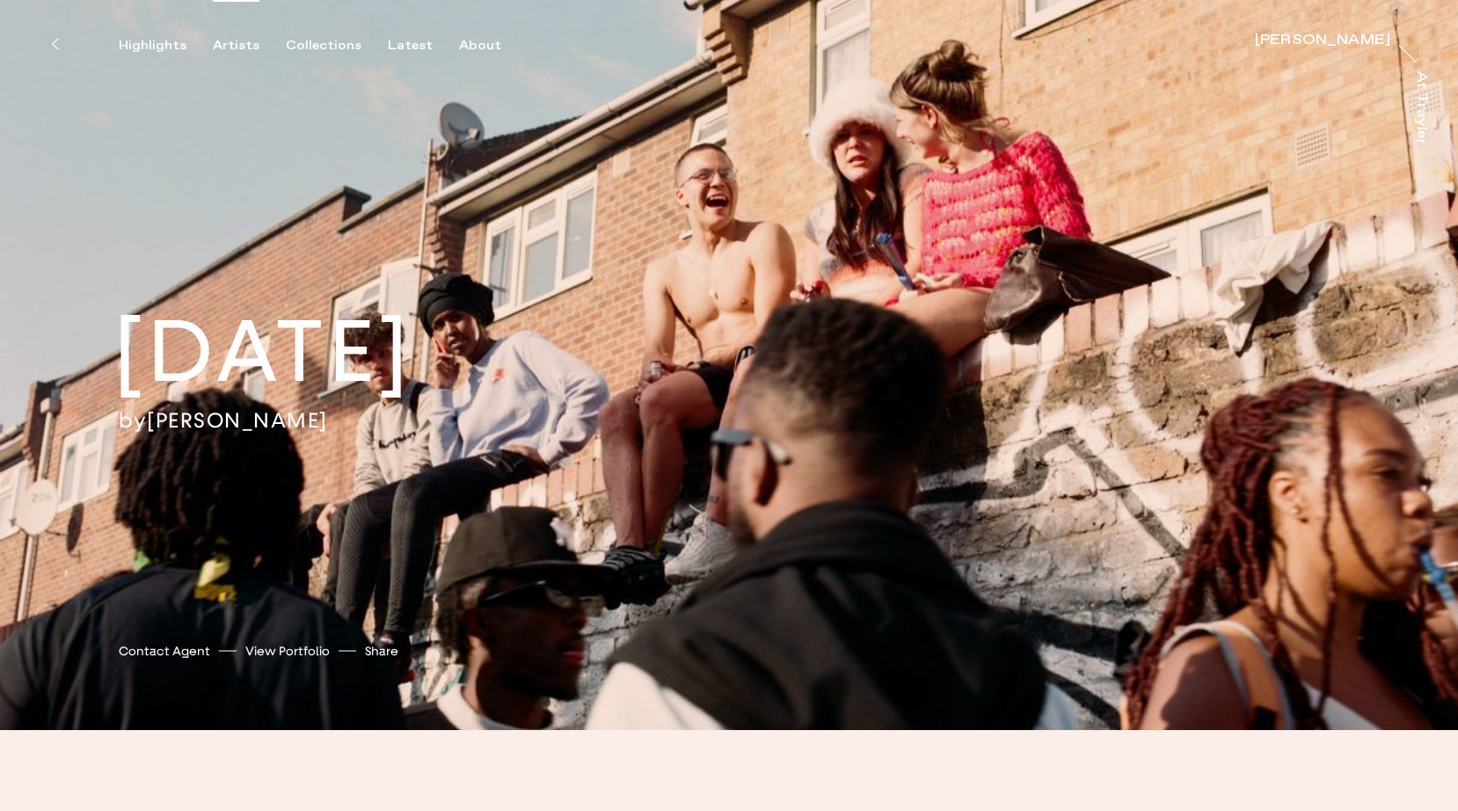
click at [247, 43] on div "Artists" at bounding box center [236, 46] width 47 height 16
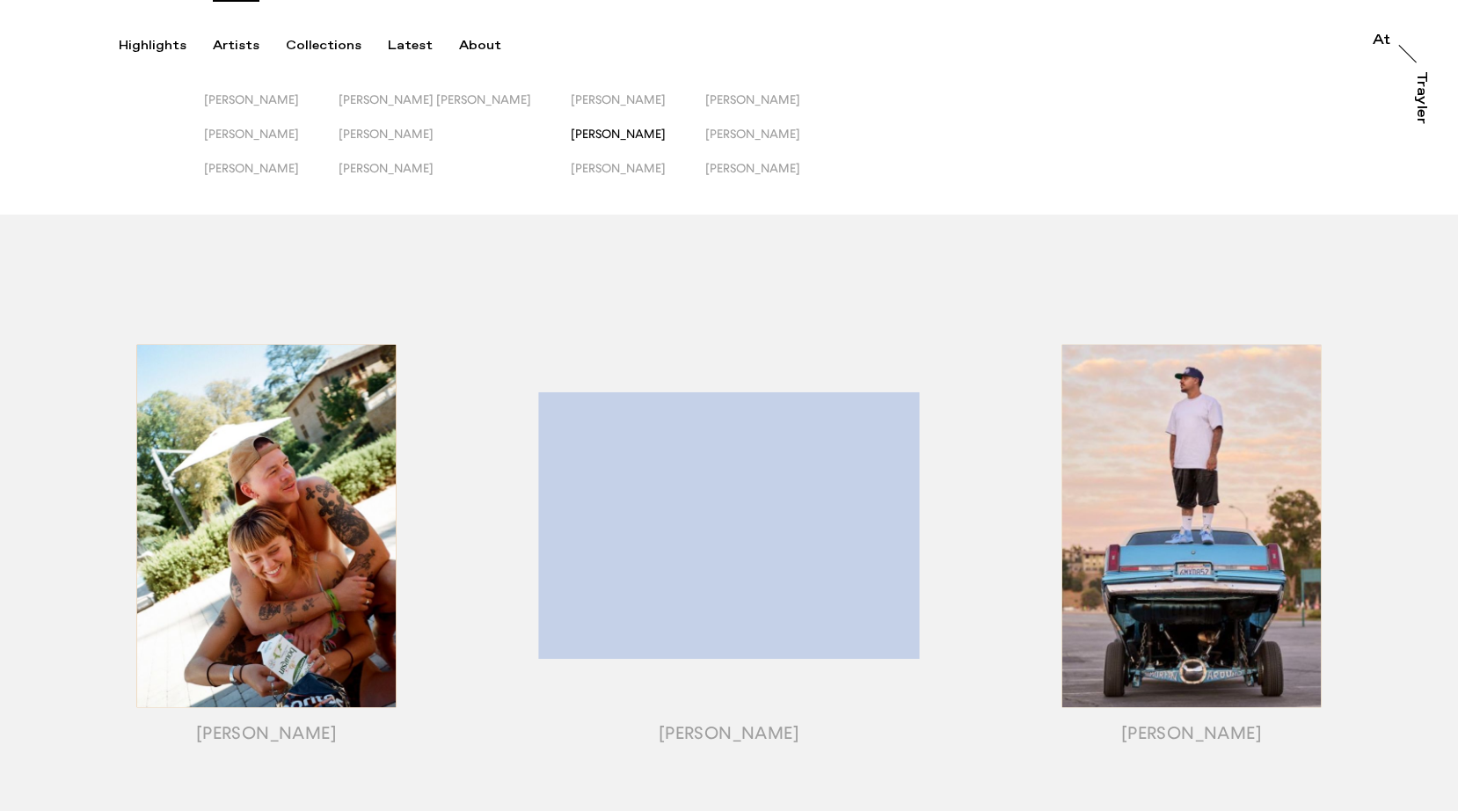
click at [571, 136] on span "[PERSON_NAME]" at bounding box center [618, 134] width 95 height 14
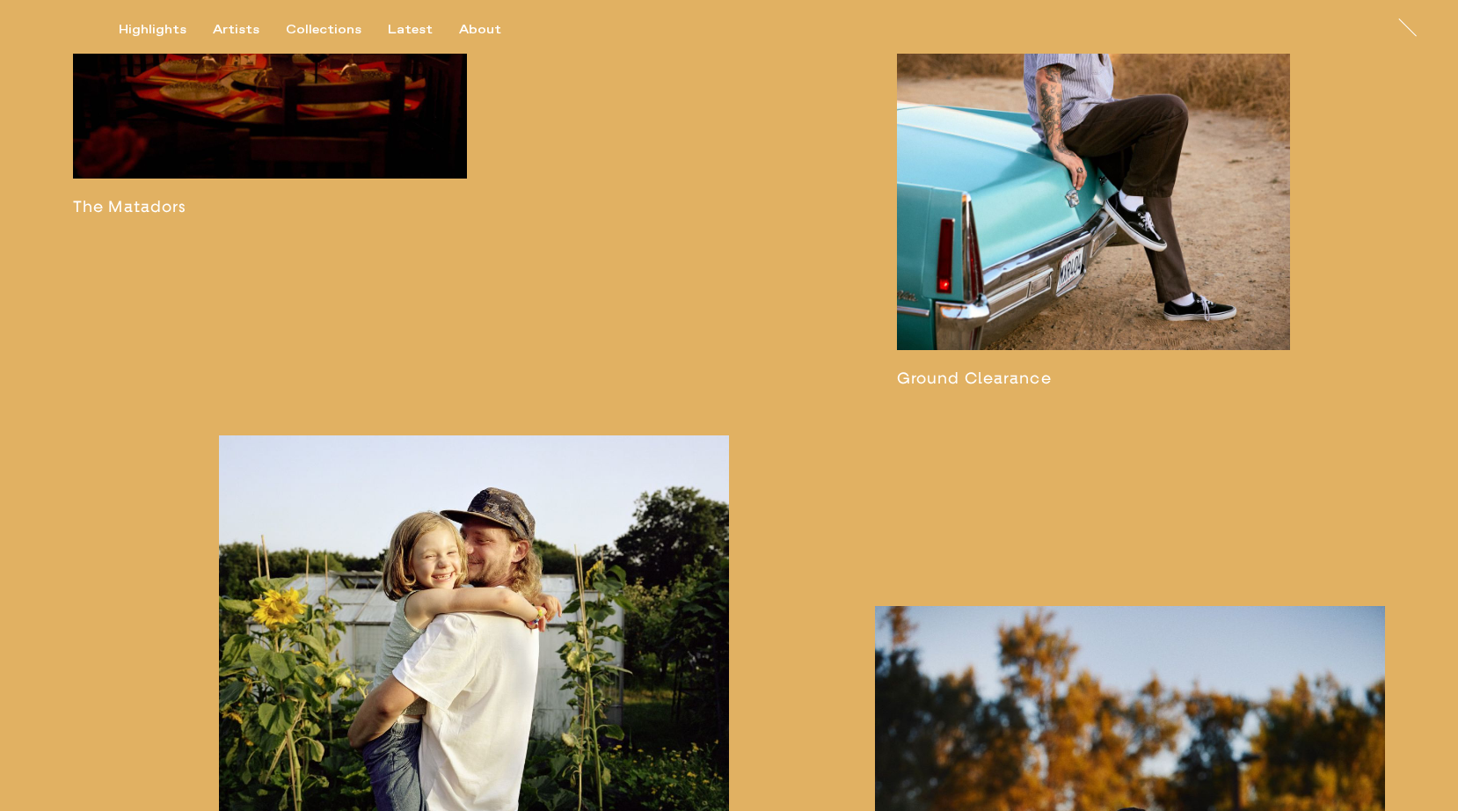
scroll to position [2776, 0]
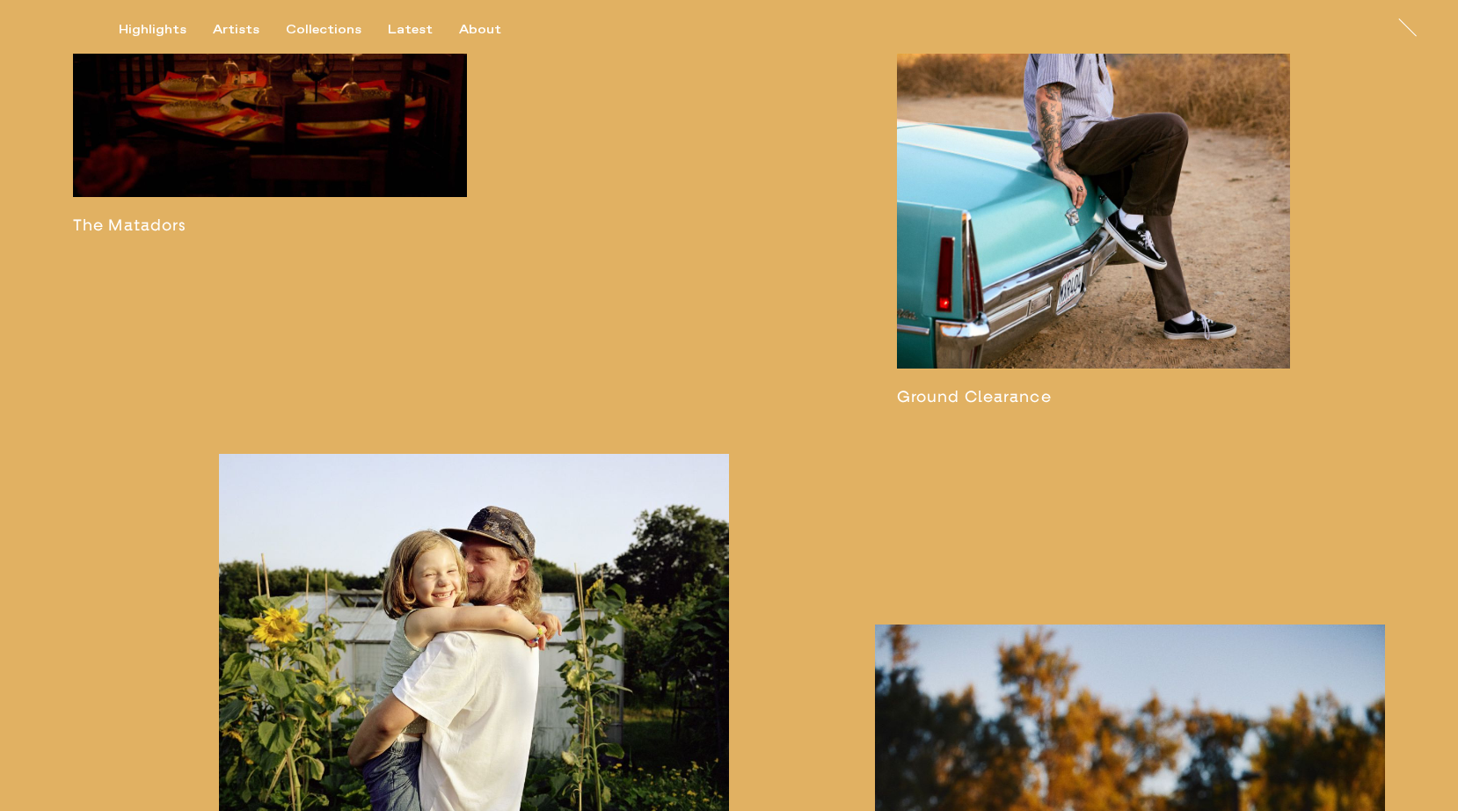
click at [975, 406] on link at bounding box center [1094, 141] width 394 height 530
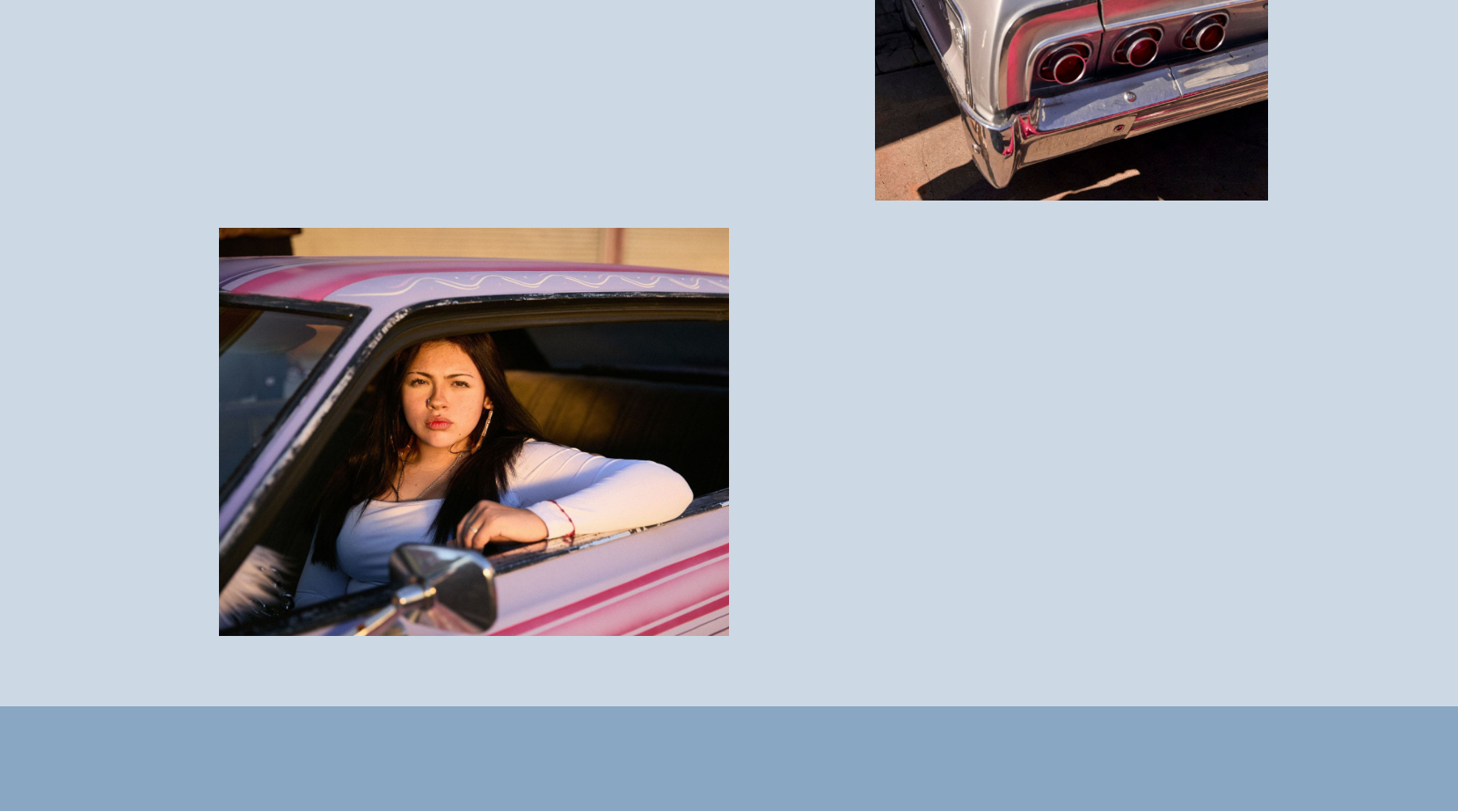
scroll to position [6039, 0]
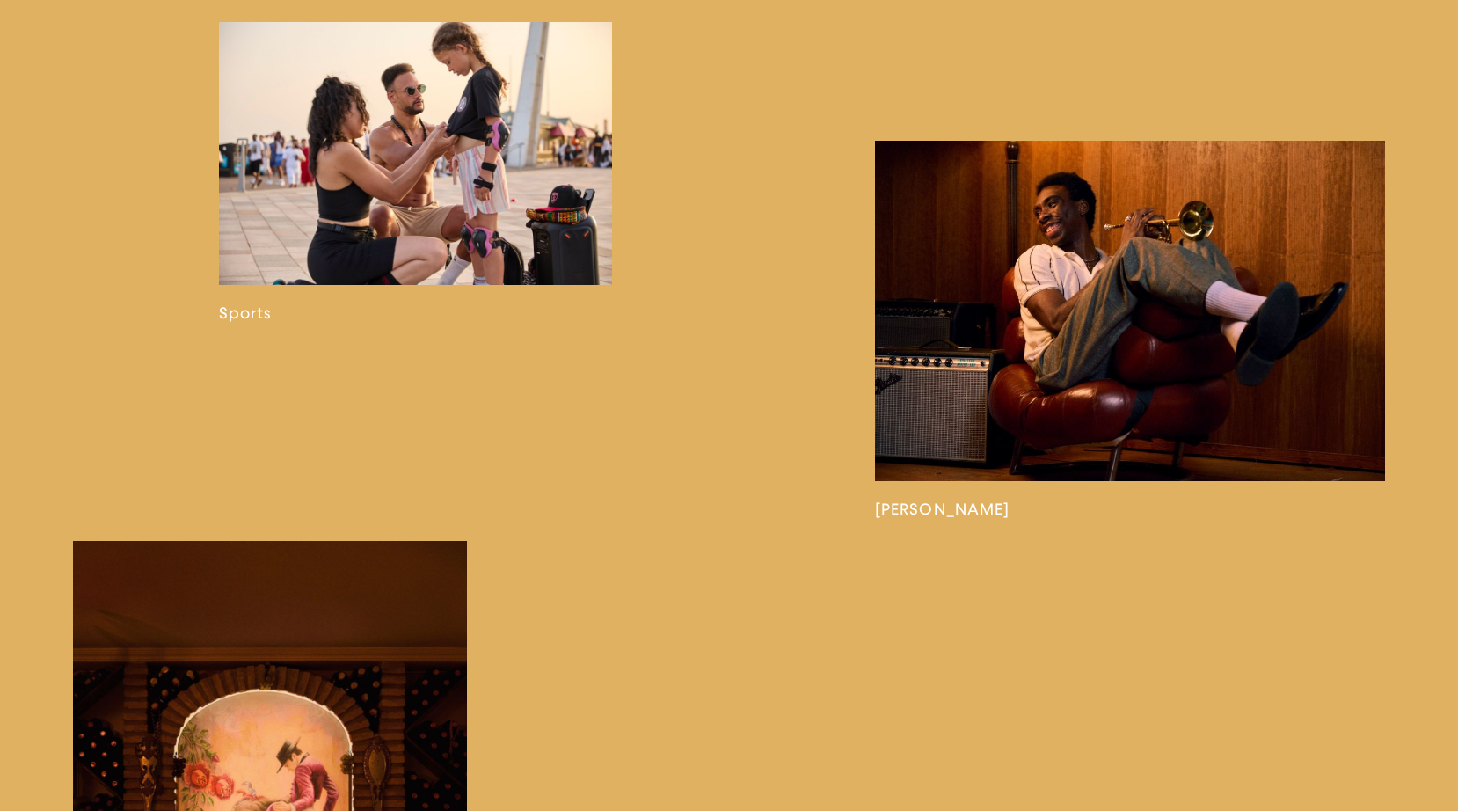
scroll to position [1953, 0]
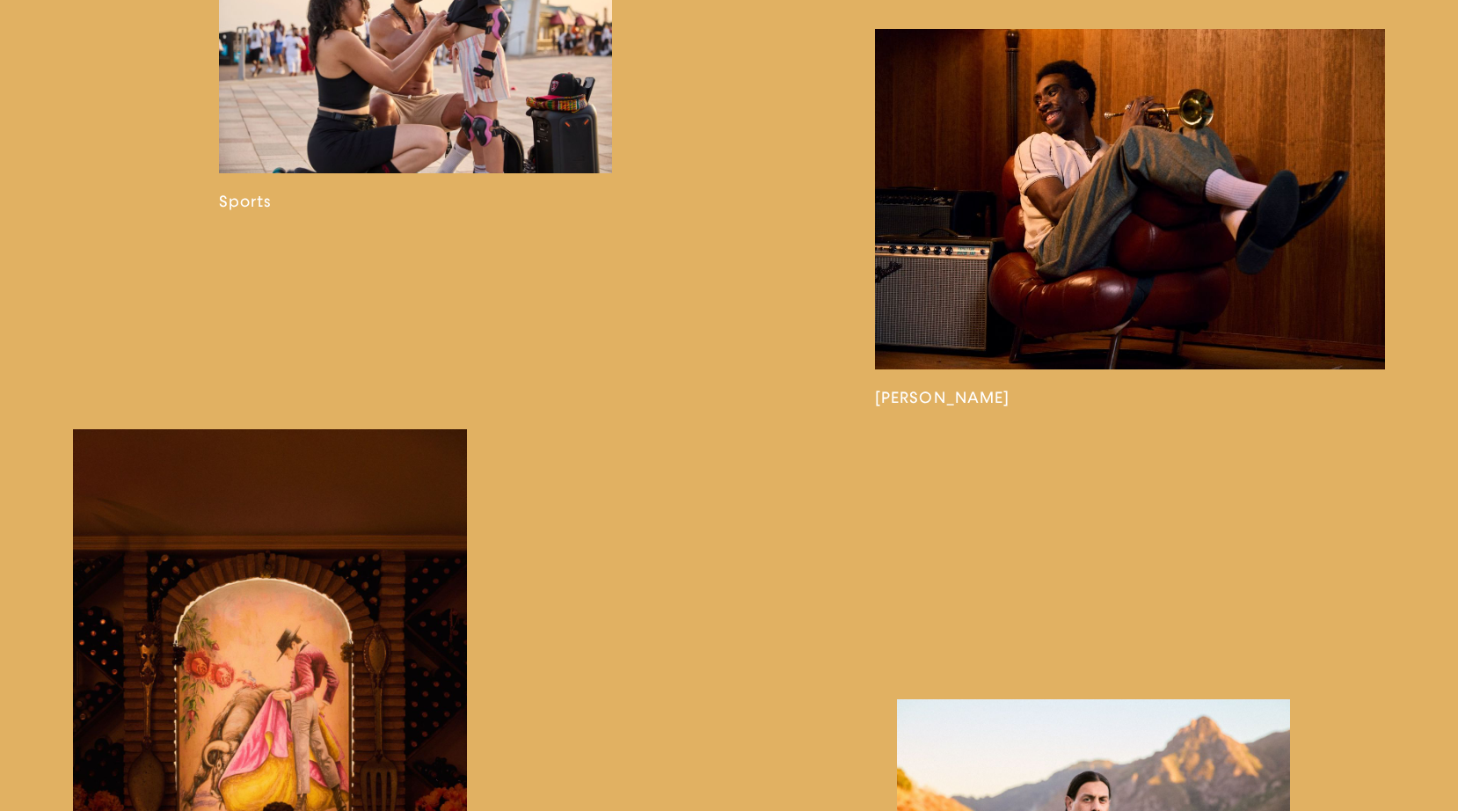
click at [1154, 253] on link at bounding box center [1130, 218] width 510 height 378
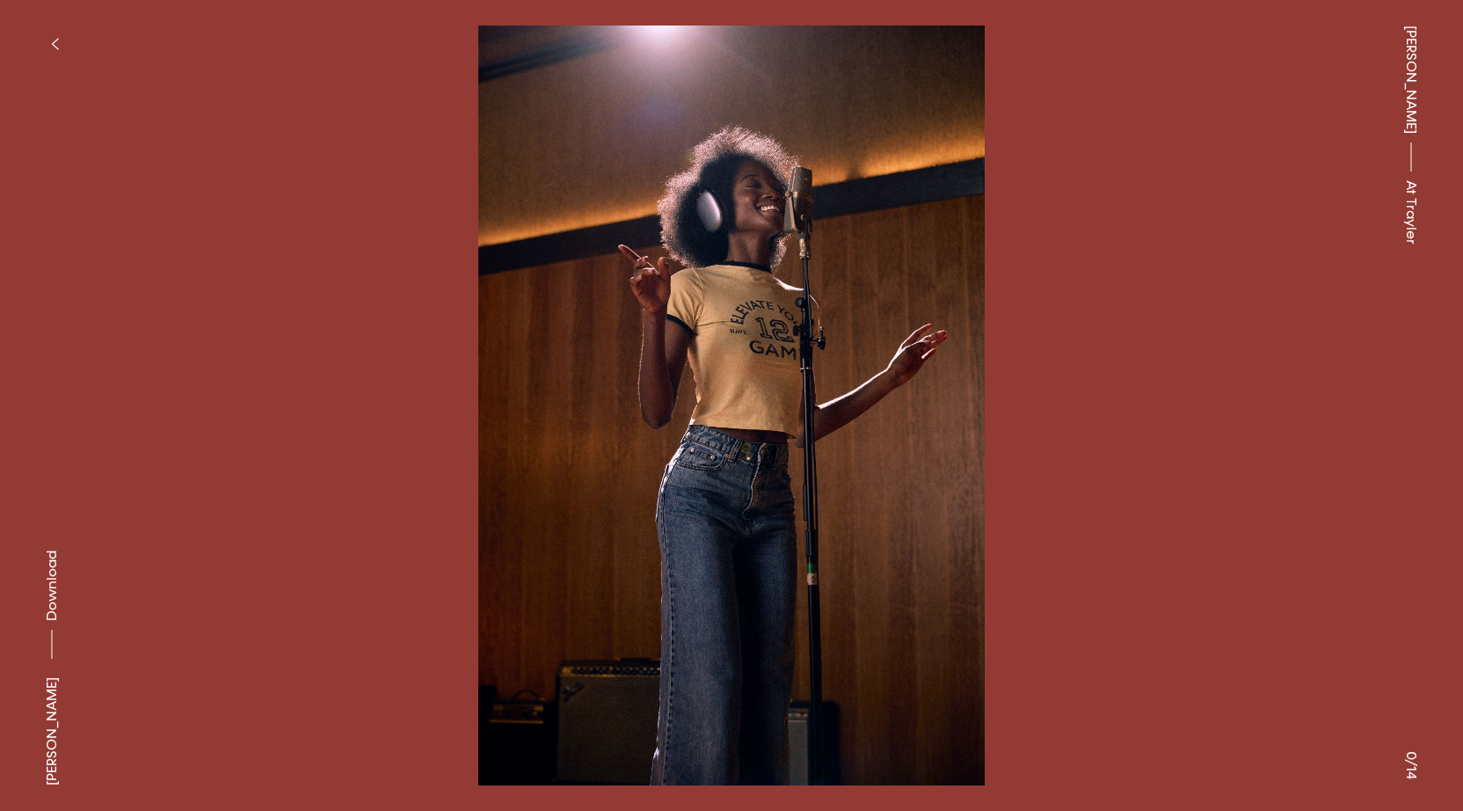
click at [979, 506] on img at bounding box center [731, 406] width 1287 height 760
click at [720, 477] on img at bounding box center [731, 406] width 1287 height 760
click at [713, 487] on img at bounding box center [731, 406] width 1287 height 760
click at [981, 502] on img at bounding box center [731, 406] width 1287 height 760
click at [1018, 200] on button at bounding box center [1098, 202] width 732 height 405
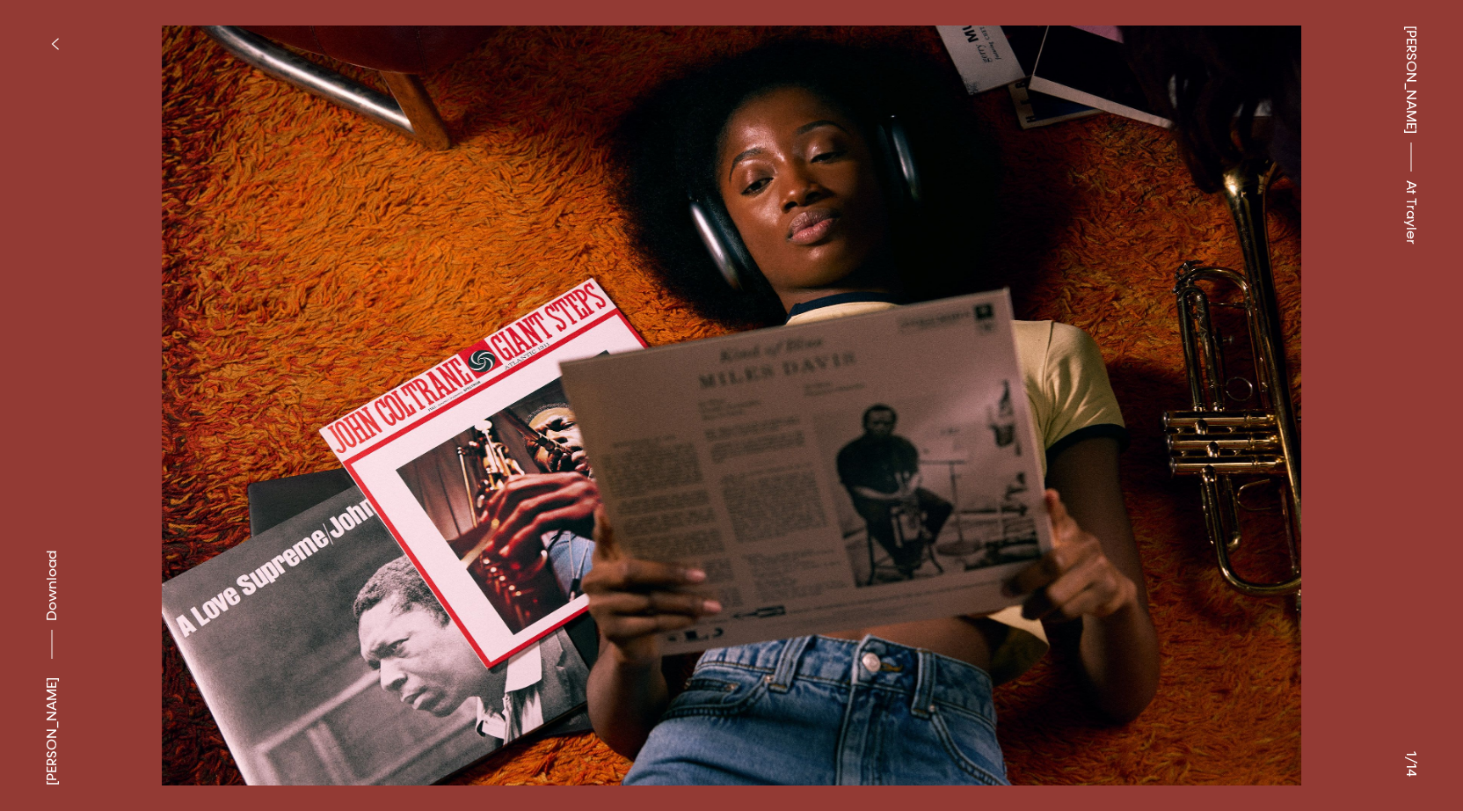
click at [1228, 208] on button at bounding box center [1098, 202] width 732 height 405
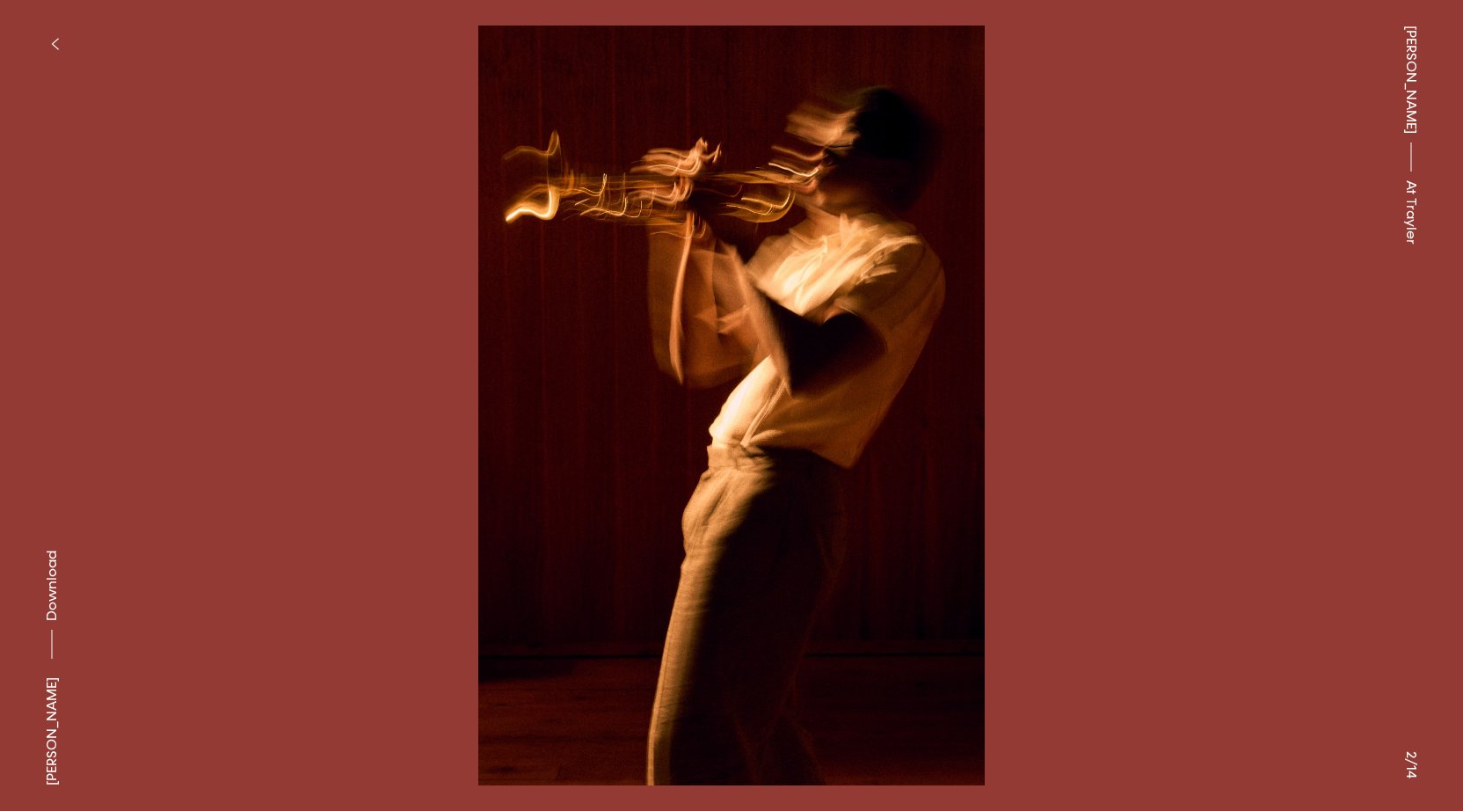
click at [1228, 208] on button at bounding box center [1098, 202] width 732 height 405
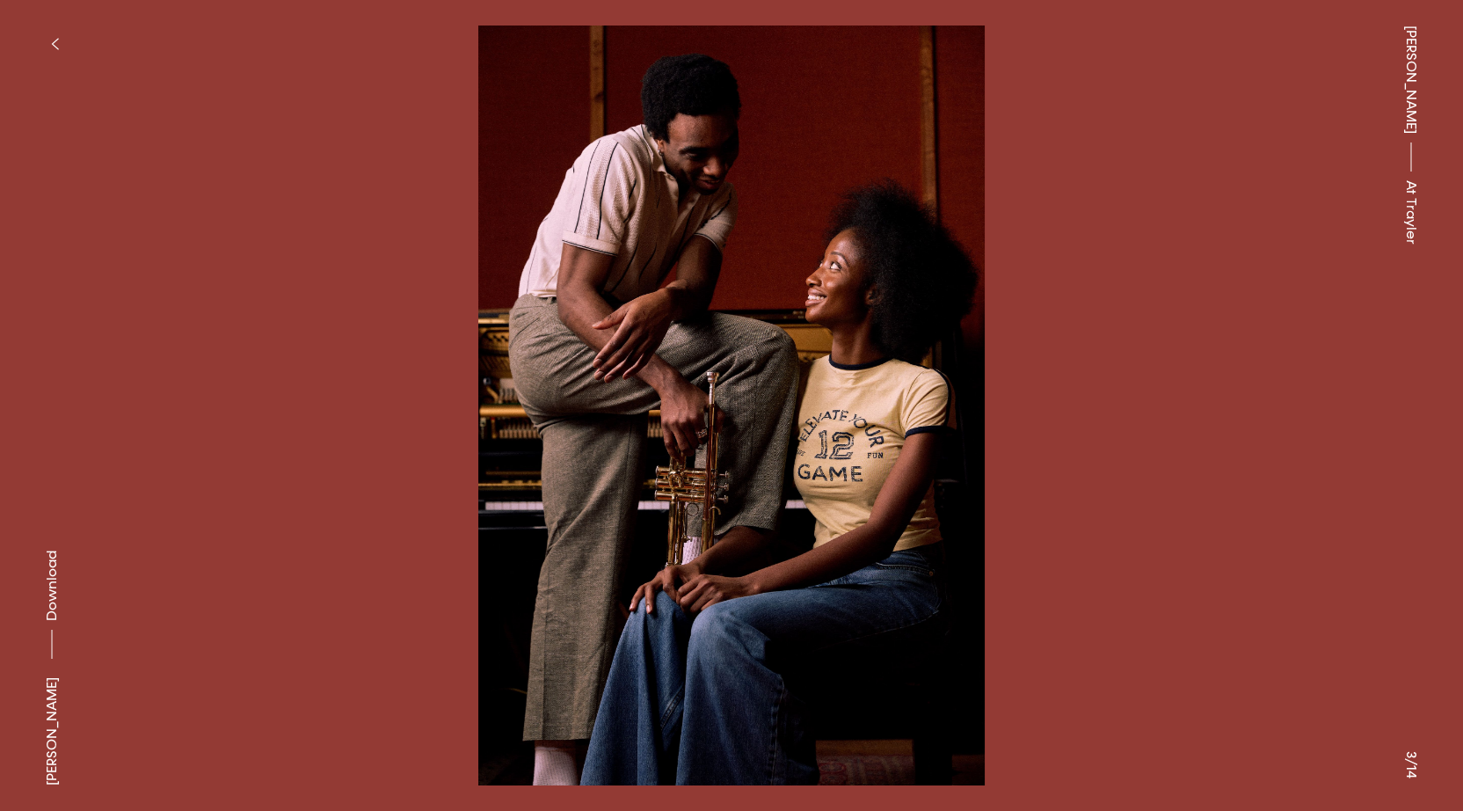
click at [1228, 208] on button at bounding box center [1098, 202] width 732 height 405
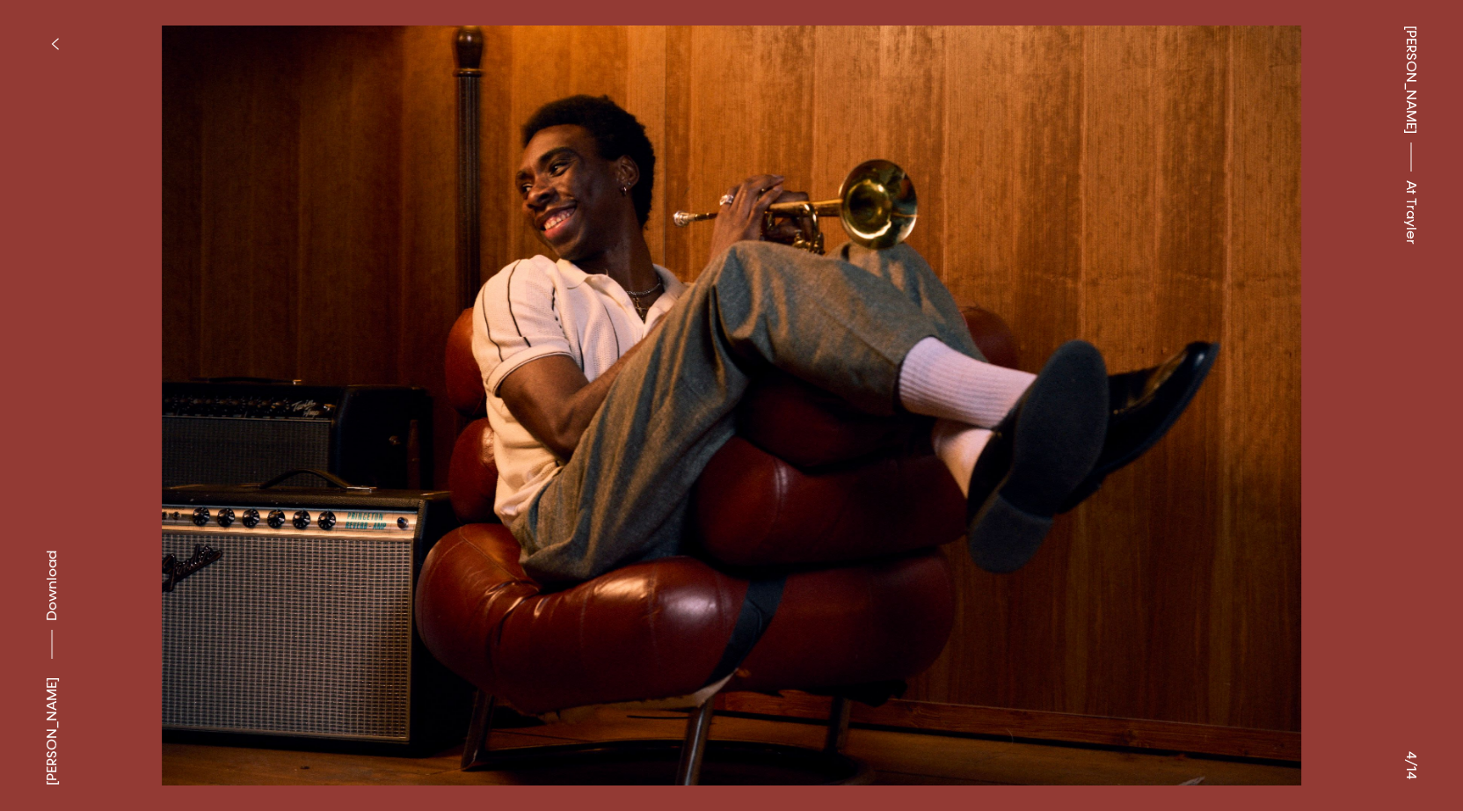
click at [1228, 208] on button at bounding box center [1098, 202] width 732 height 405
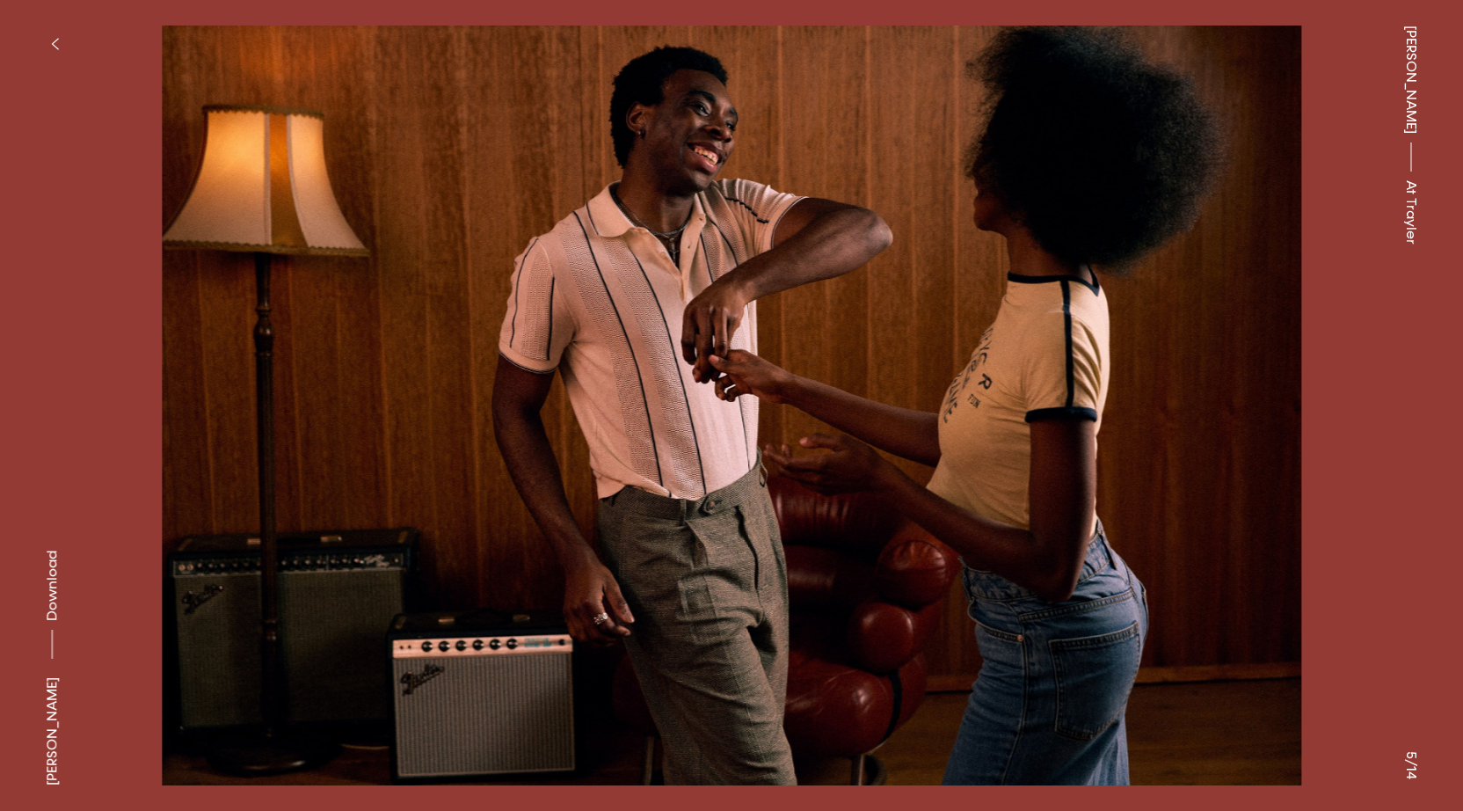
click at [1228, 208] on button at bounding box center [1098, 202] width 732 height 405
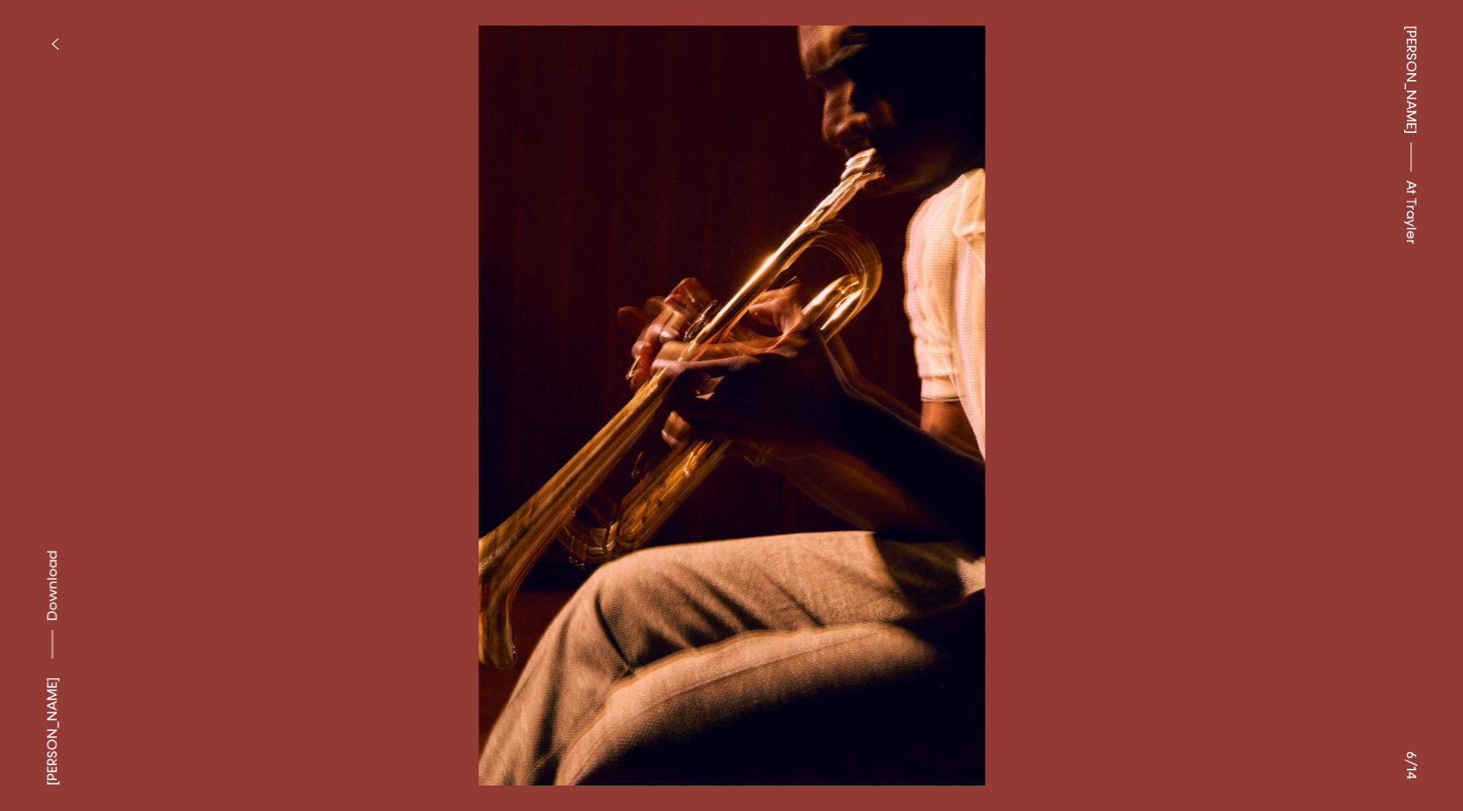
click at [1228, 208] on button at bounding box center [1098, 202] width 732 height 405
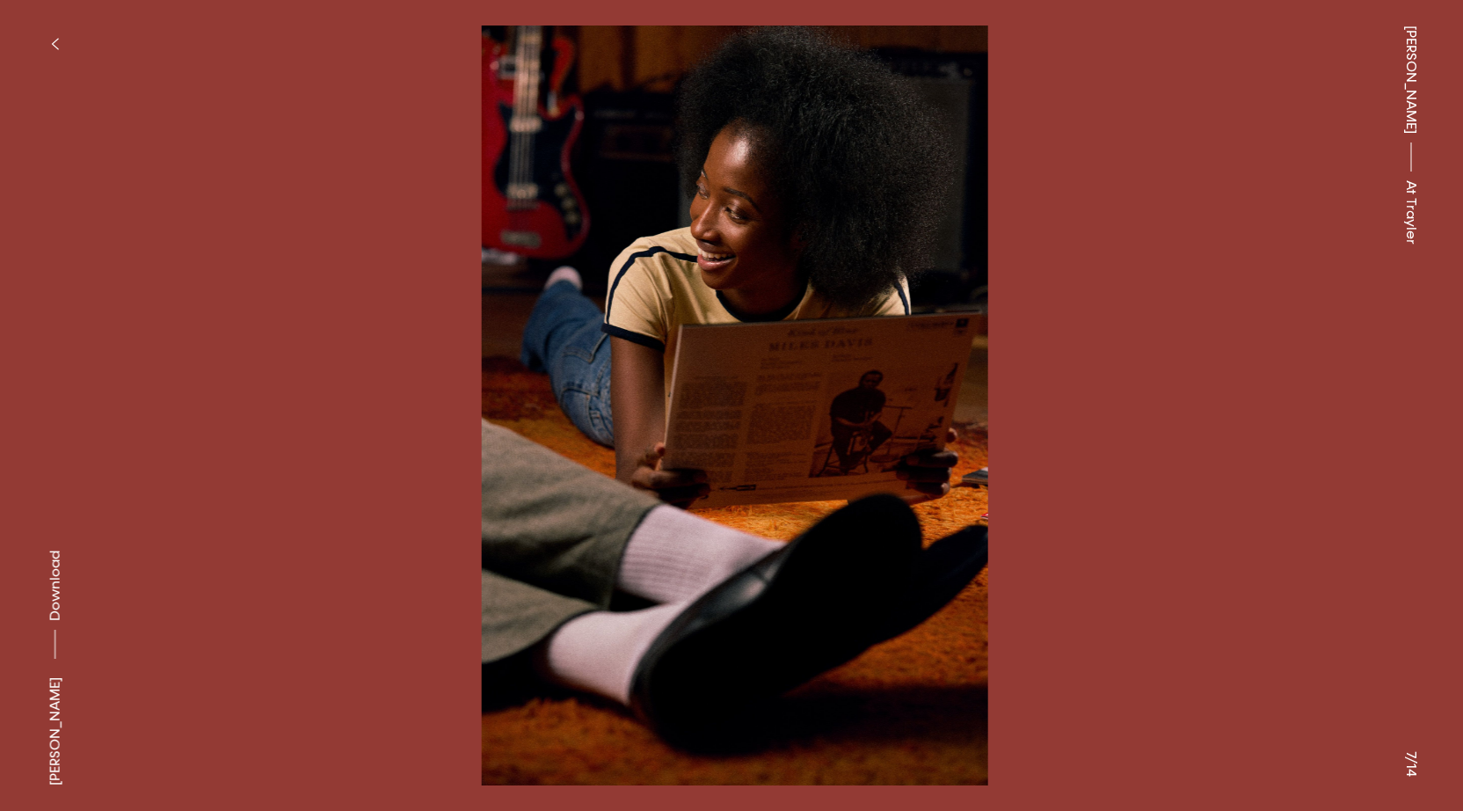
click at [1228, 208] on button at bounding box center [1098, 202] width 732 height 405
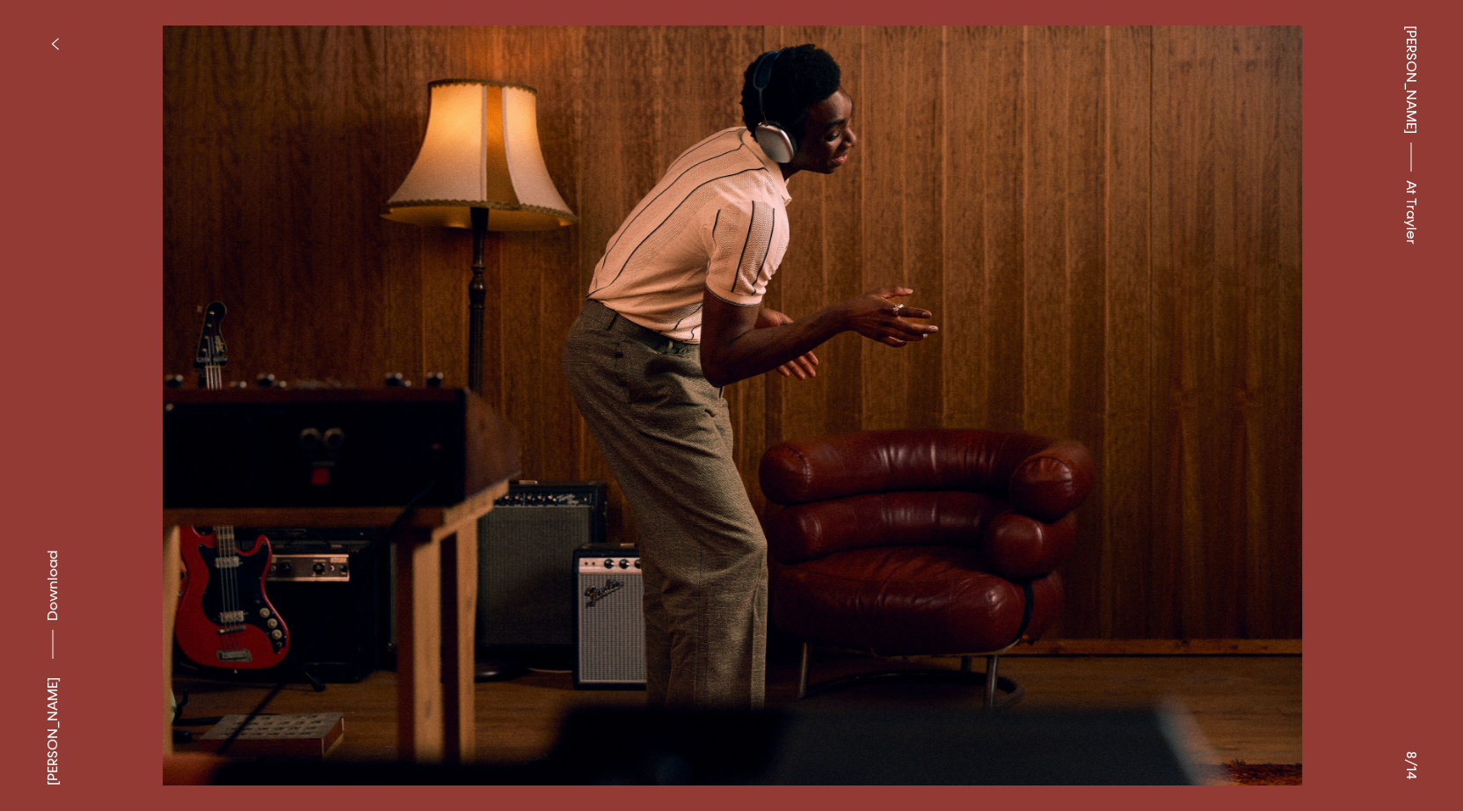
click at [1228, 208] on button at bounding box center [1098, 202] width 732 height 405
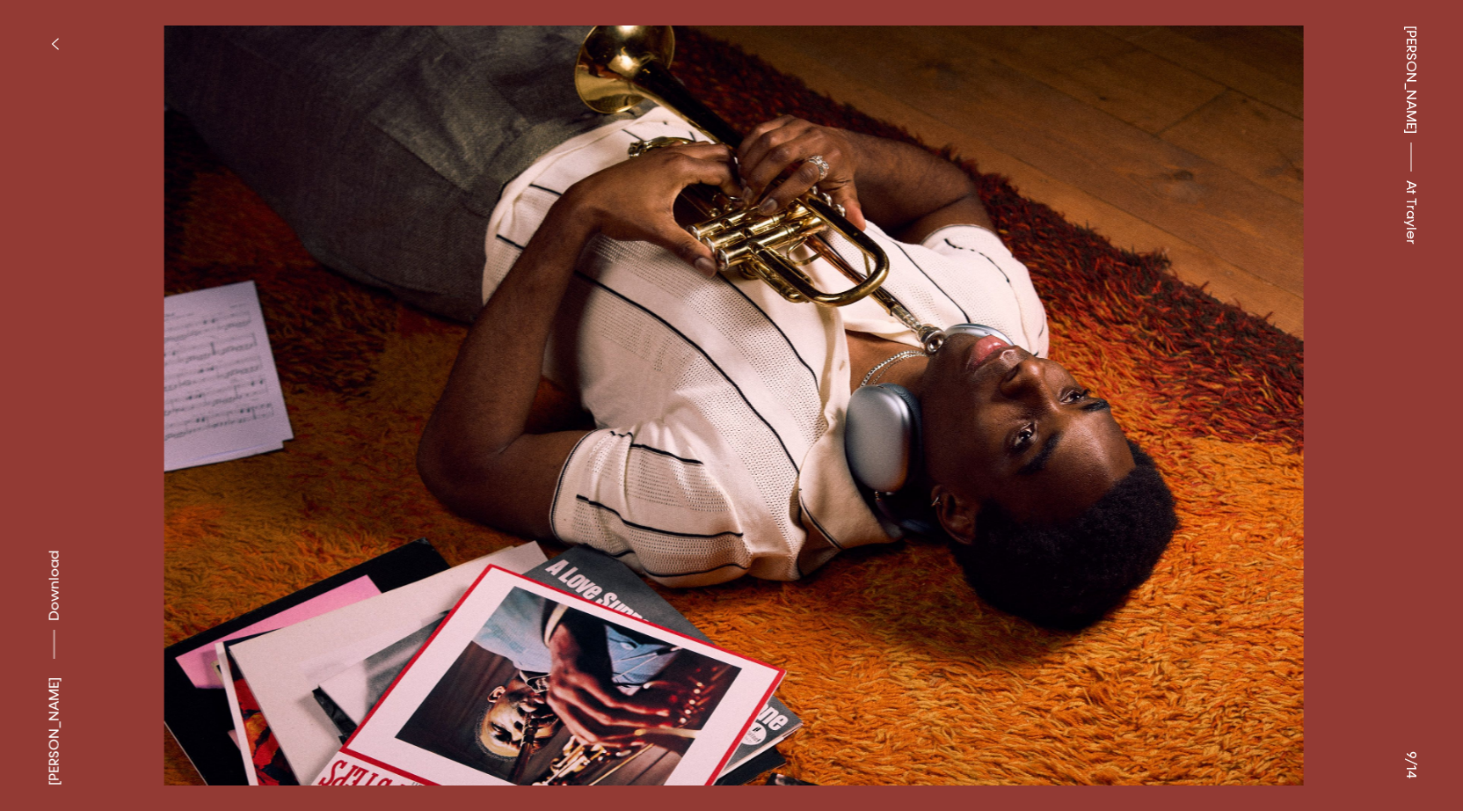
click at [1228, 208] on button at bounding box center [1098, 202] width 732 height 405
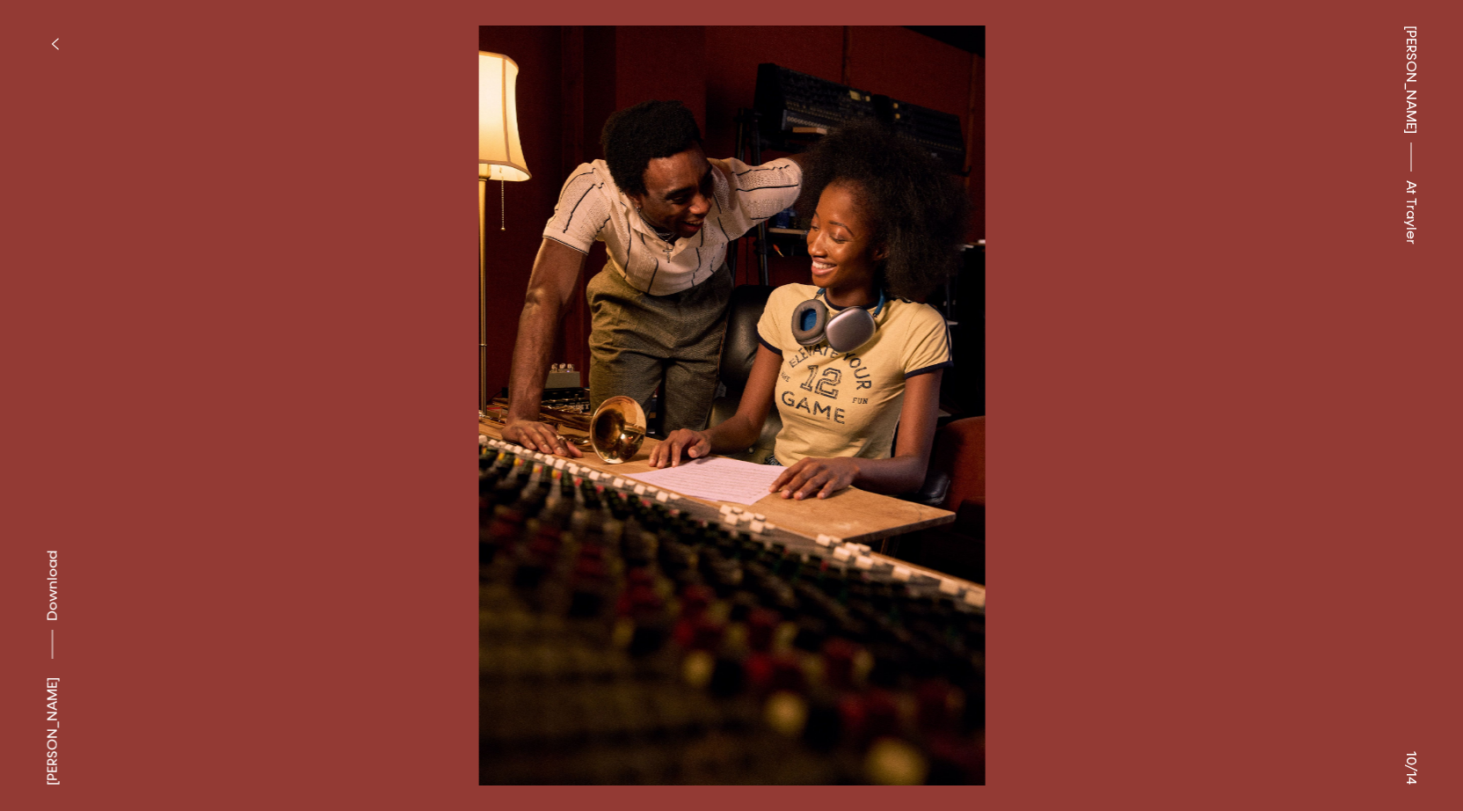
click at [1228, 208] on button at bounding box center [1098, 202] width 732 height 405
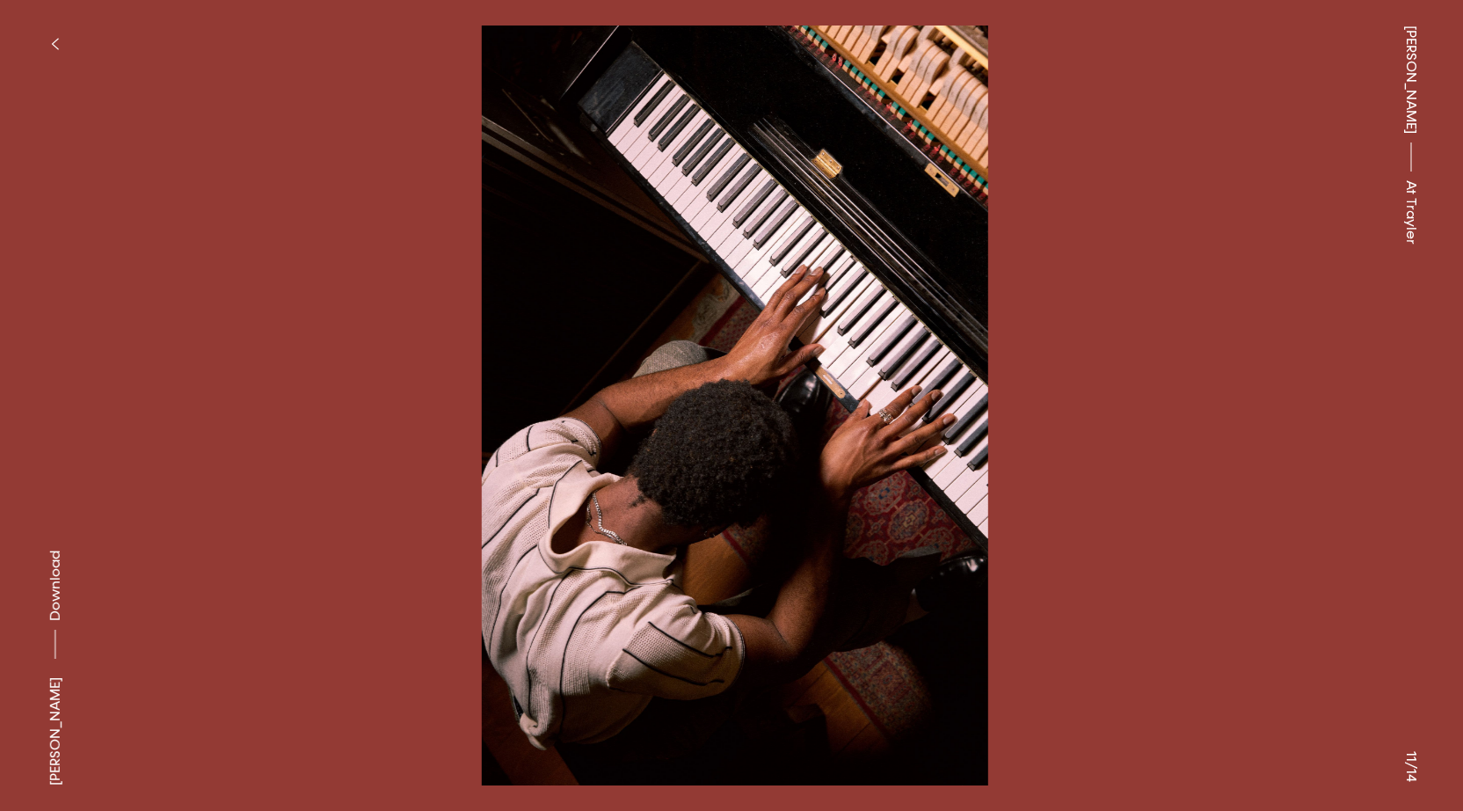
click at [1228, 208] on button at bounding box center [1098, 202] width 732 height 405
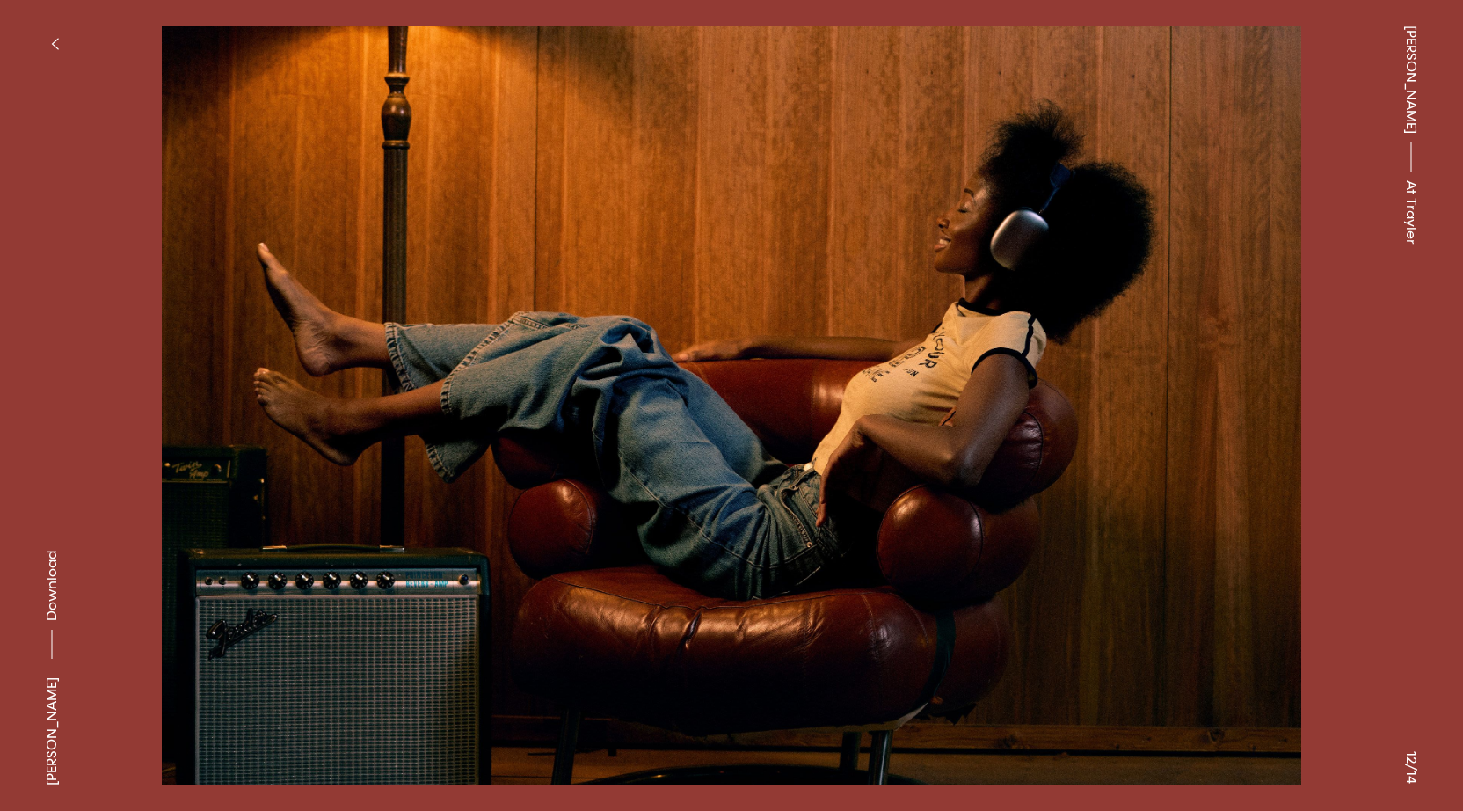
click at [55, 43] on icon "button" at bounding box center [55, 44] width 8 height 14
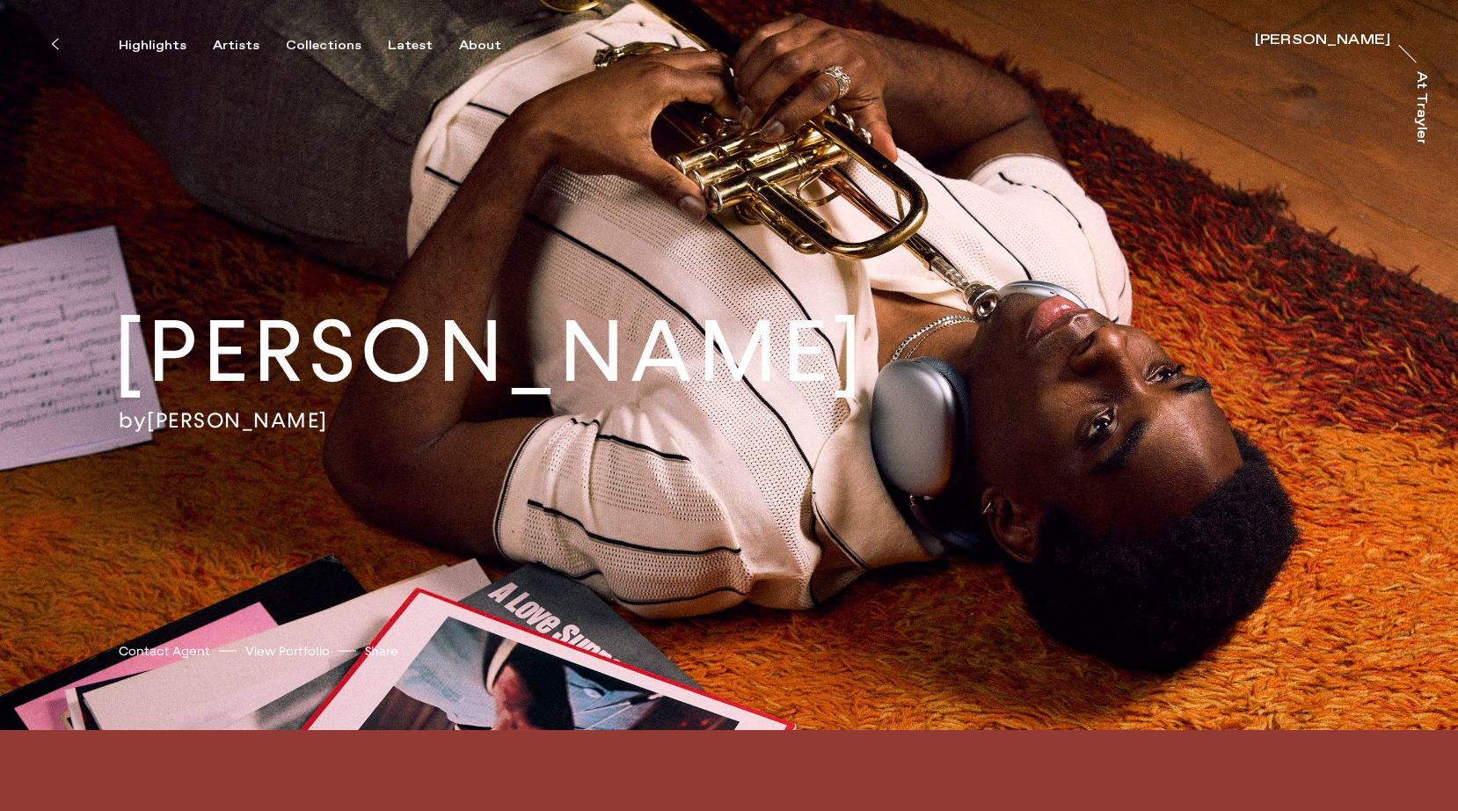
click at [55, 37] on icon at bounding box center [55, 44] width 8 height 14
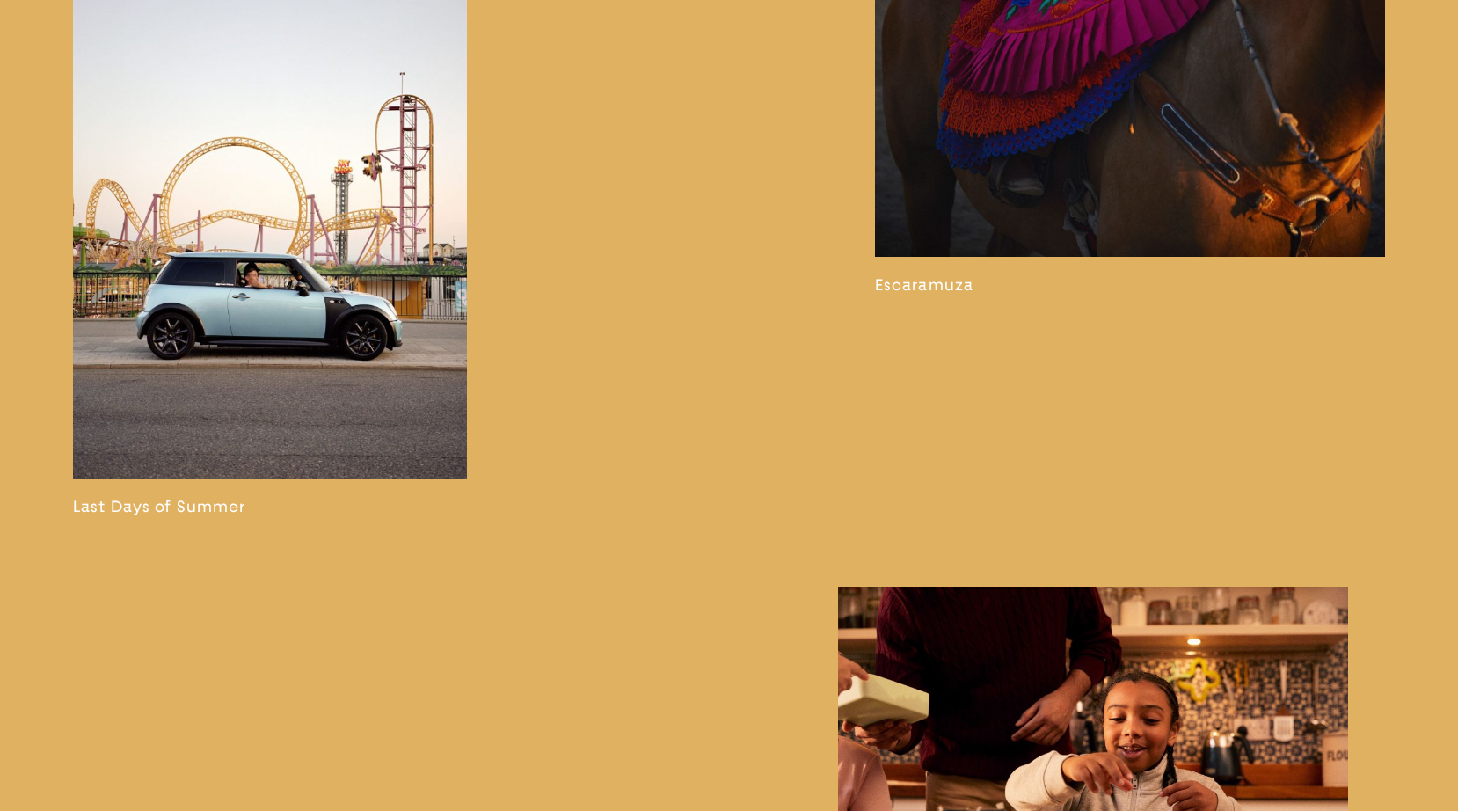
scroll to position [3930, 0]
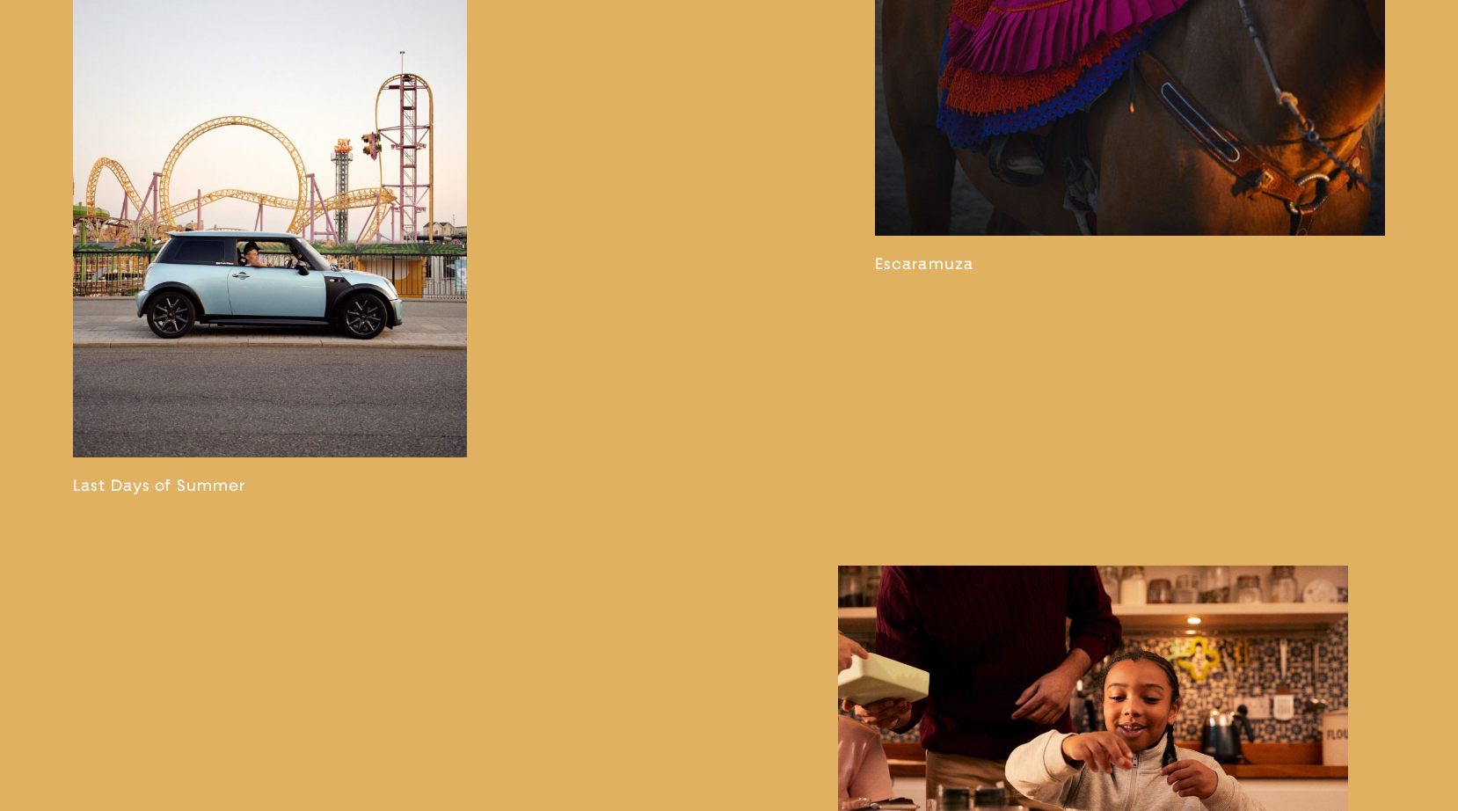
click at [290, 356] on link at bounding box center [270, 230] width 394 height 530
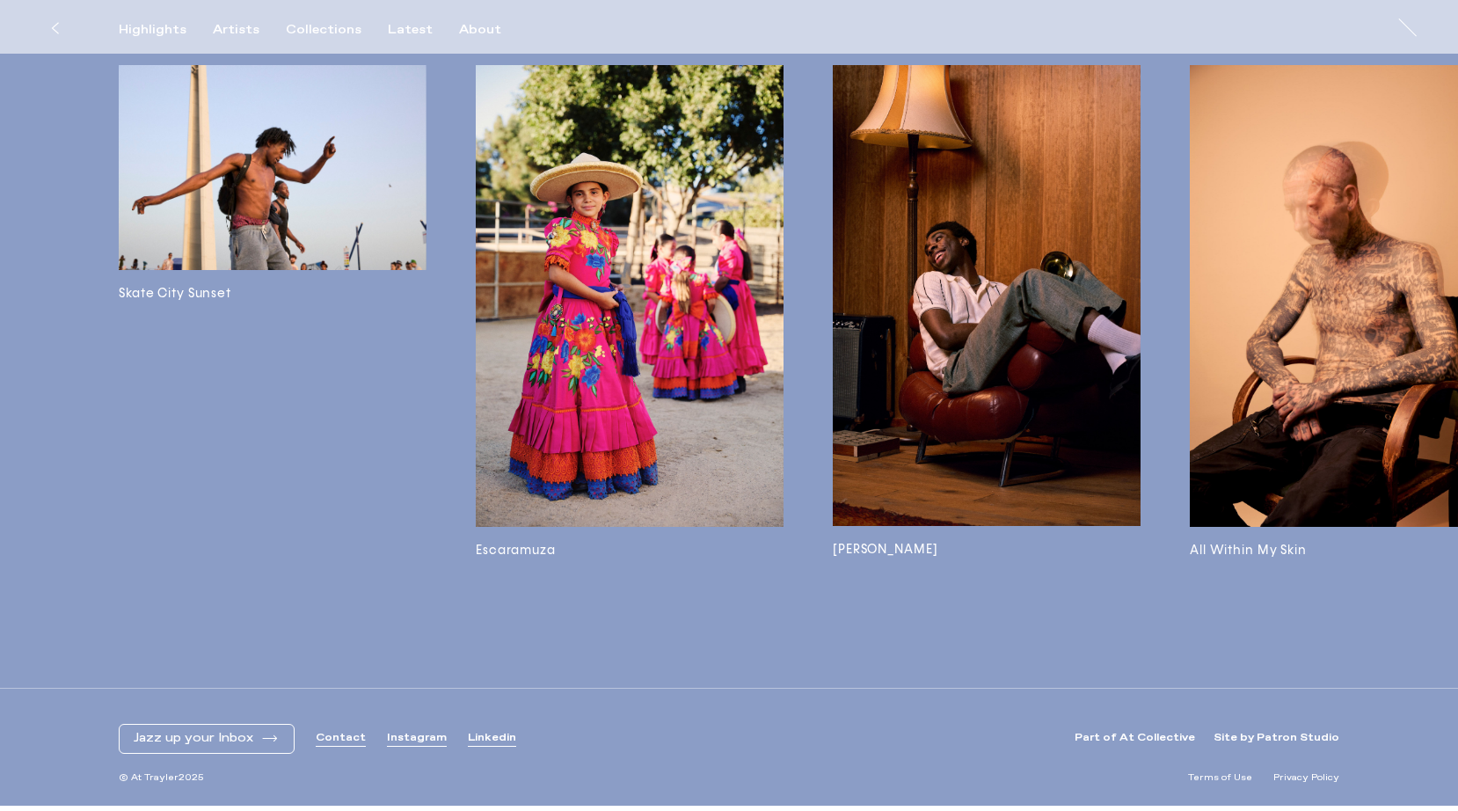
scroll to position [5366, 0]
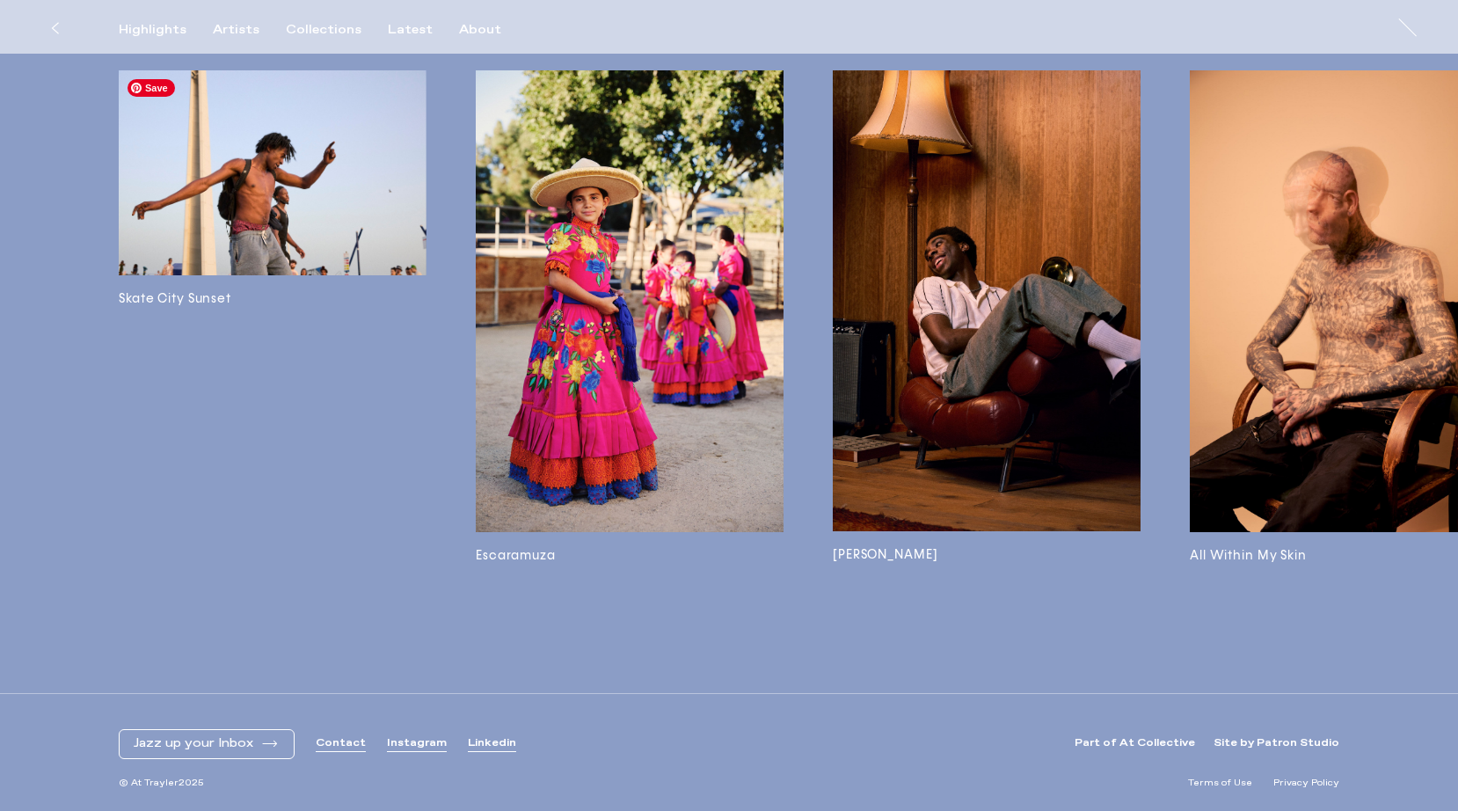
click at [297, 211] on img at bounding box center [273, 172] width 308 height 205
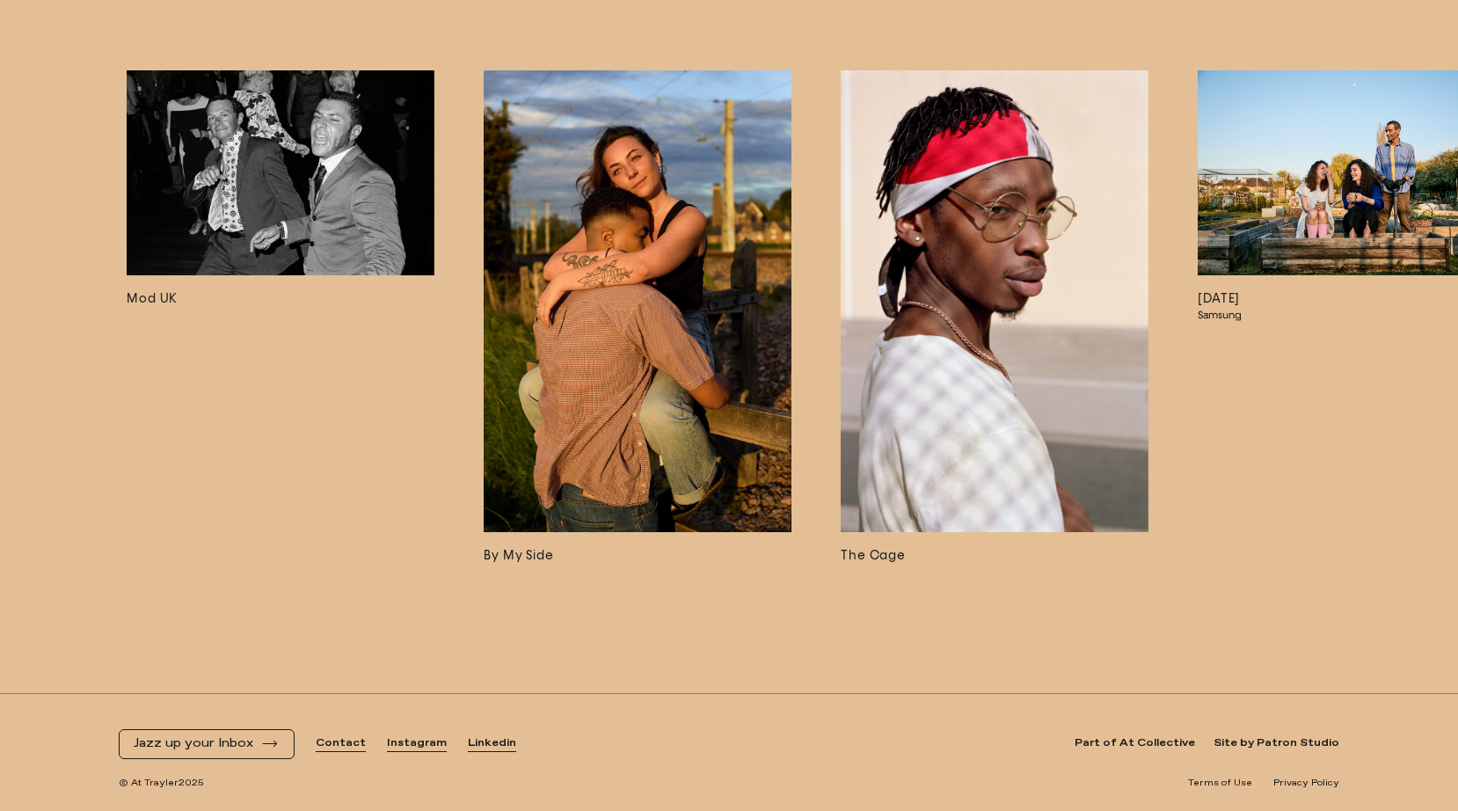
scroll to position [0, 3921]
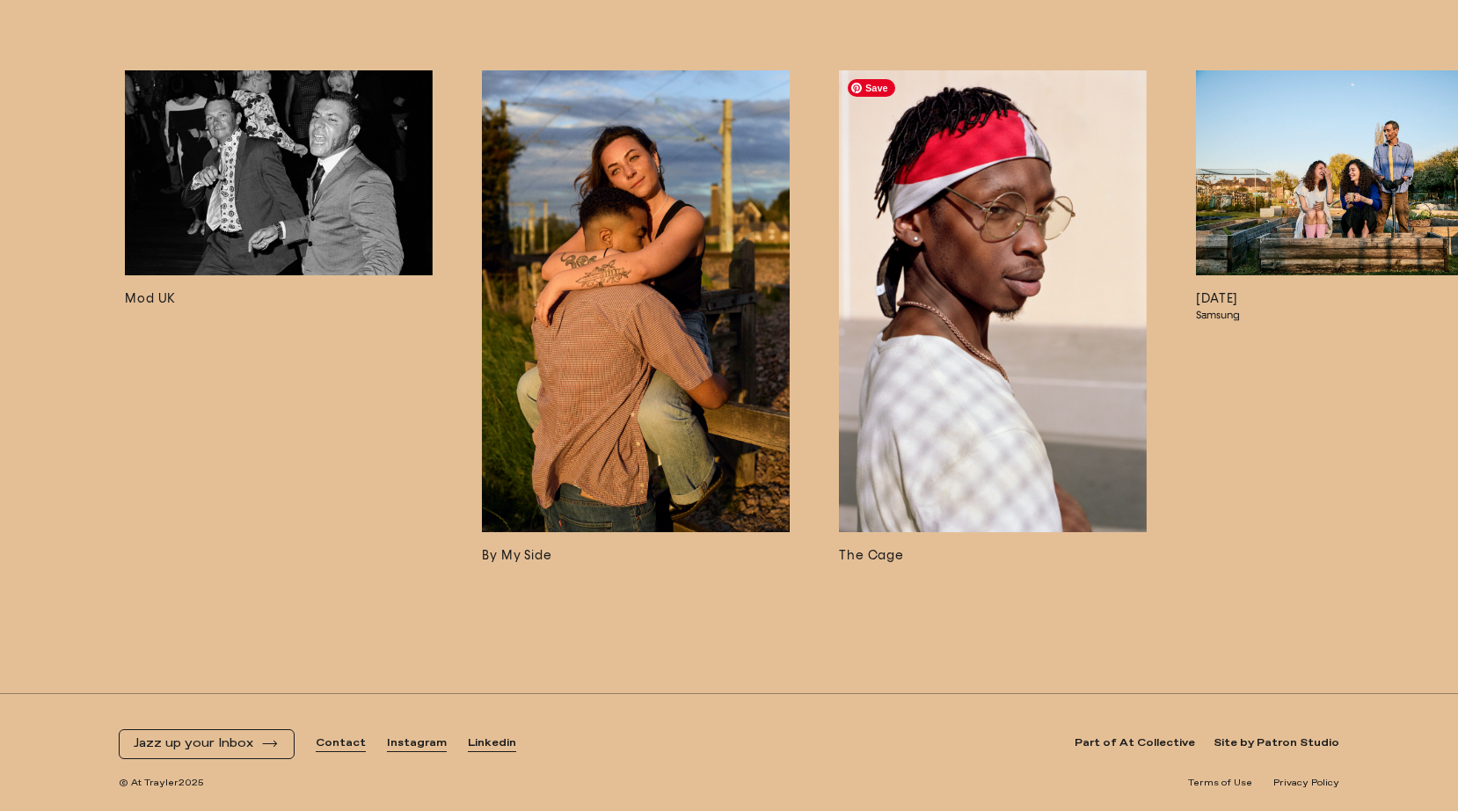
click at [962, 454] on img at bounding box center [993, 301] width 308 height 462
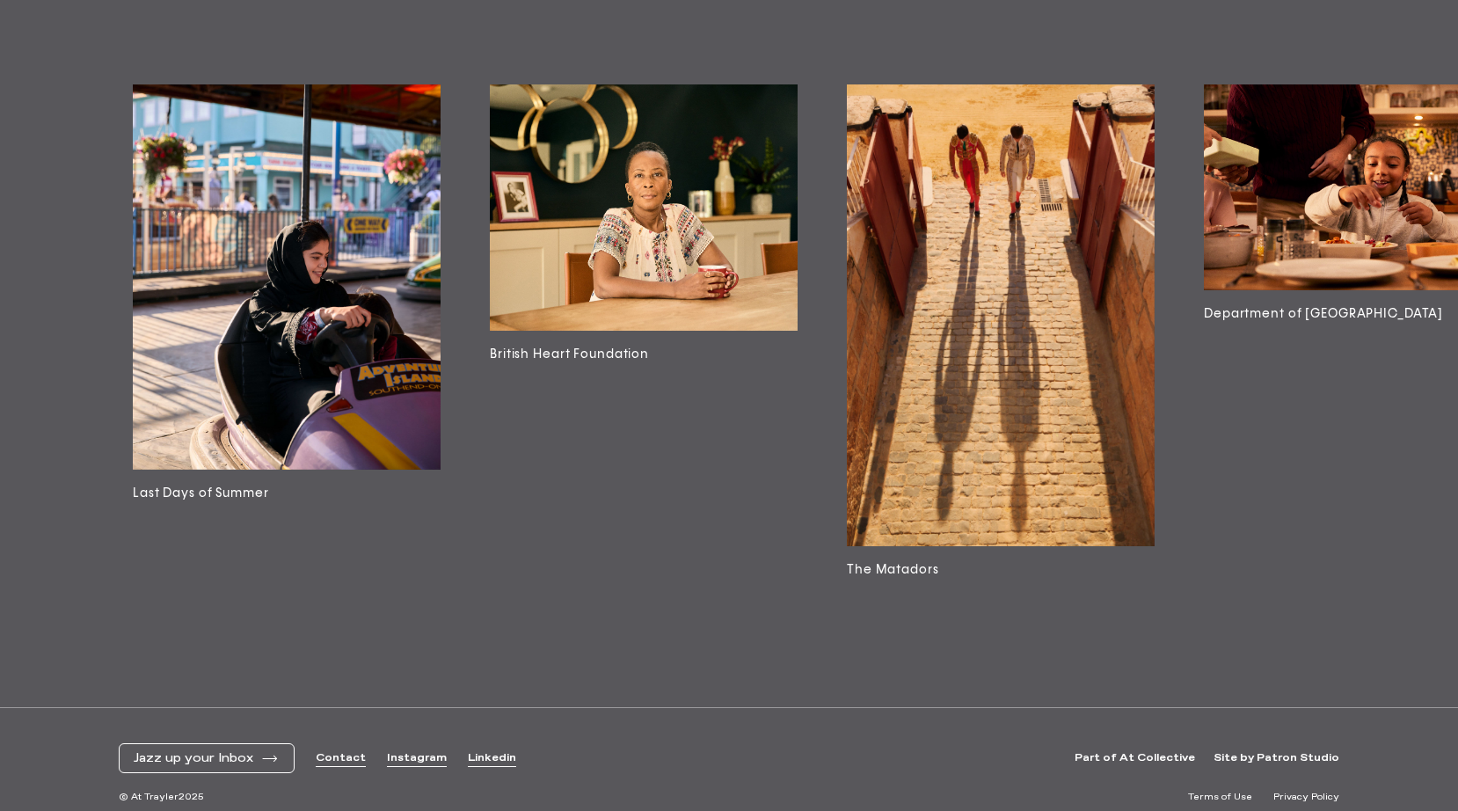
scroll to position [0, 6158]
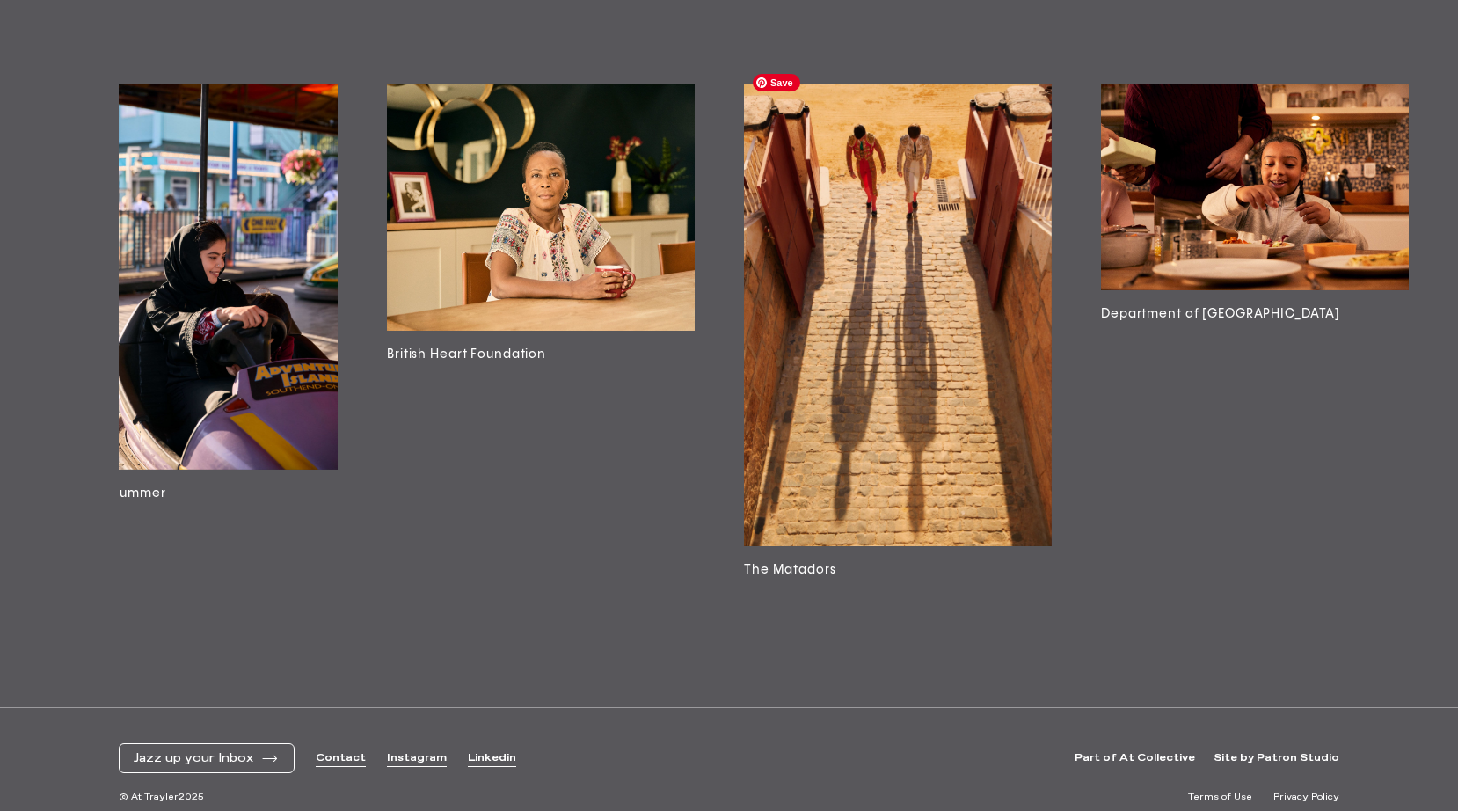
click at [891, 401] on img at bounding box center [898, 315] width 308 height 462
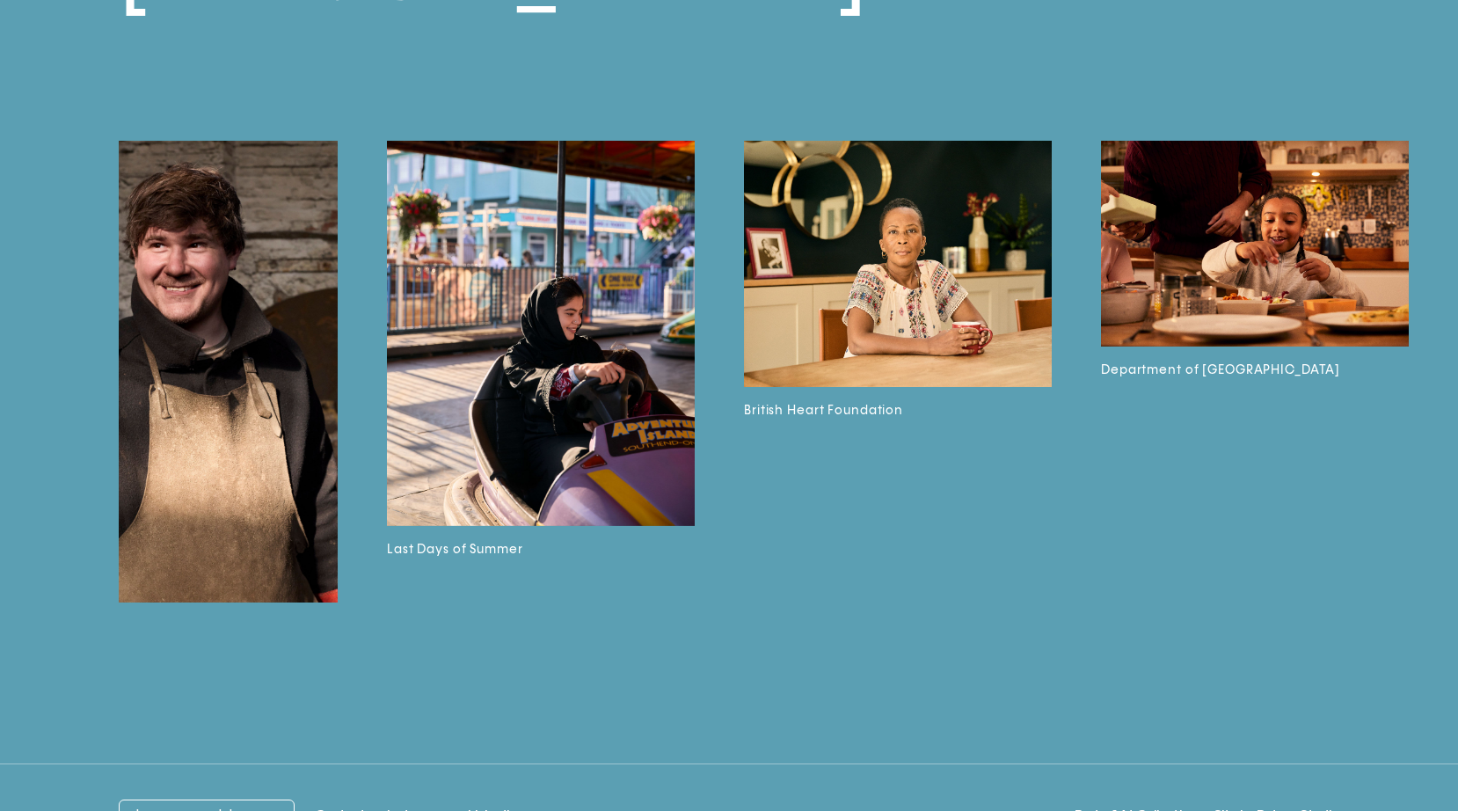
scroll to position [7654, 0]
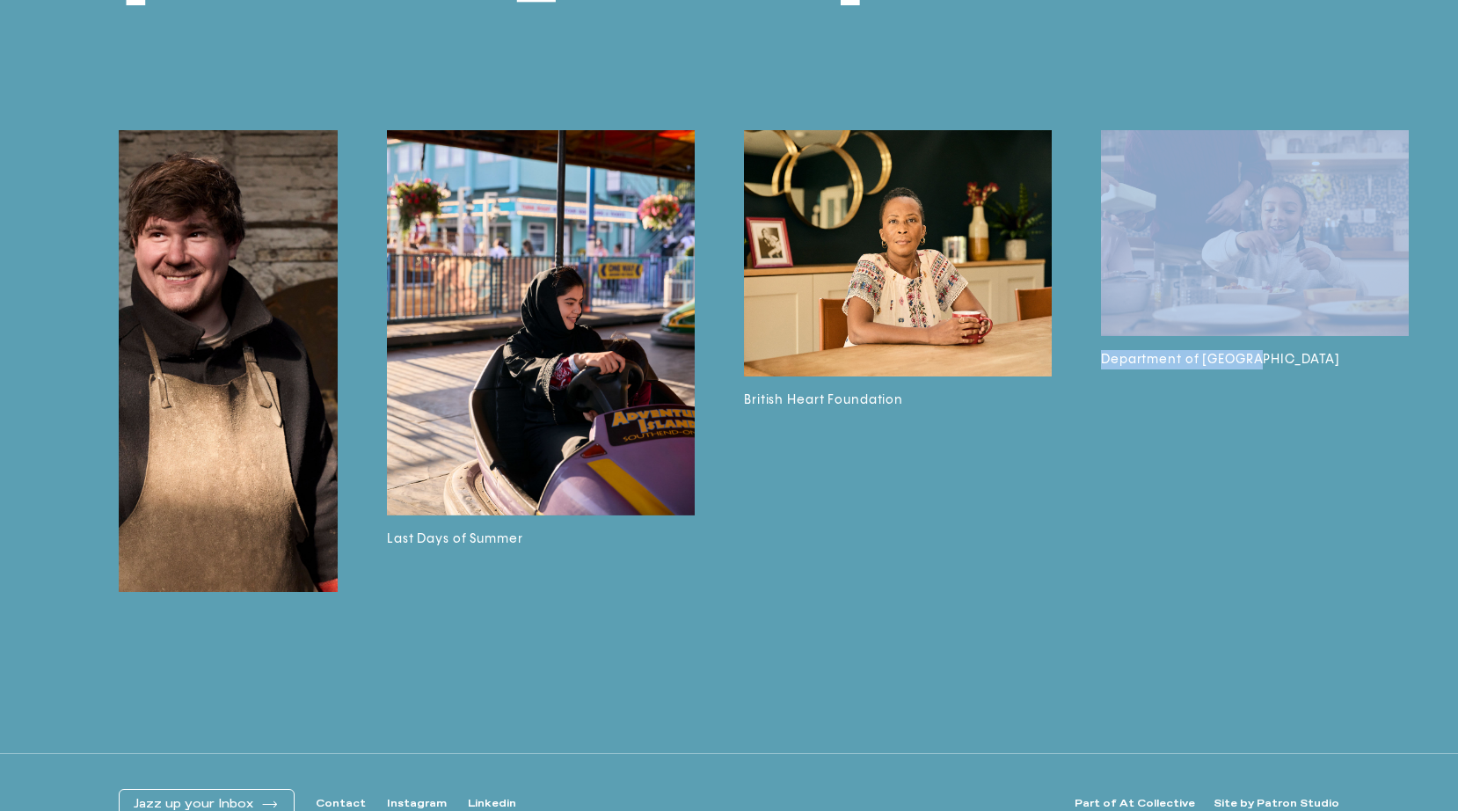
drag, startPoint x: 1326, startPoint y: 682, endPoint x: 925, endPoint y: 714, distance: 402.2
click at [925, 714] on div "Owen Harvey Skate City Sunset Escaramuza Miles Ahead All Within My Skin Salón L…" at bounding box center [729, 294] width 1458 height 918
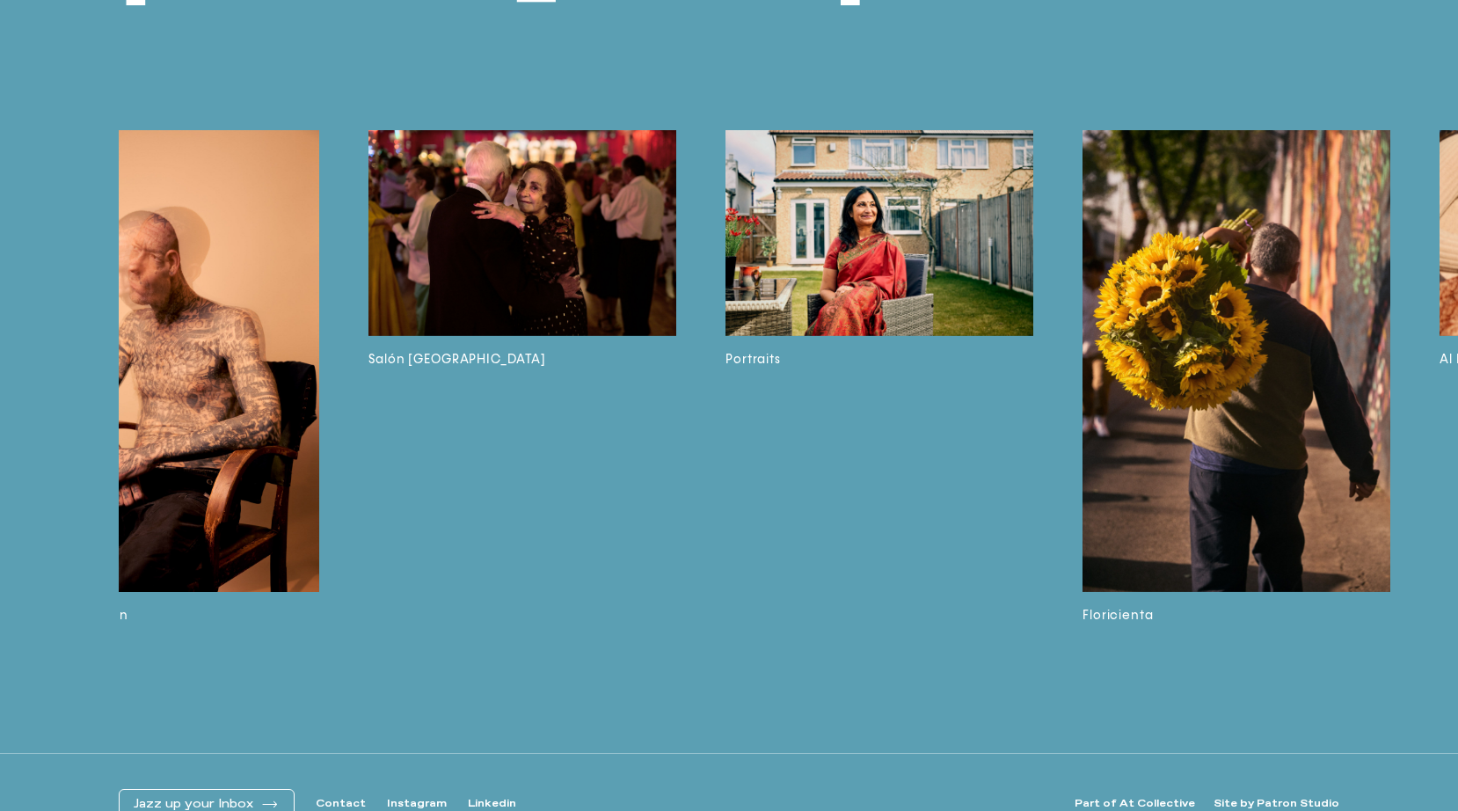
scroll to position [0, 1221]
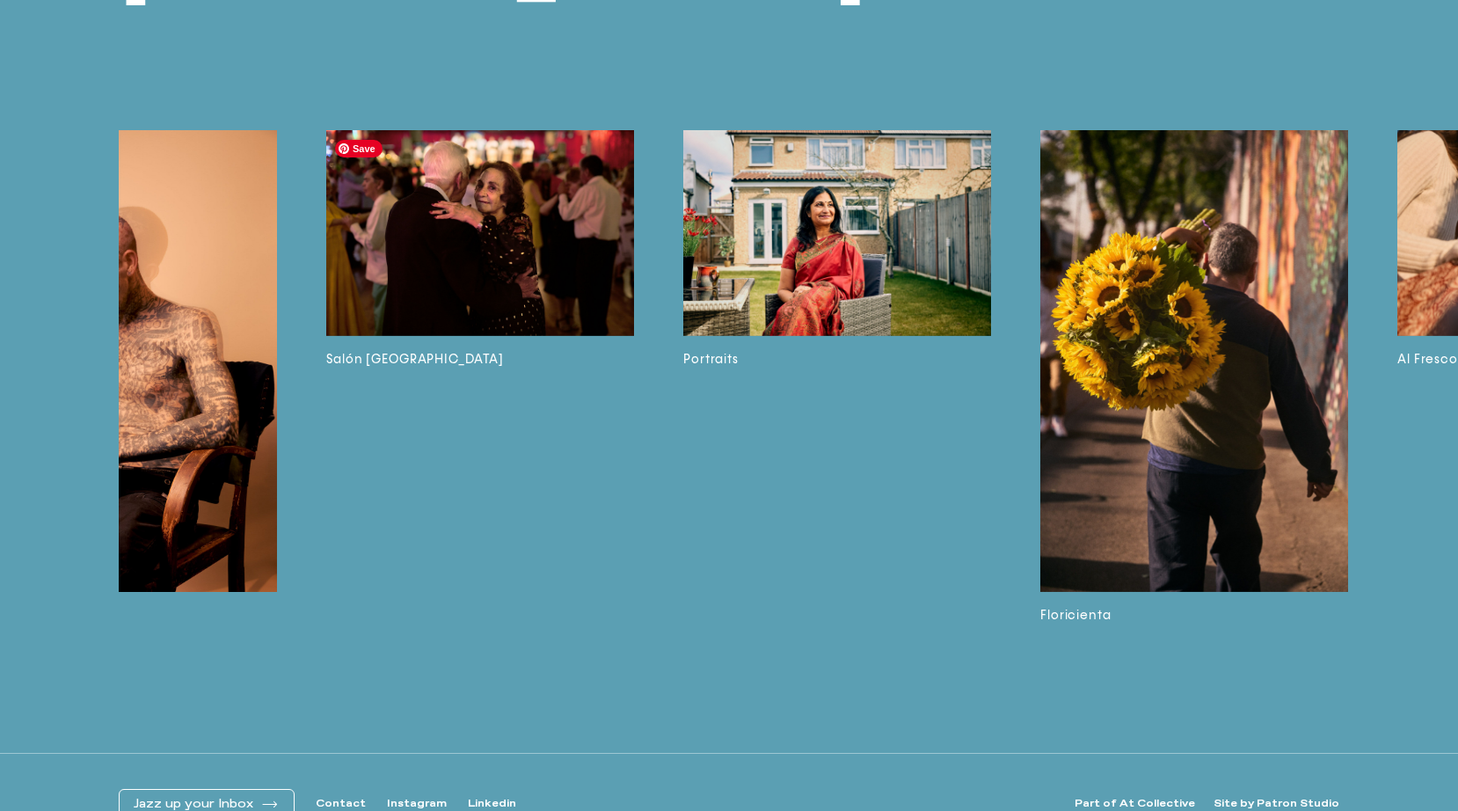
click at [460, 262] on img at bounding box center [480, 232] width 308 height 205
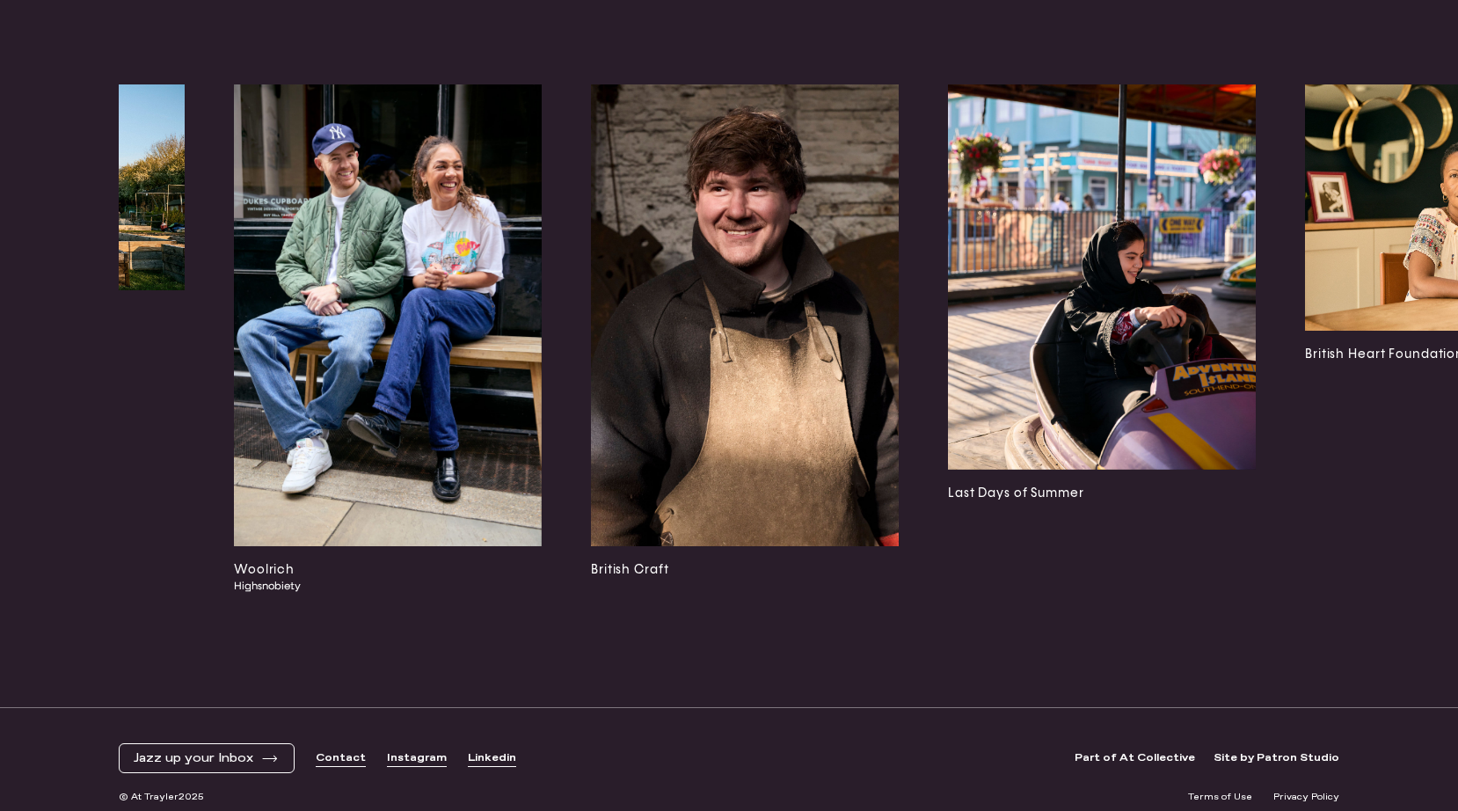
scroll to position [0, 6158]
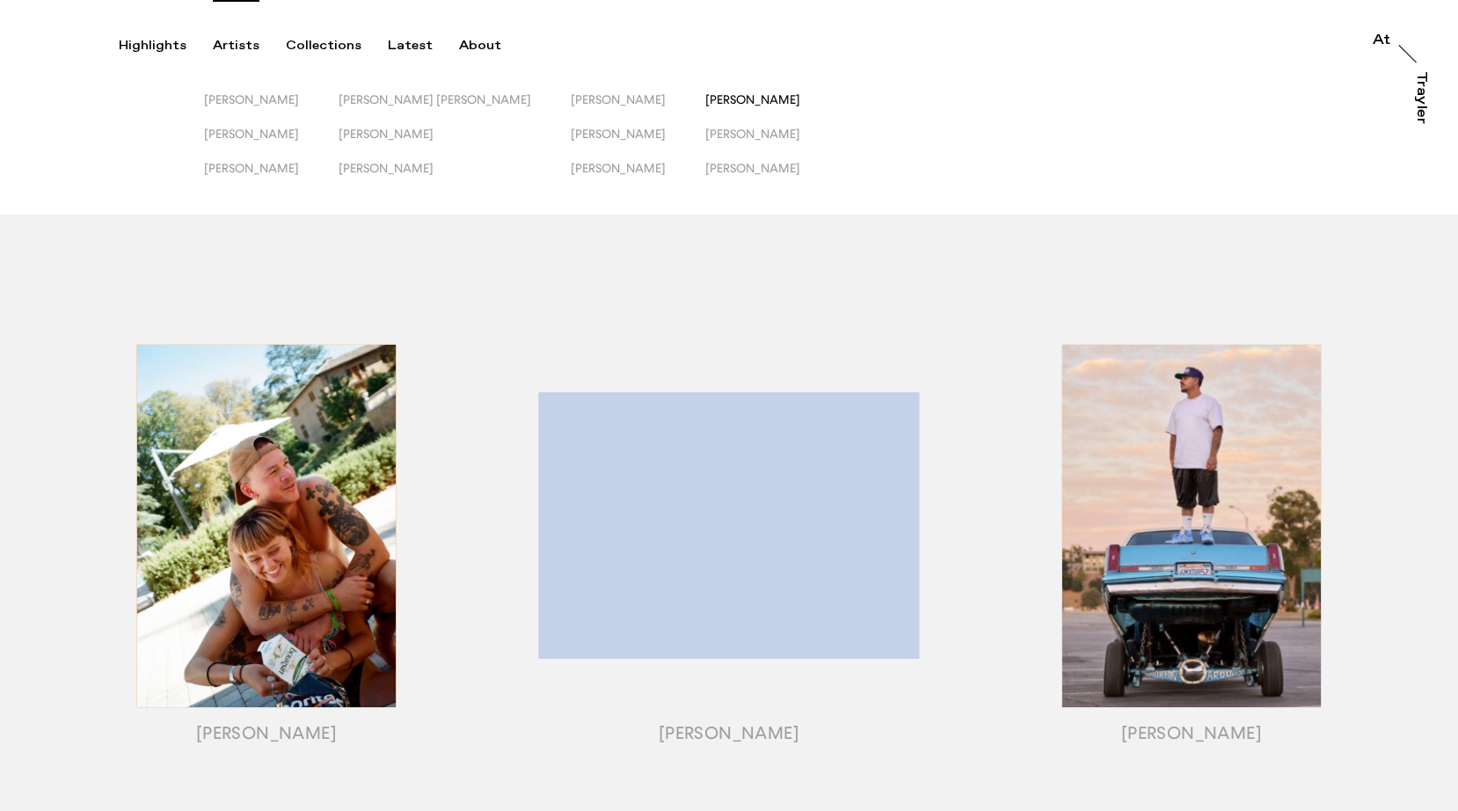
click at [705, 97] on span "[PERSON_NAME]" at bounding box center [752, 99] width 95 height 14
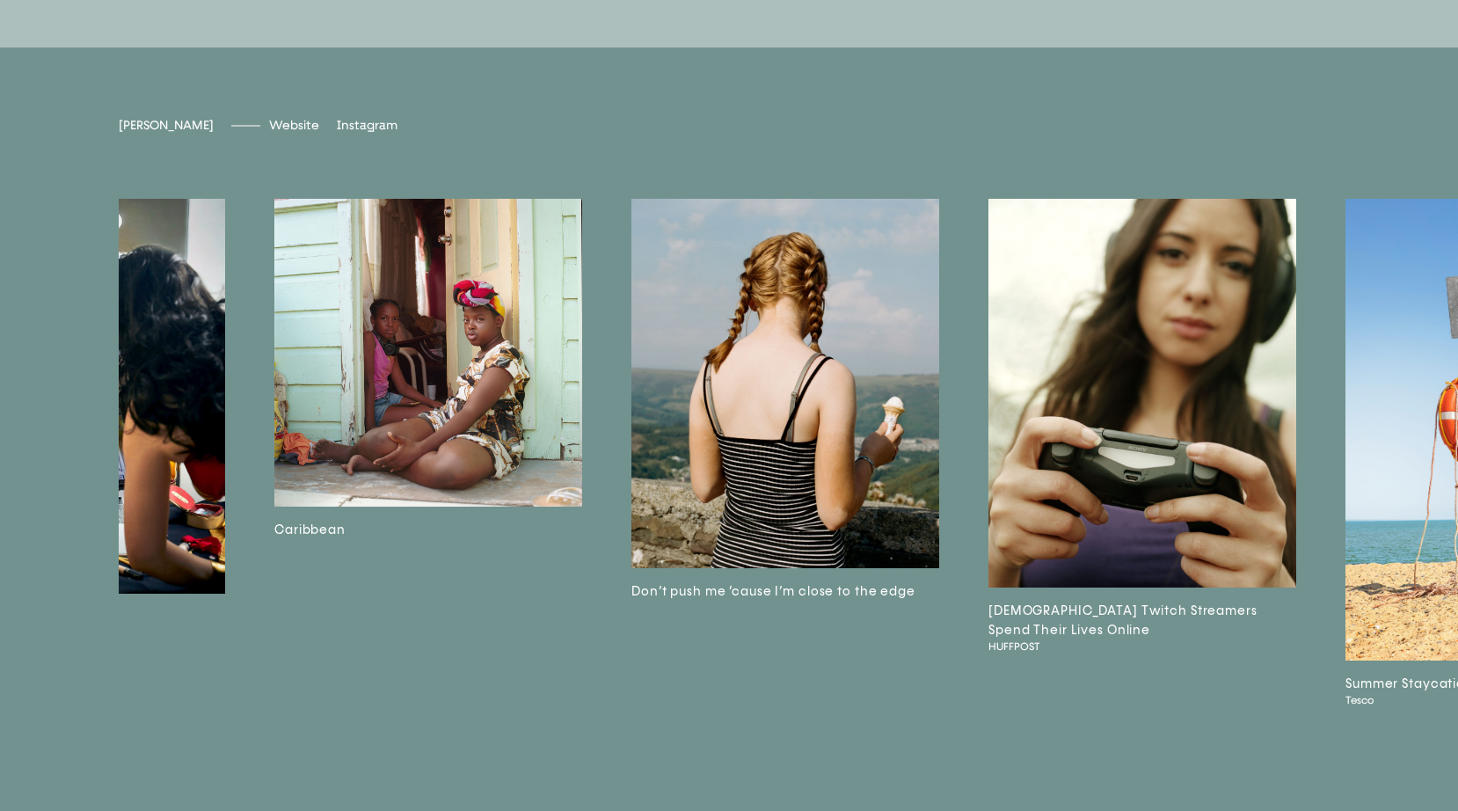
scroll to position [0, 2356]
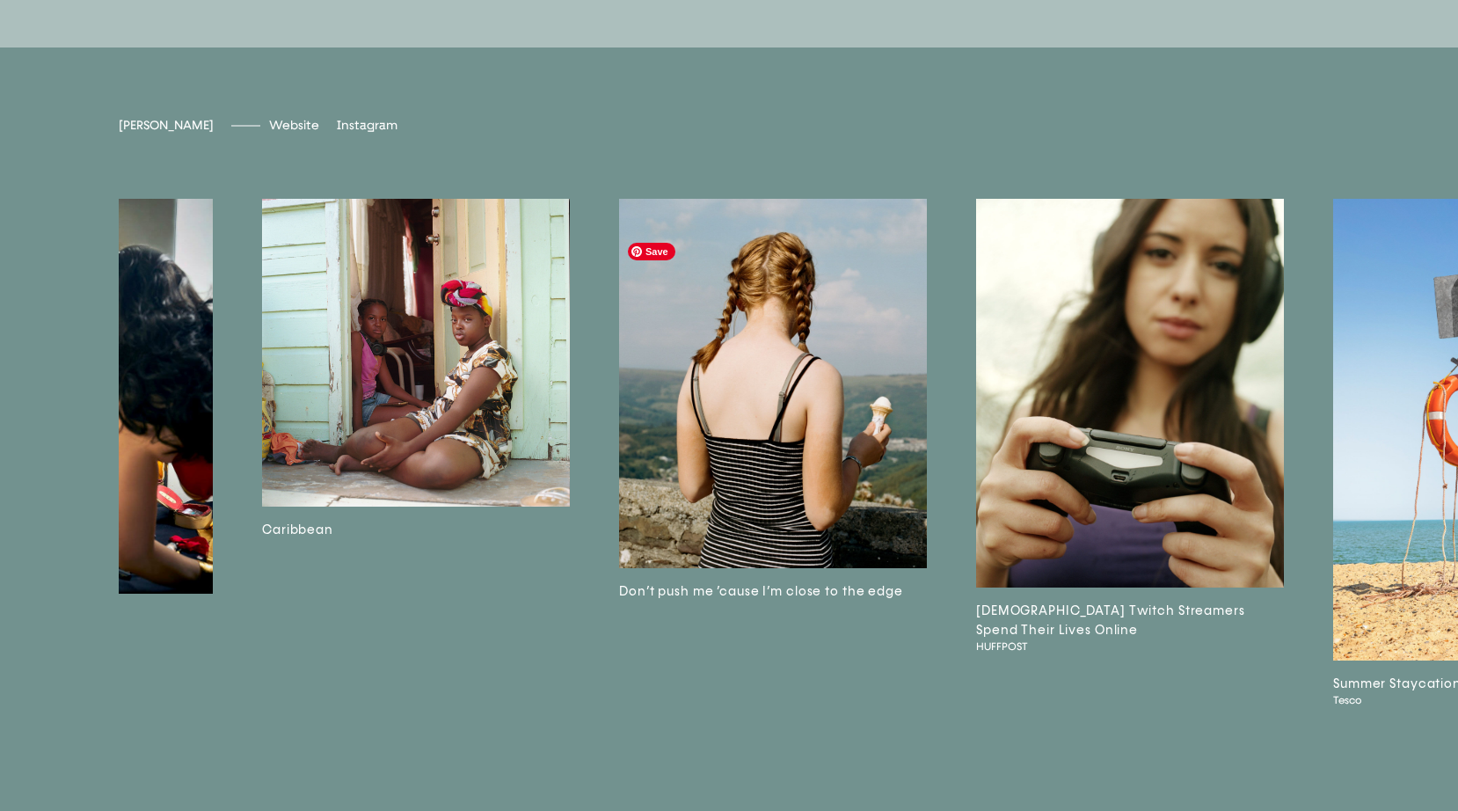
click at [842, 541] on img at bounding box center [773, 383] width 308 height 369
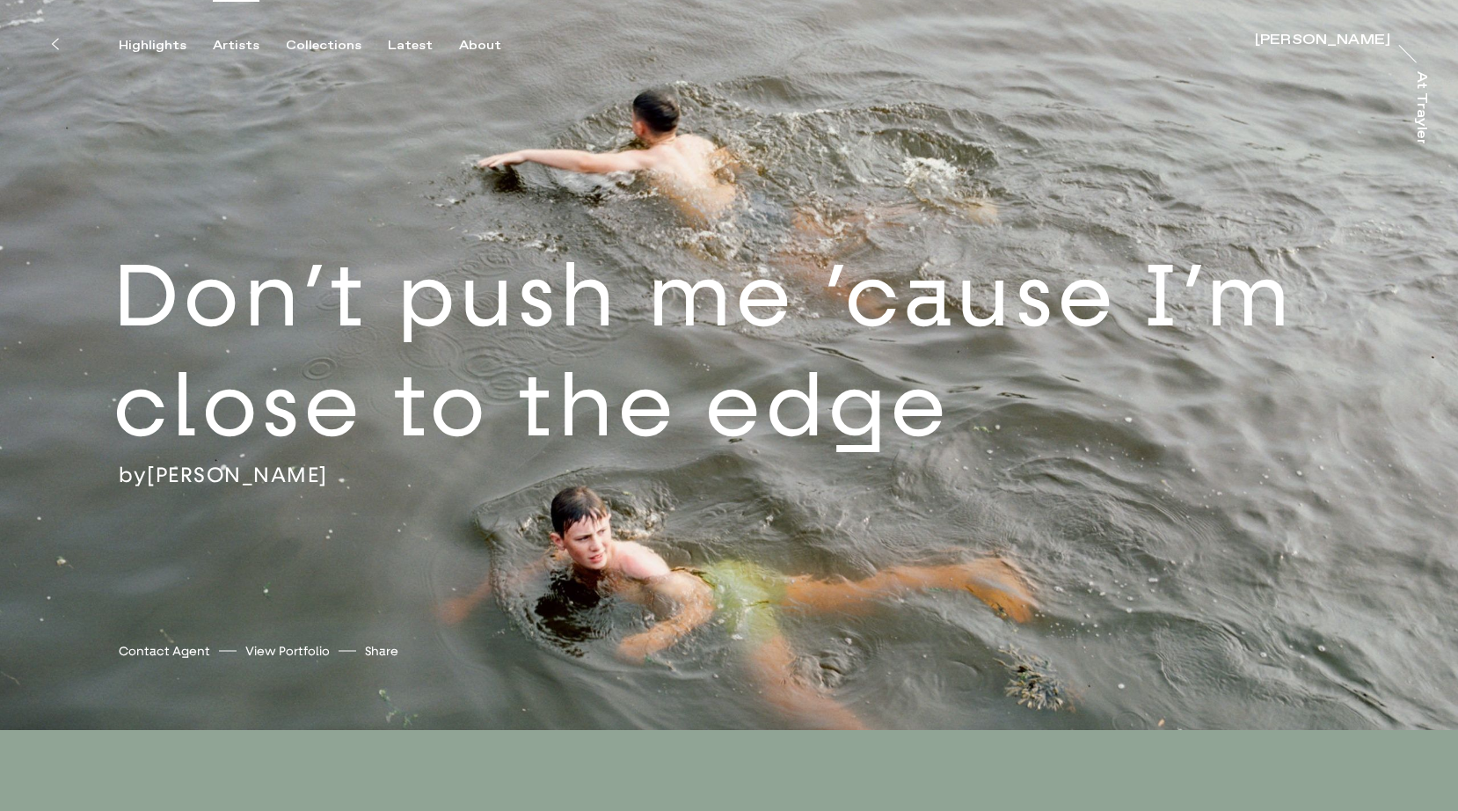
click at [217, 44] on div "Artists" at bounding box center [236, 46] width 47 height 16
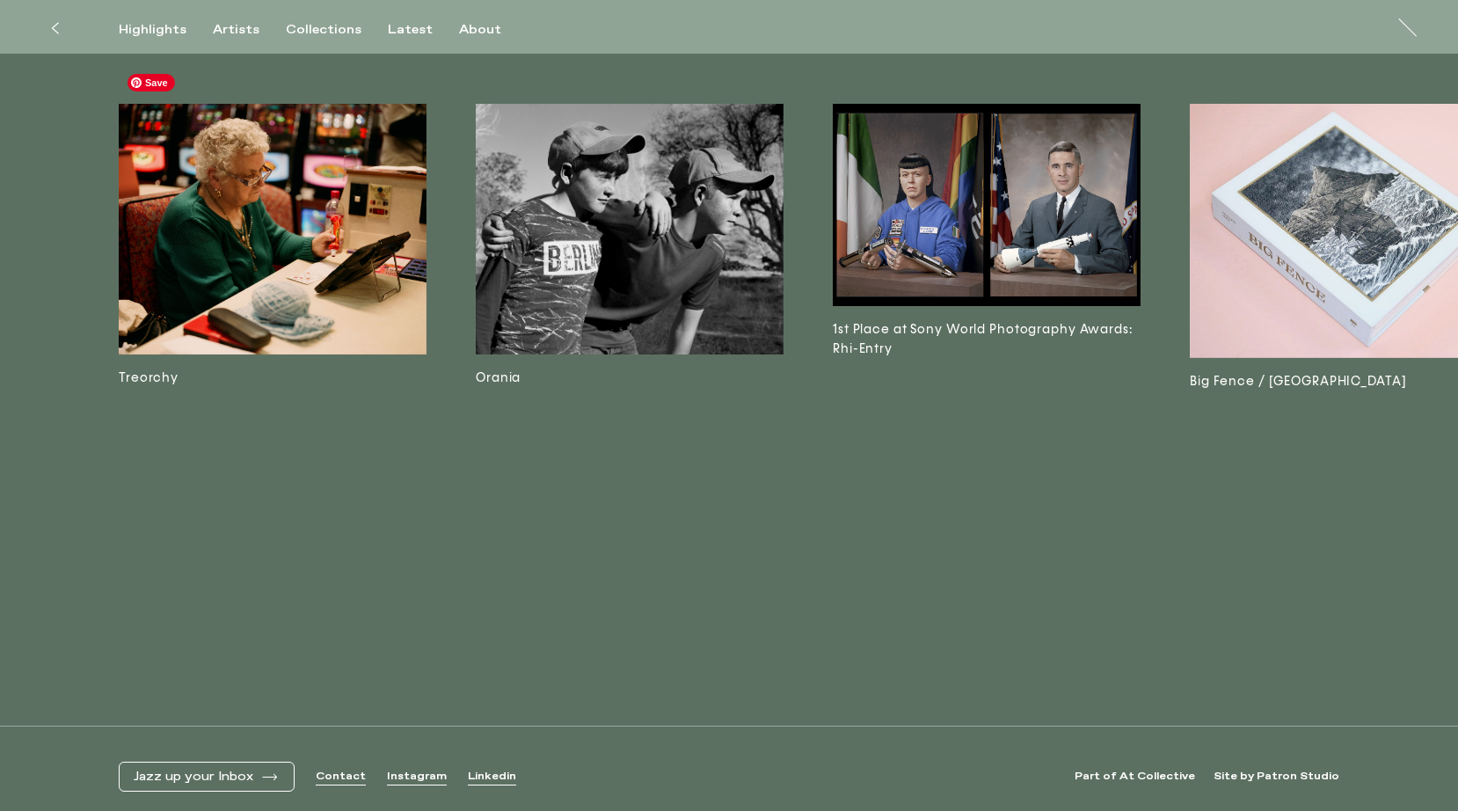
scroll to position [15194, 0]
click at [227, 237] on img at bounding box center [273, 230] width 308 height 251
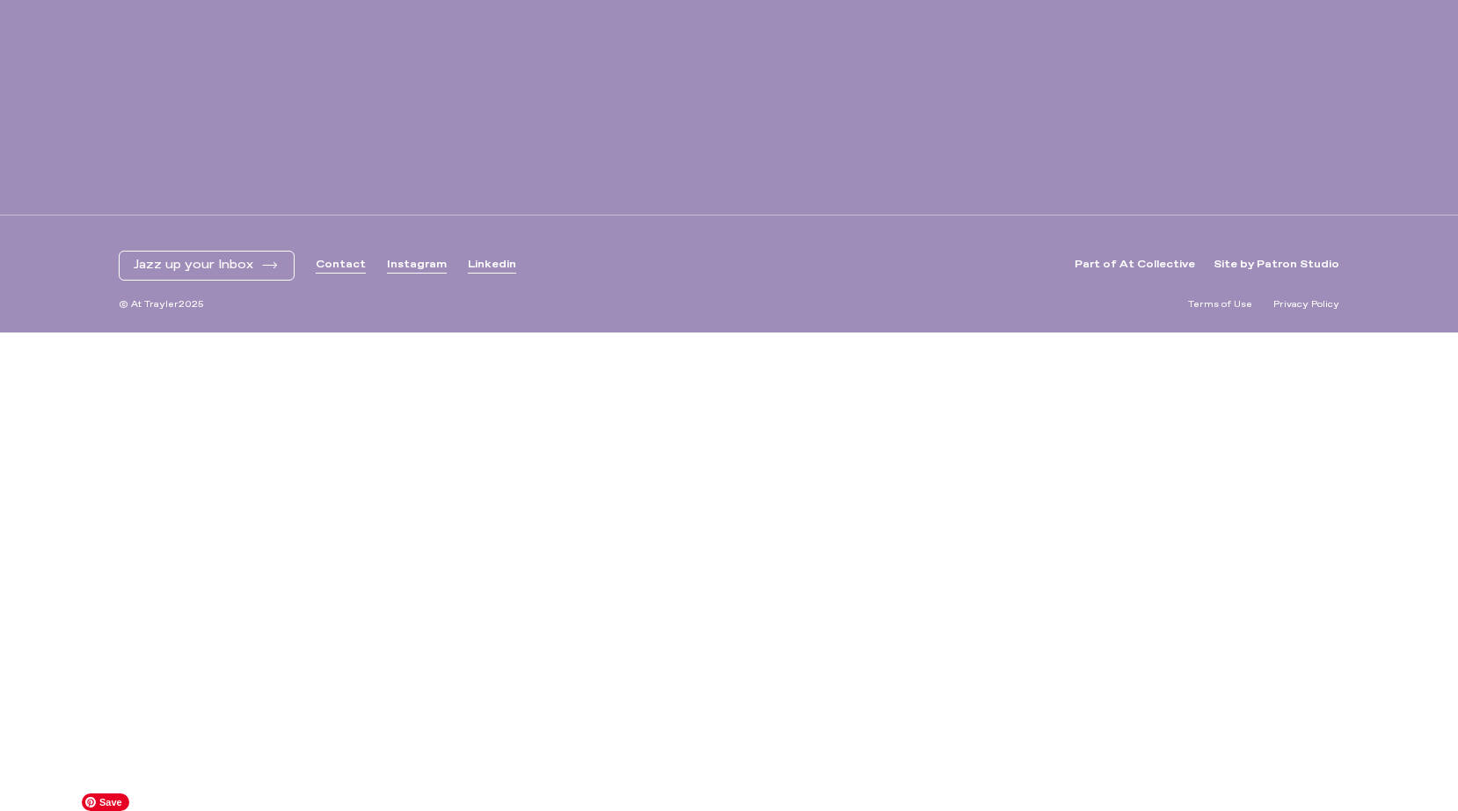
scroll to position [6081, 0]
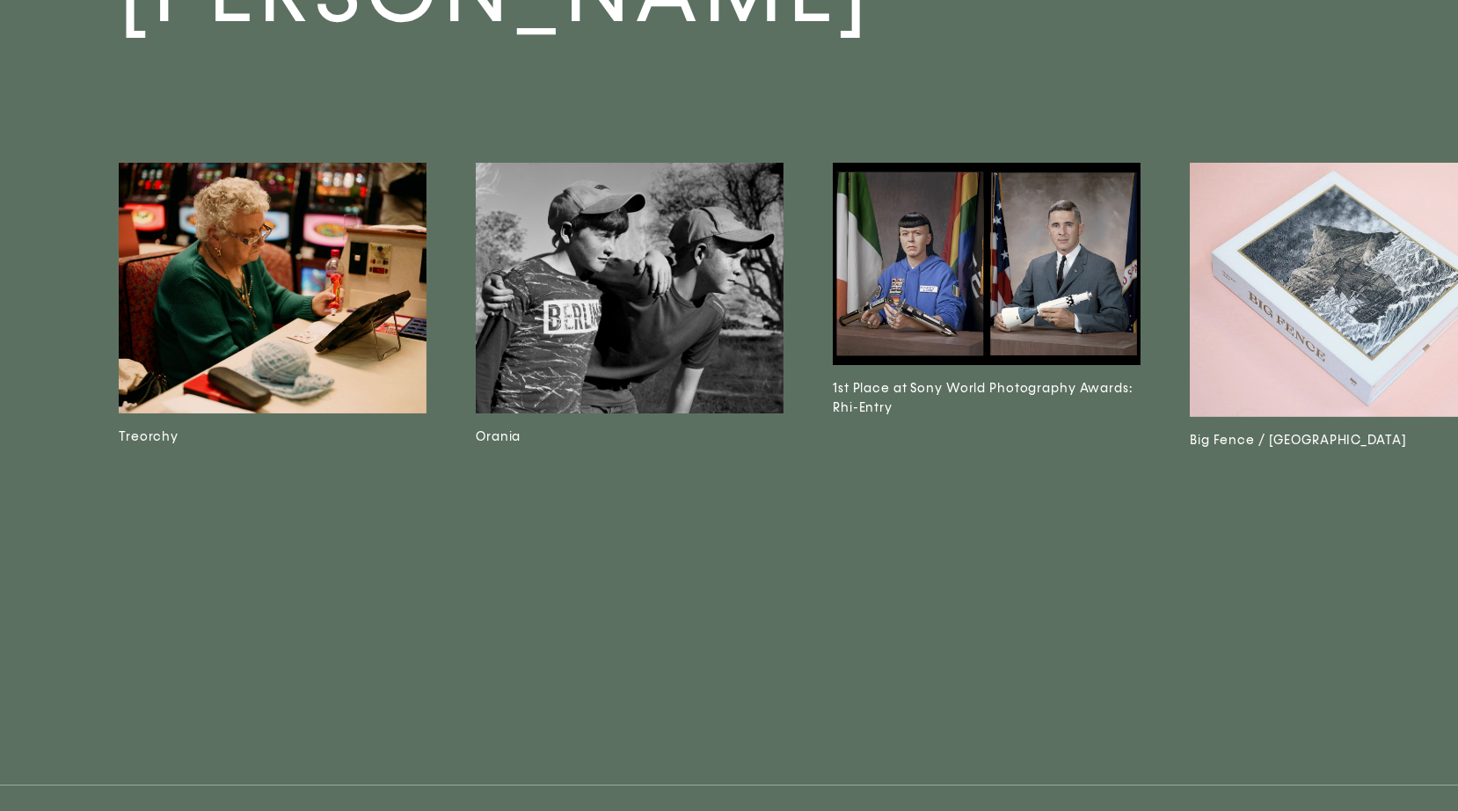
scroll to position [15194, 0]
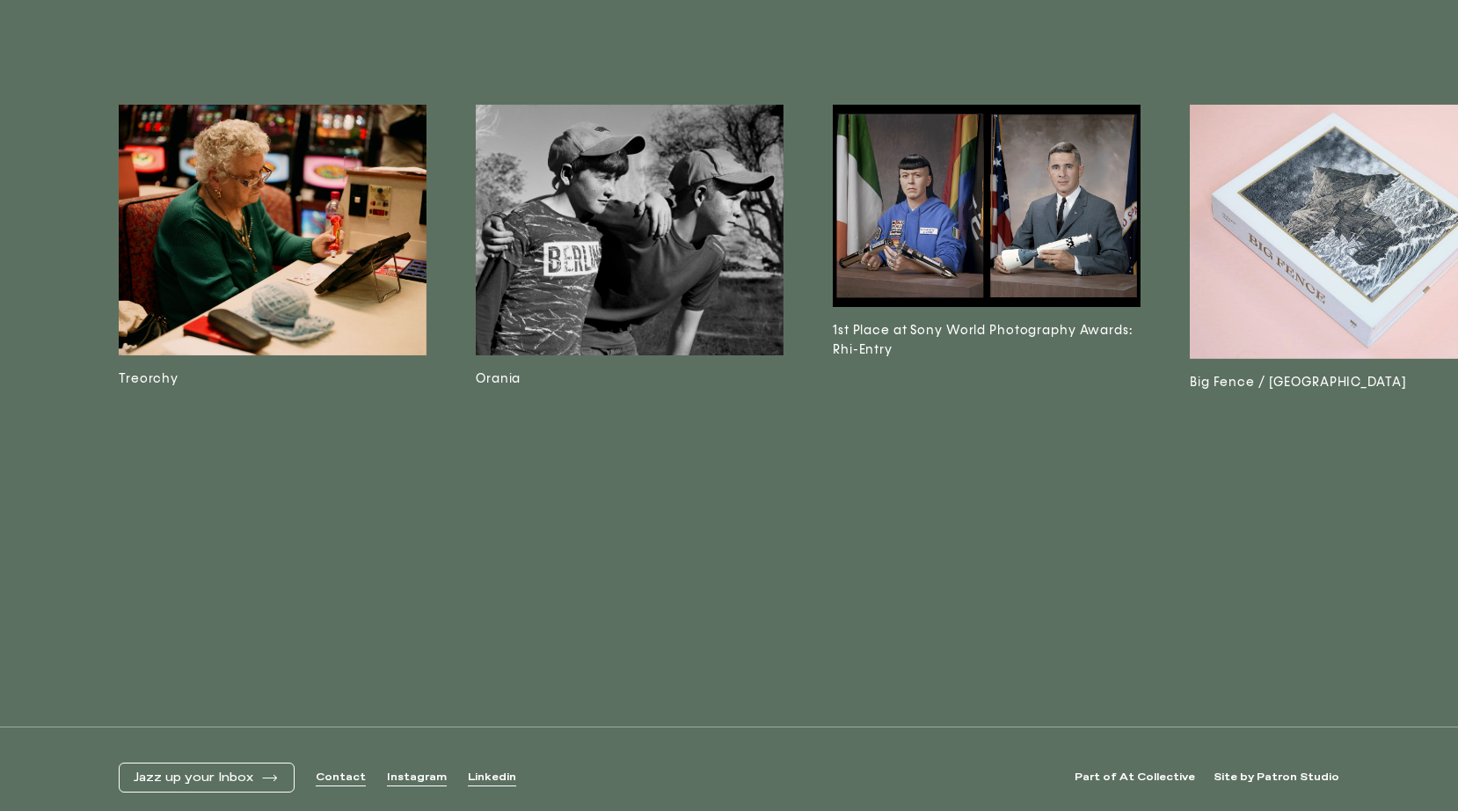
drag, startPoint x: 390, startPoint y: 622, endPoint x: 424, endPoint y: 606, distance: 37.8
click at [424, 606] on div "Treorchy Orania 1st Place at Sony World Photography Awards: Rhi-Entry Big Fence…" at bounding box center [813, 381] width 1388 height 552
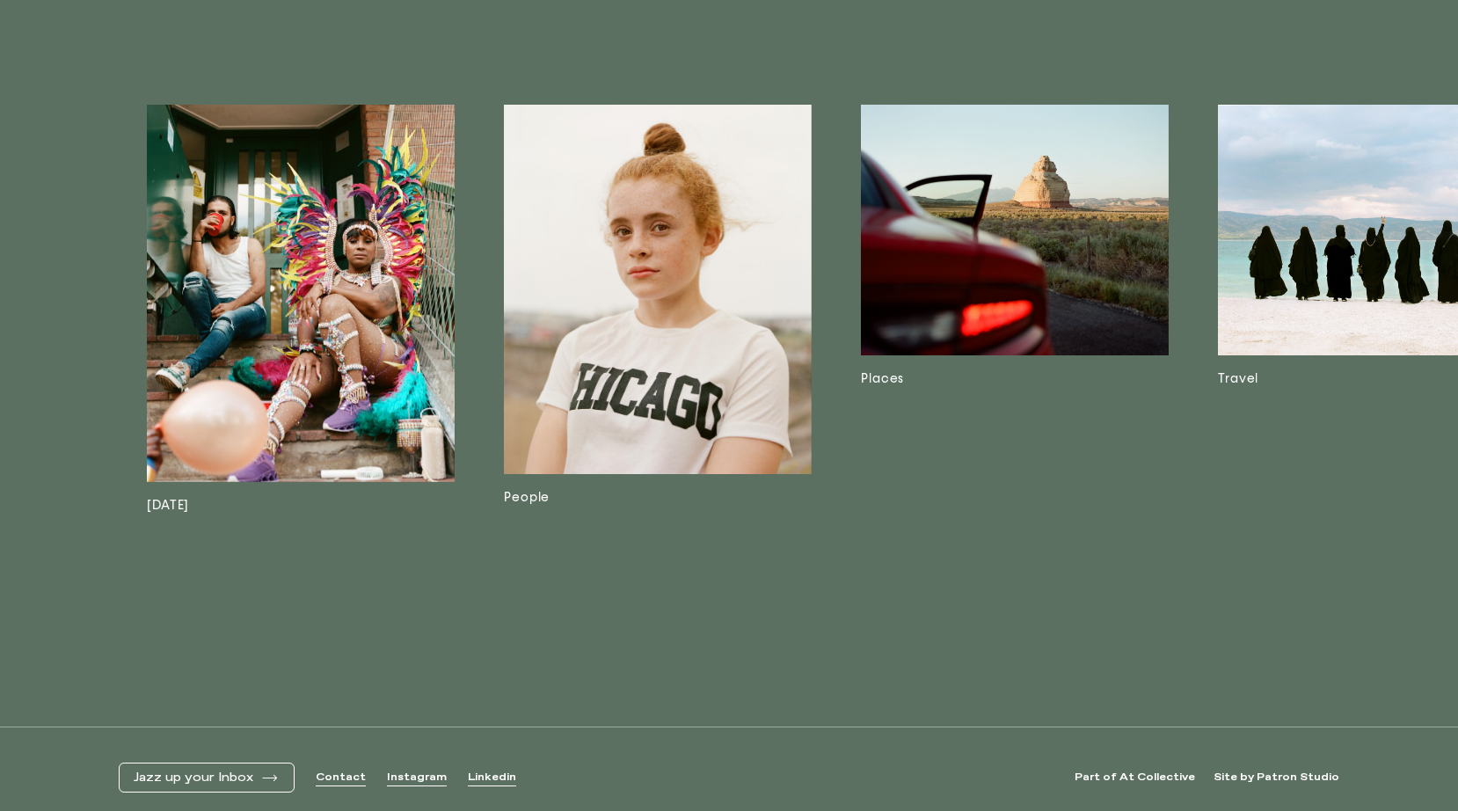
scroll to position [0, 4625]
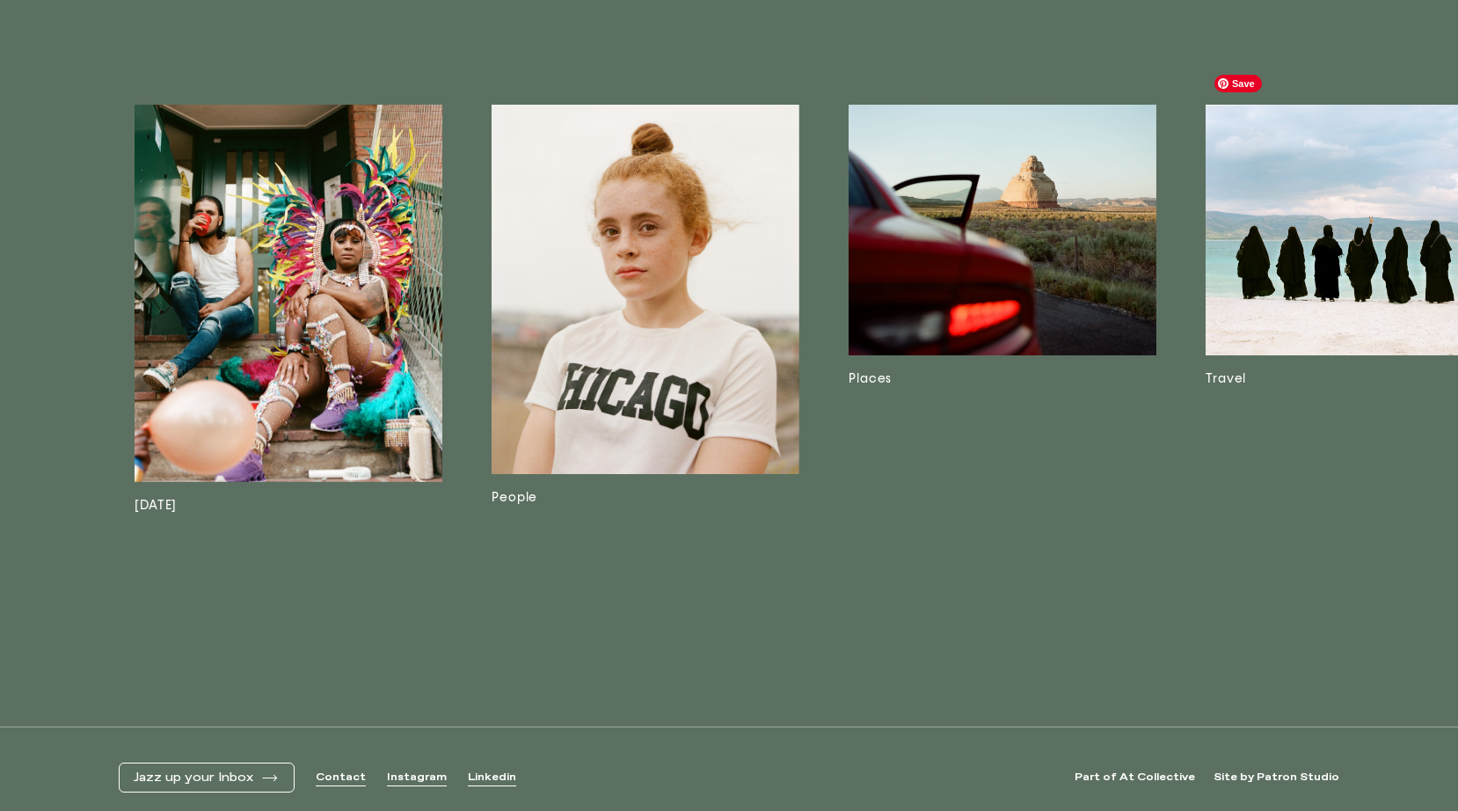
click at [1276, 219] on img at bounding box center [1360, 230] width 308 height 251
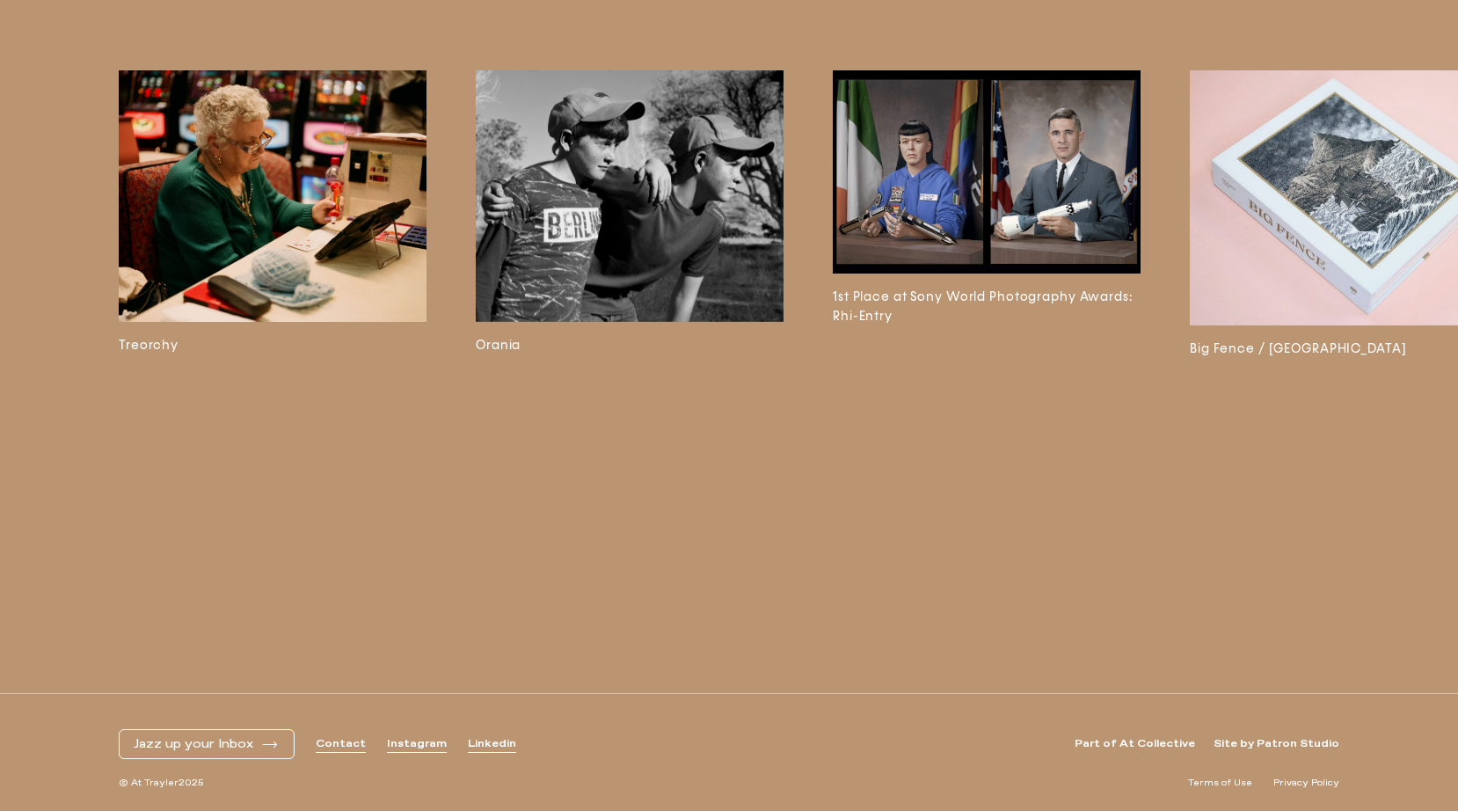
click at [919, 295] on h3 "1st Place at Sony World Photography Awards: Rhi-Entry" at bounding box center [987, 307] width 308 height 39
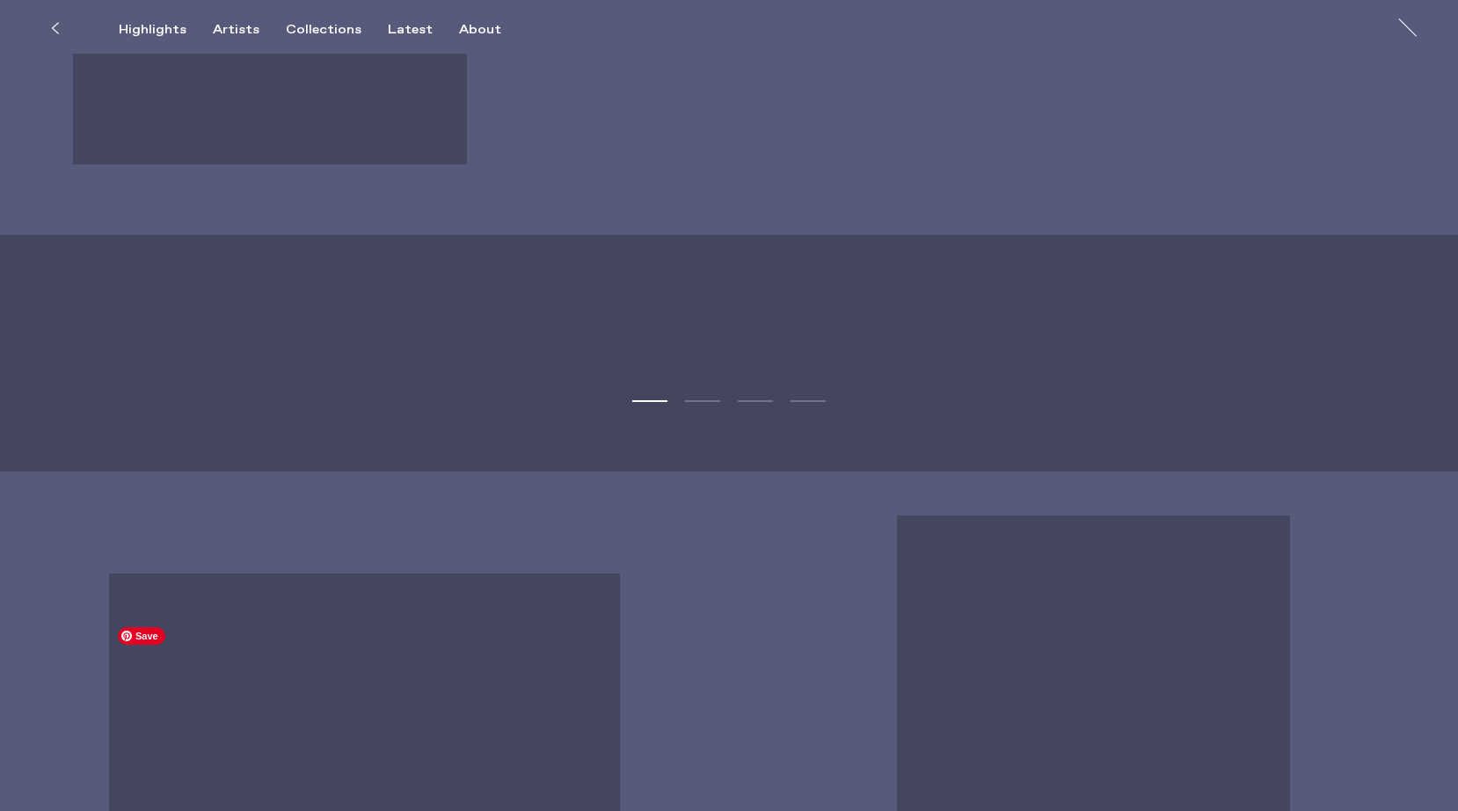
scroll to position [5440, 0]
